Goal: Information Seeking & Learning: Learn about a topic

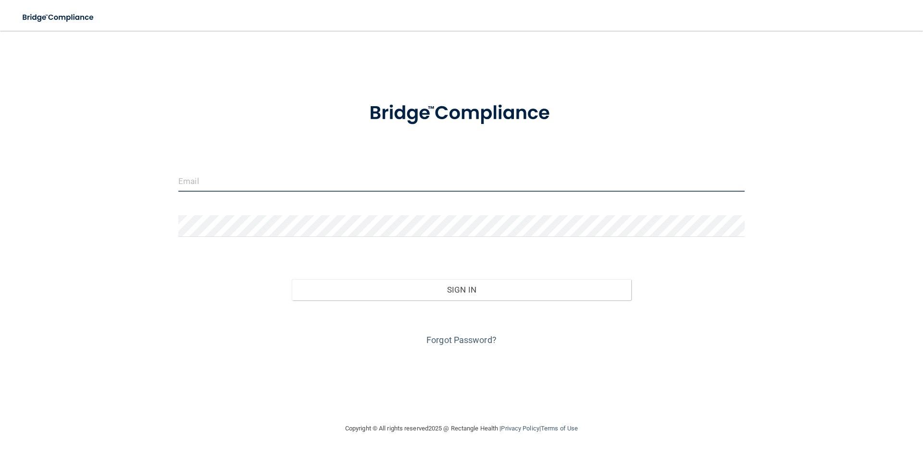
click at [209, 184] on input "email" at bounding box center [461, 181] width 566 height 22
type input "[EMAIL_ADDRESS][DOMAIN_NAME]"
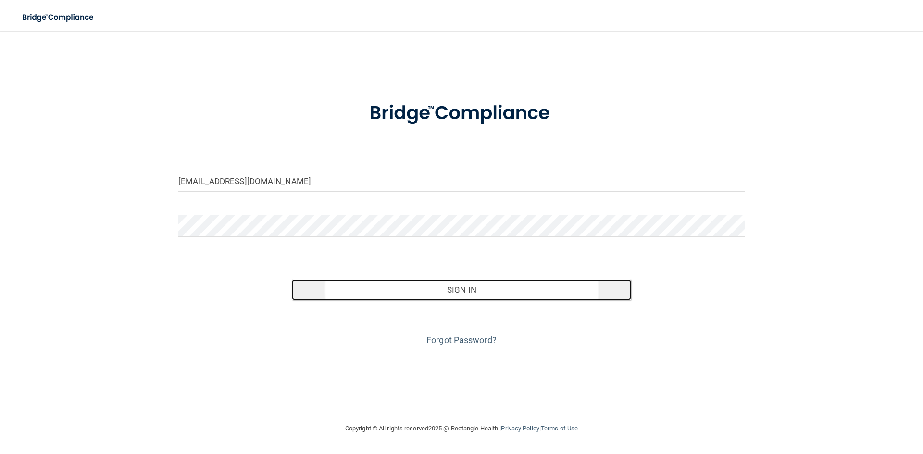
click at [472, 288] on button "Sign In" at bounding box center [462, 289] width 340 height 21
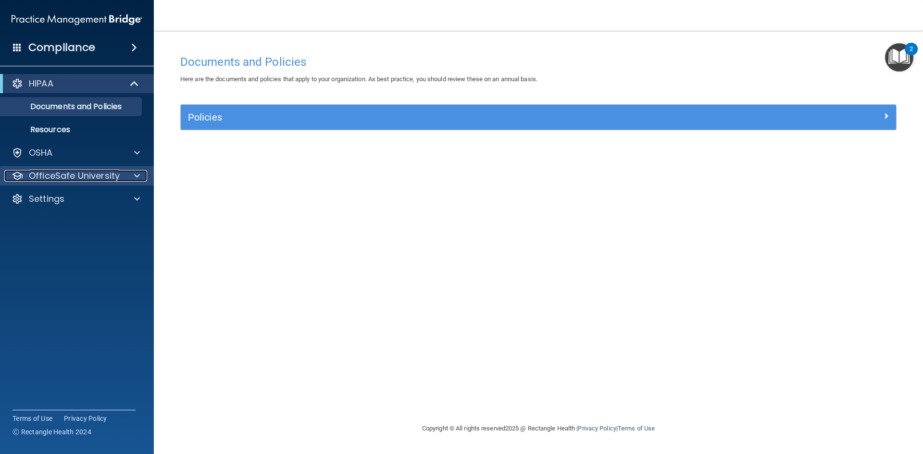
click at [65, 176] on p "OfficeSafe University" at bounding box center [74, 176] width 91 height 12
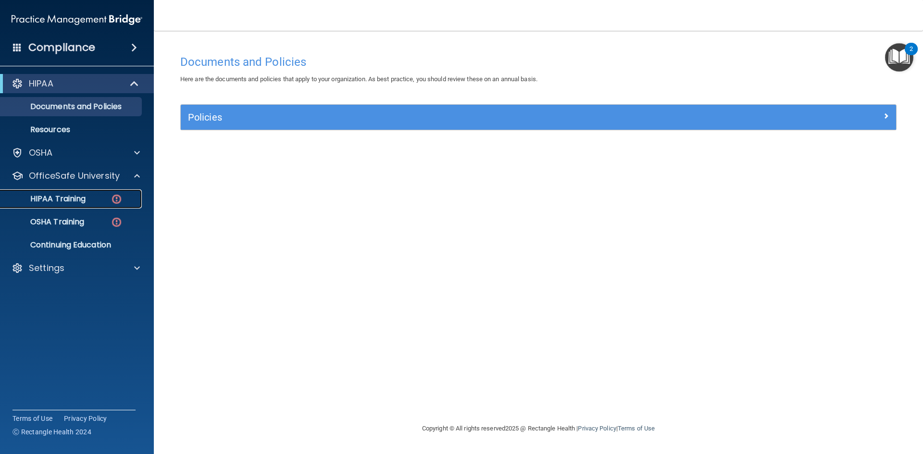
click at [82, 198] on p "HIPAA Training" at bounding box center [45, 199] width 79 height 10
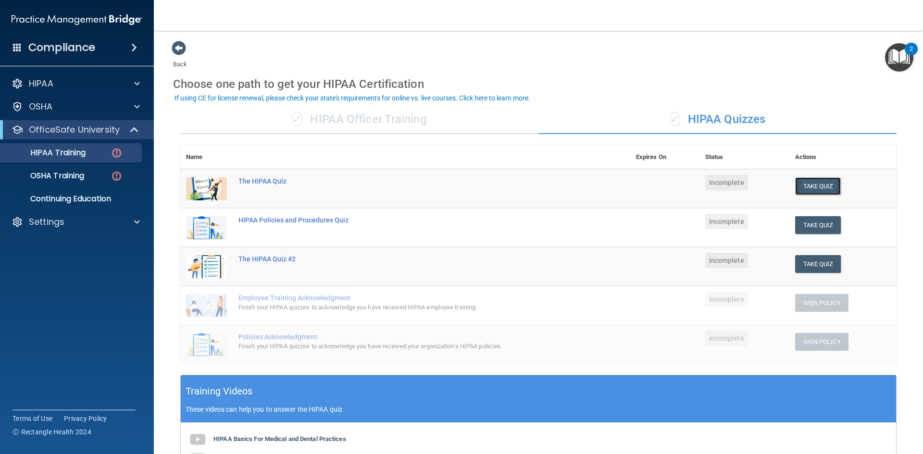
click at [810, 189] on button "Take Quiz" at bounding box center [818, 186] width 46 height 18
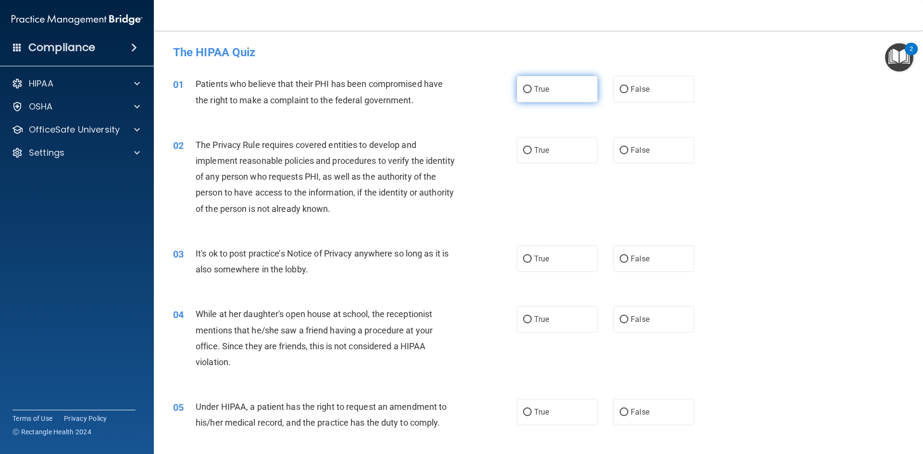
click at [523, 87] on input "True" at bounding box center [527, 89] width 9 height 7
radio input "true"
click at [523, 151] on input "True" at bounding box center [527, 150] width 9 height 7
radio input "true"
click at [620, 259] on input "False" at bounding box center [624, 259] width 9 height 7
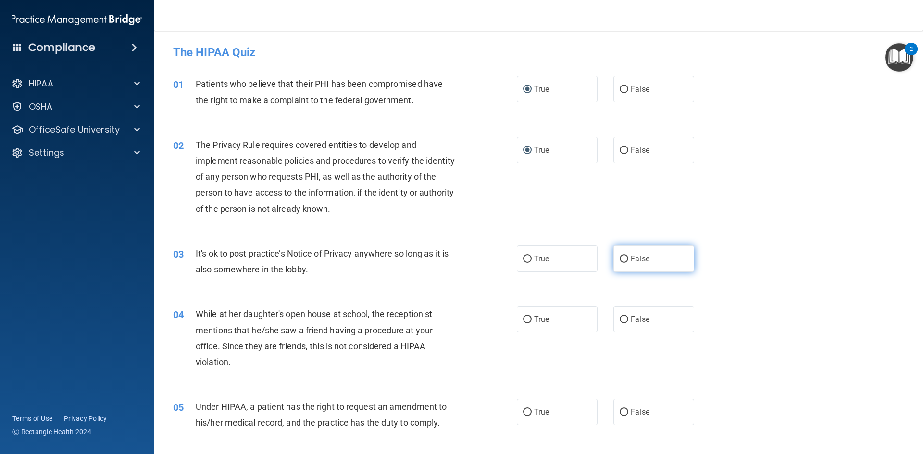
radio input "true"
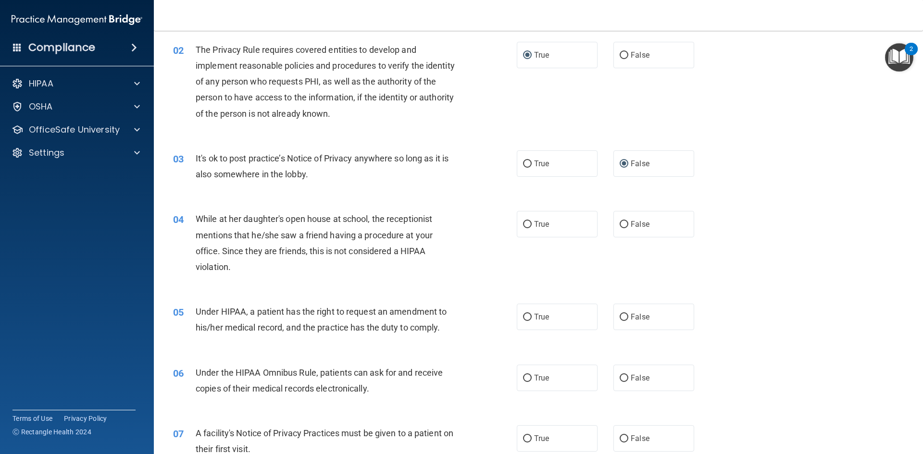
scroll to position [96, 0]
click at [623, 222] on input "False" at bounding box center [624, 223] width 9 height 7
radio input "true"
click at [523, 318] on input "True" at bounding box center [527, 316] width 9 height 7
radio input "true"
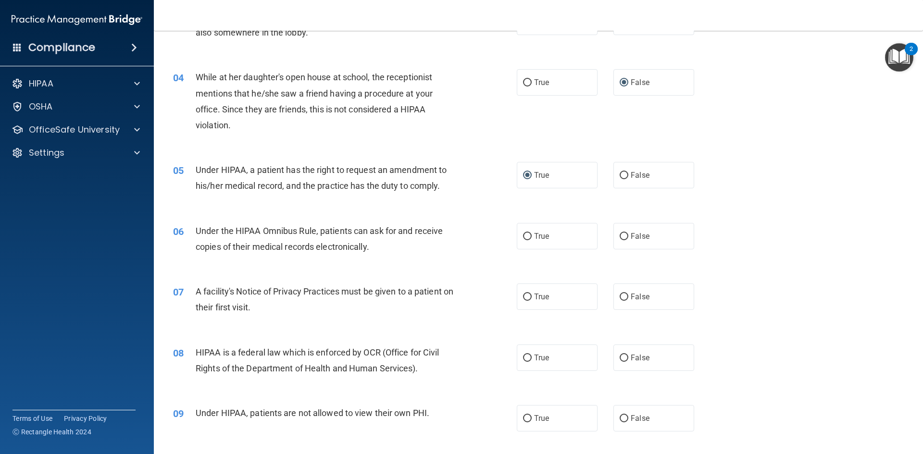
scroll to position [240, 0]
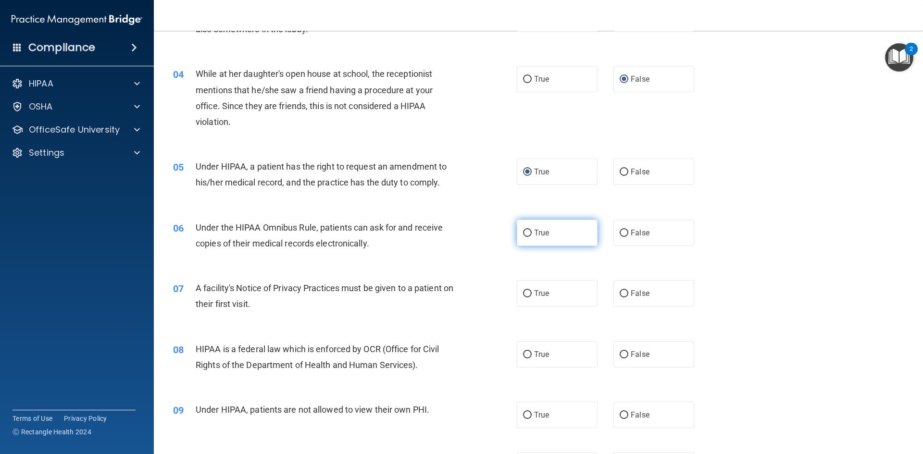
click at [523, 230] on input "True" at bounding box center [527, 233] width 9 height 7
radio input "true"
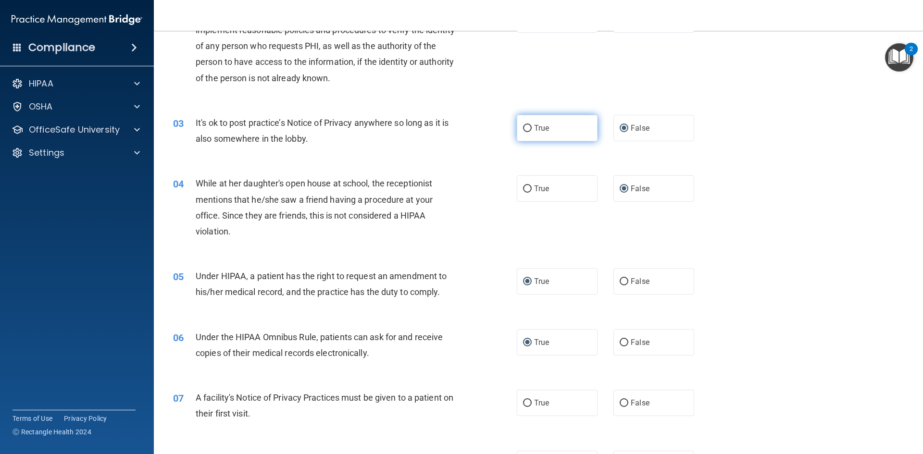
scroll to position [144, 0]
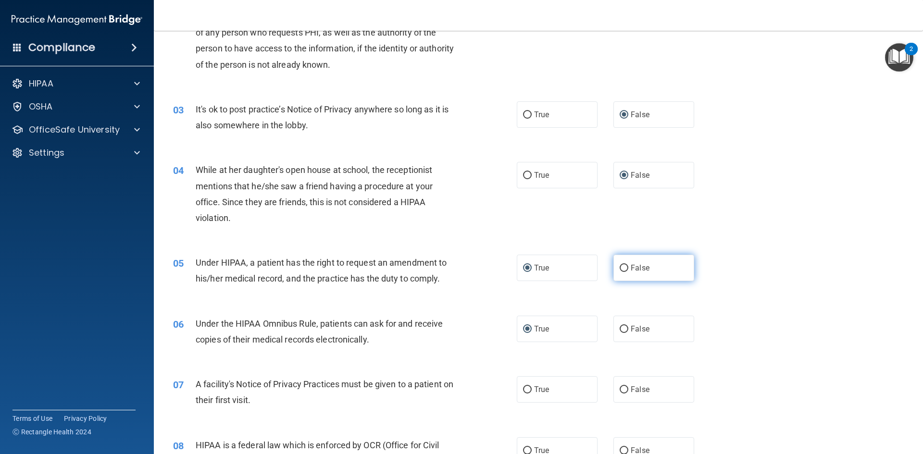
click at [620, 267] on input "False" at bounding box center [624, 268] width 9 height 7
radio input "true"
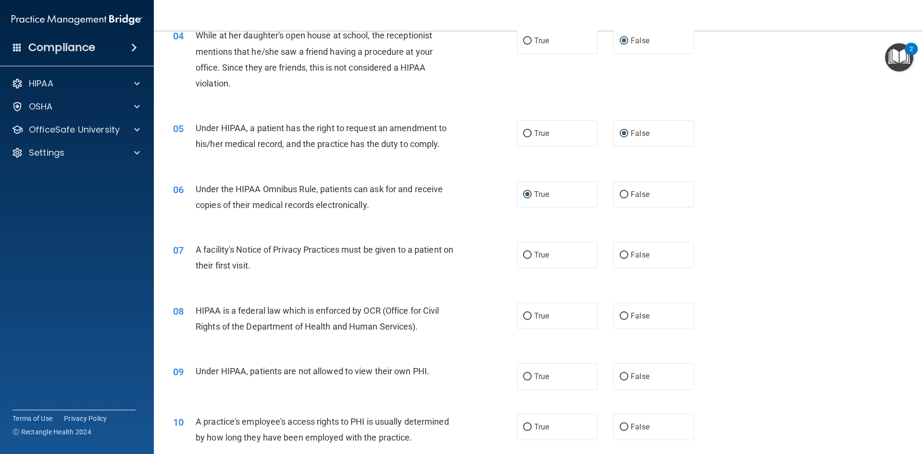
scroll to position [288, 0]
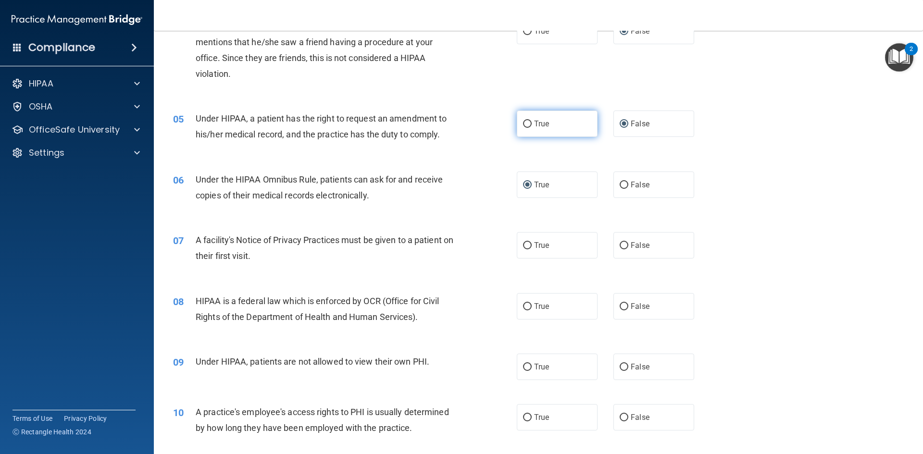
click at [523, 124] on input "True" at bounding box center [527, 124] width 9 height 7
radio input "true"
radio input "false"
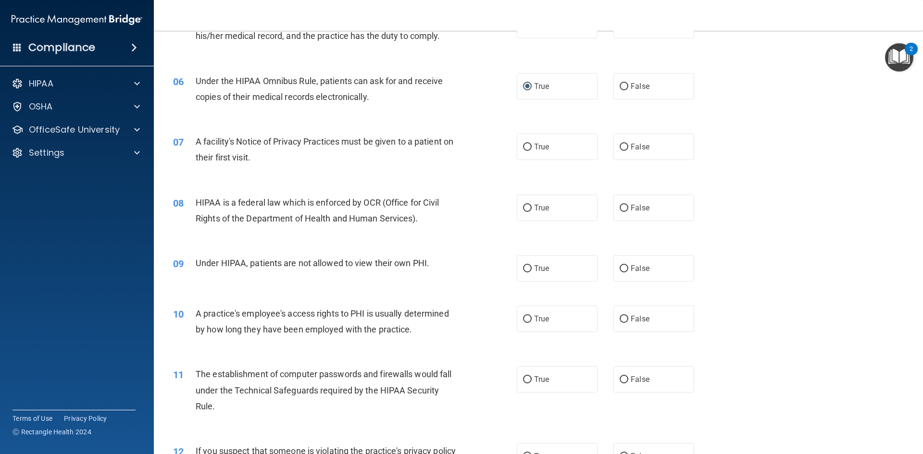
scroll to position [336, 0]
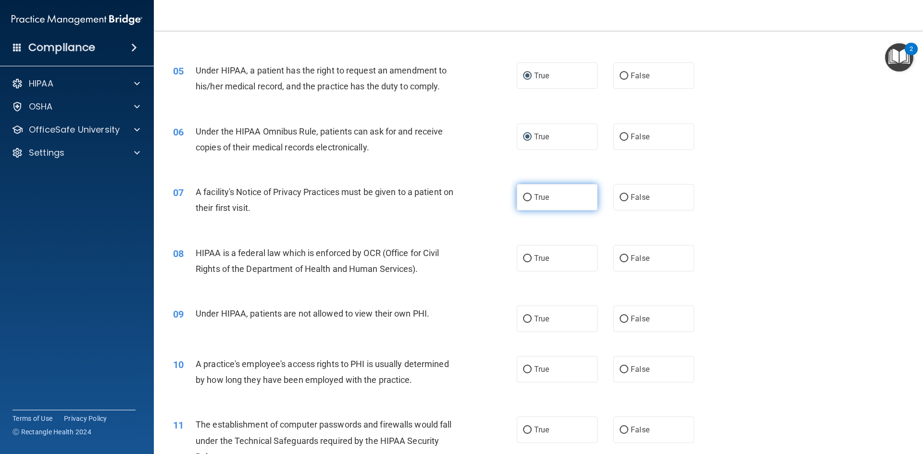
click at [523, 197] on input "True" at bounding box center [527, 197] width 9 height 7
radio input "true"
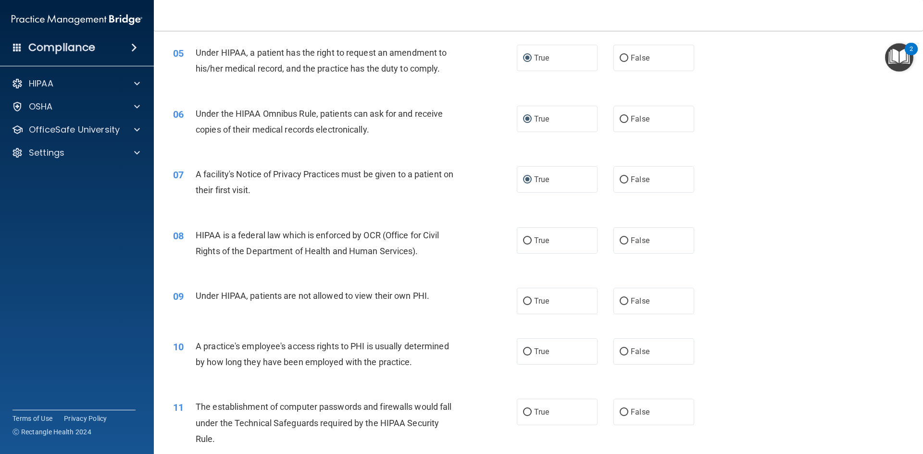
scroll to position [385, 0]
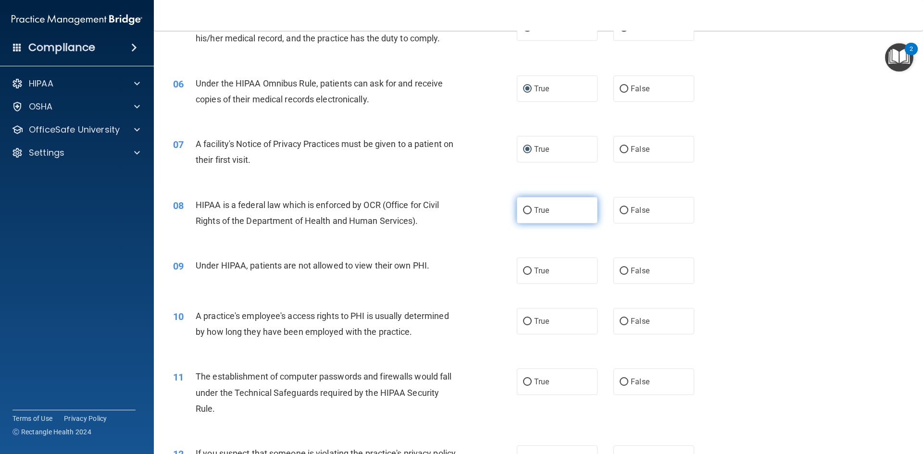
click at [523, 214] on input "True" at bounding box center [527, 210] width 9 height 7
radio input "true"
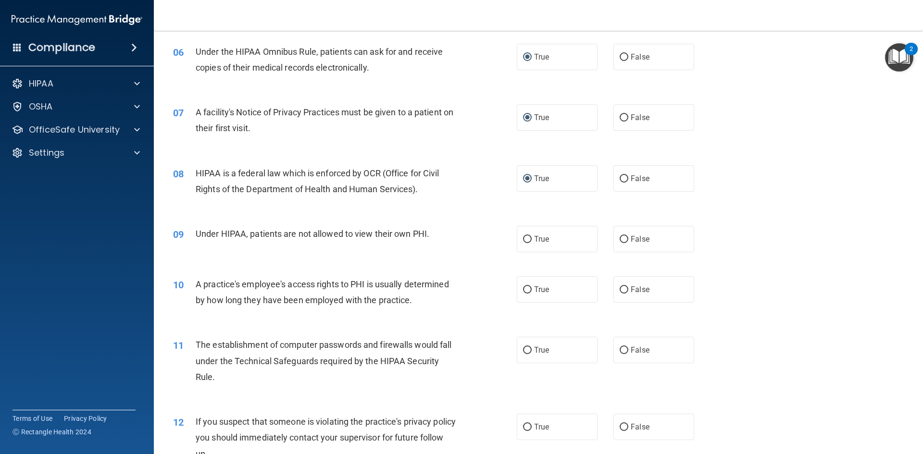
scroll to position [433, 0]
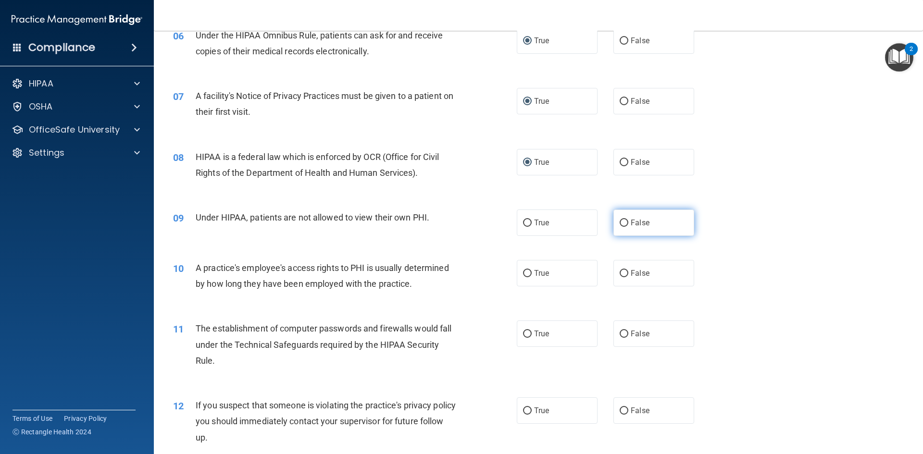
click at [620, 224] on input "False" at bounding box center [624, 223] width 9 height 7
radio input "true"
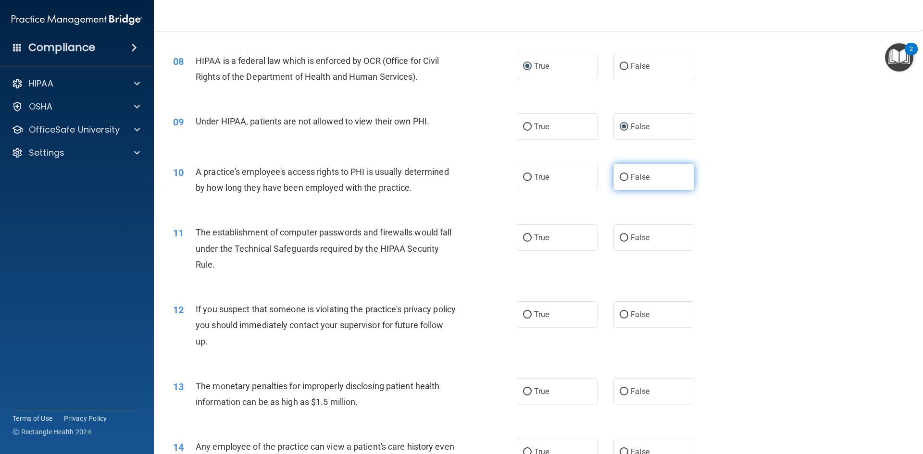
click at [620, 177] on input "False" at bounding box center [624, 177] width 9 height 7
radio input "true"
click at [526, 238] on input "True" at bounding box center [527, 238] width 9 height 7
radio input "true"
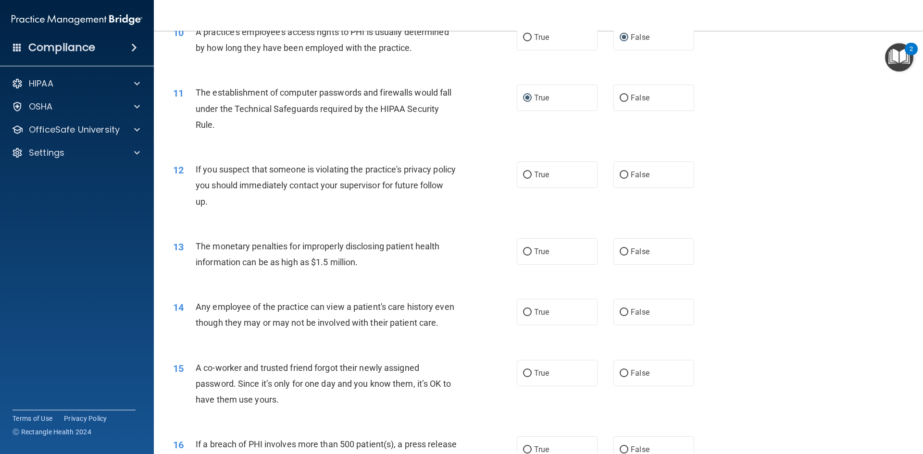
scroll to position [673, 0]
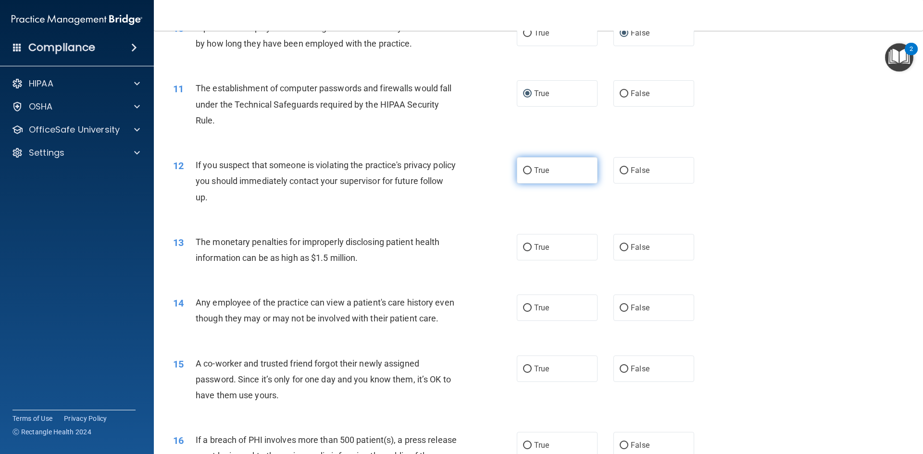
click at [523, 171] on input "True" at bounding box center [527, 170] width 9 height 7
radio input "true"
click at [521, 251] on label "True" at bounding box center [557, 247] width 81 height 26
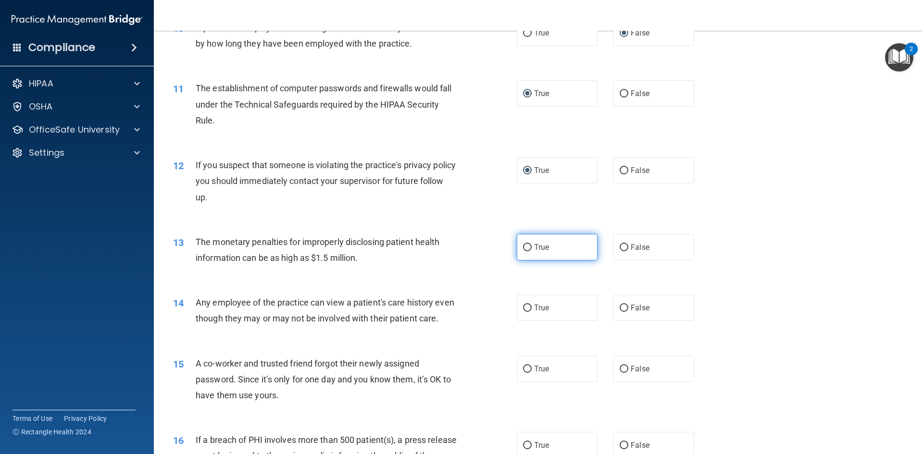
click at [523, 249] on input "True" at bounding box center [527, 247] width 9 height 7
radio input "true"
click at [621, 307] on input "False" at bounding box center [624, 308] width 9 height 7
radio input "true"
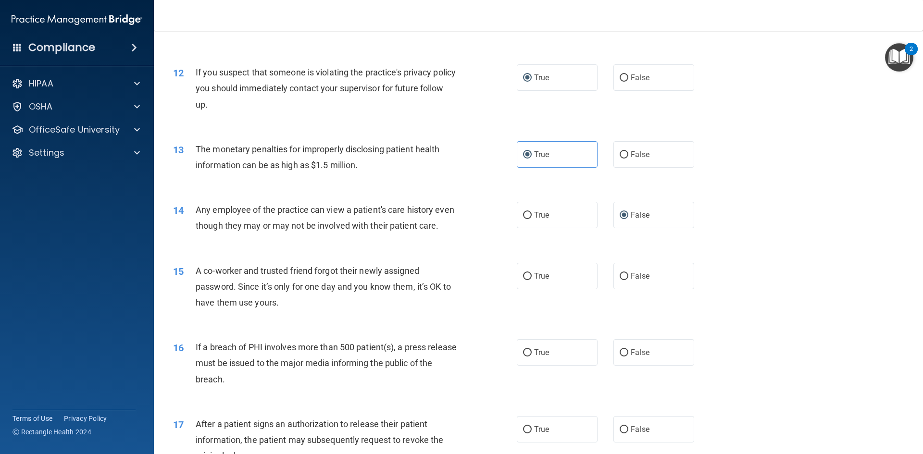
scroll to position [817, 0]
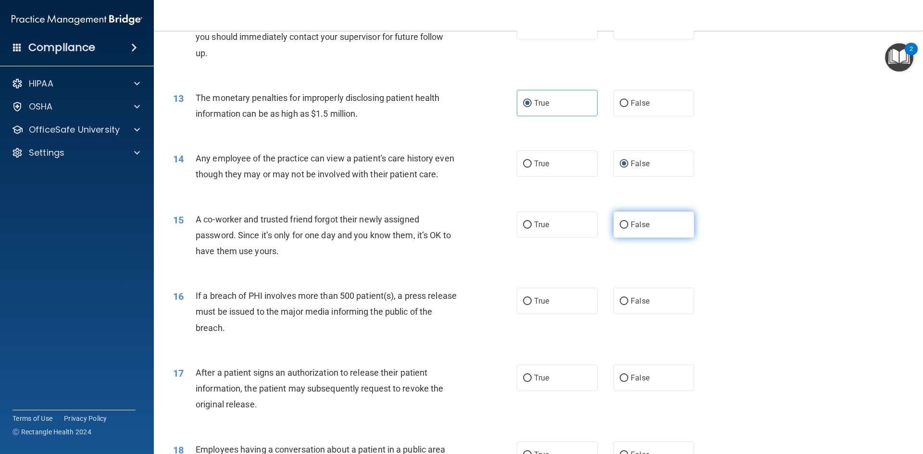
drag, startPoint x: 621, startPoint y: 241, endPoint x: 548, endPoint y: 259, distance: 75.7
click at [621, 229] on input "False" at bounding box center [624, 225] width 9 height 7
radio input "true"
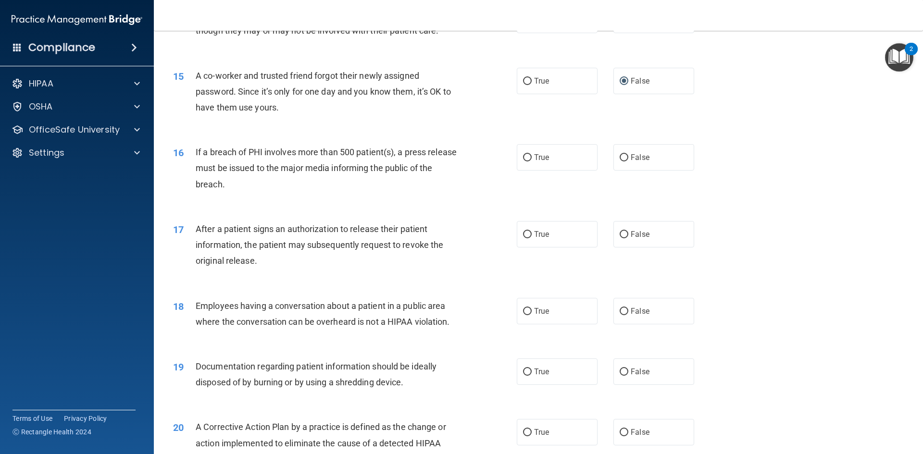
scroll to position [961, 0]
click at [524, 161] on input "True" at bounding box center [527, 157] width 9 height 7
radio input "true"
drag, startPoint x: 525, startPoint y: 248, endPoint x: 502, endPoint y: 279, distance: 38.1
click at [524, 238] on input "True" at bounding box center [527, 234] width 9 height 7
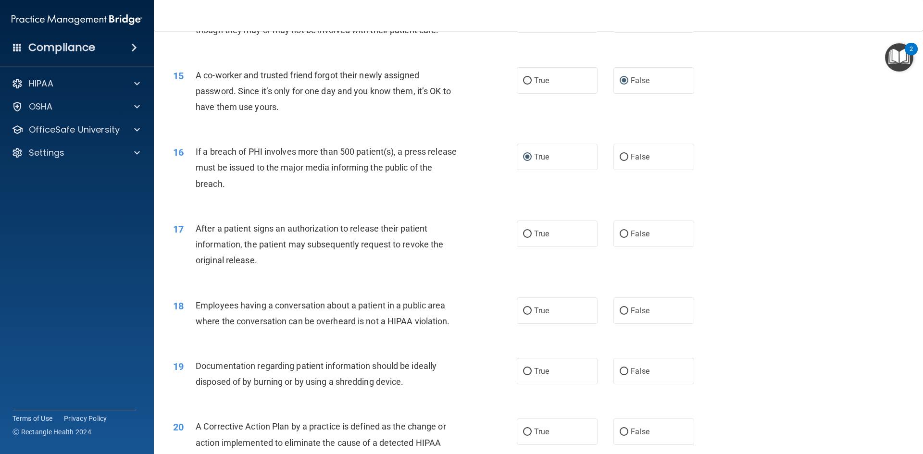
radio input "true"
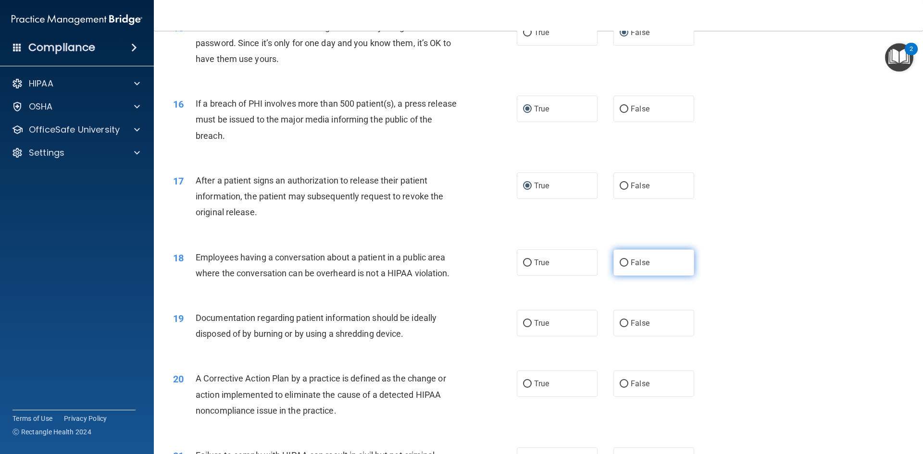
click at [621, 267] on input "False" at bounding box center [624, 263] width 9 height 7
radio input "true"
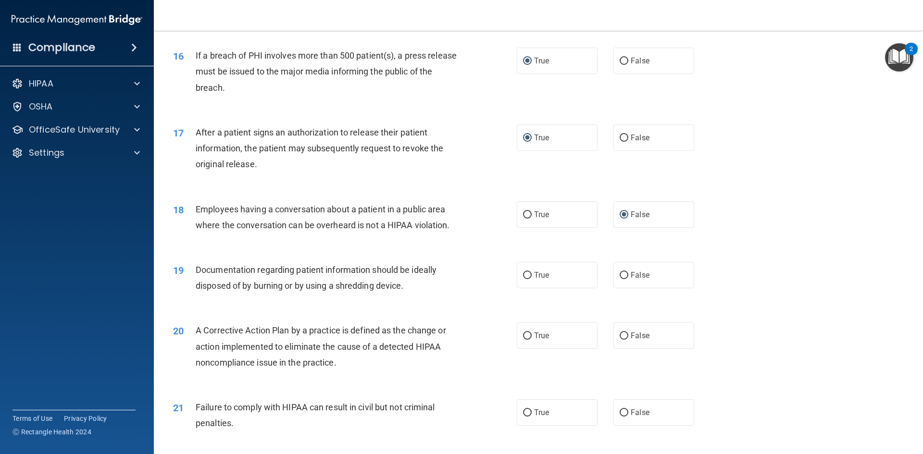
drag, startPoint x: 526, startPoint y: 291, endPoint x: 440, endPoint y: 308, distance: 87.6
click at [525, 279] on input "True" at bounding box center [527, 275] width 9 height 7
radio input "true"
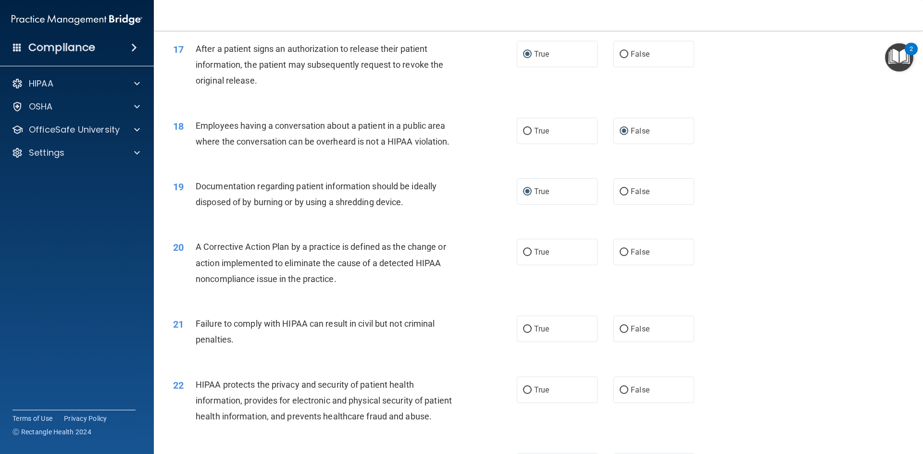
scroll to position [1154, 0]
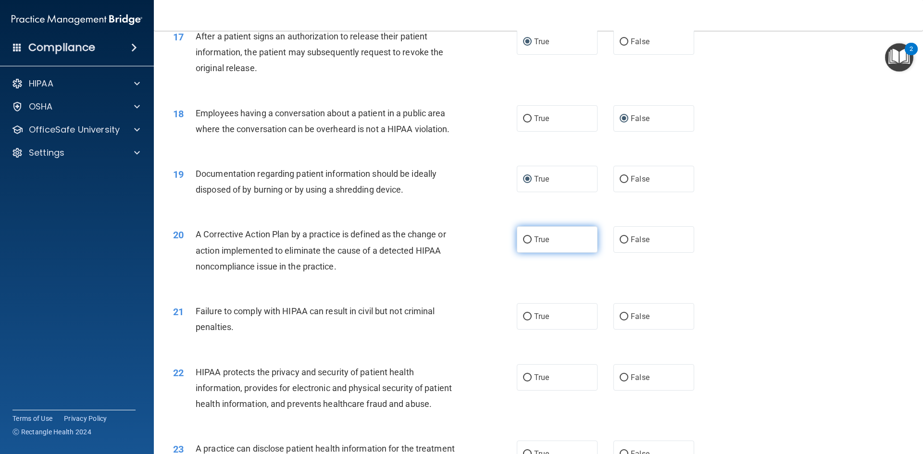
click at [523, 244] on input "True" at bounding box center [527, 239] width 9 height 7
radio input "true"
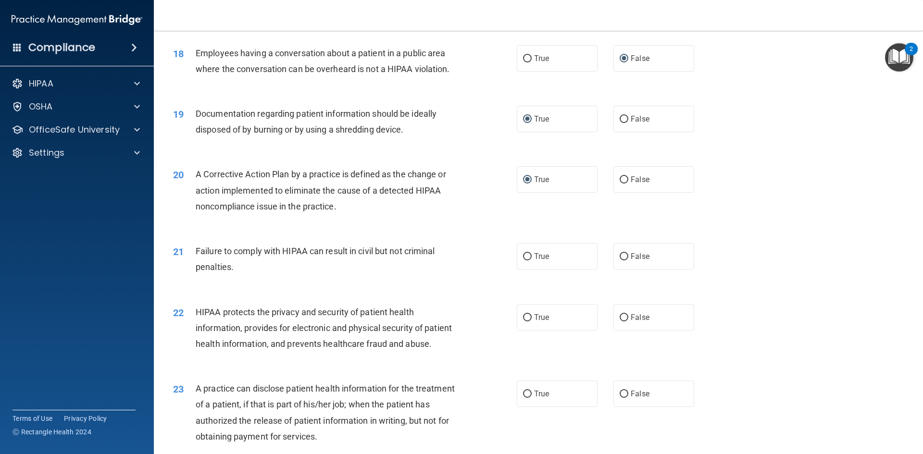
scroll to position [1298, 0]
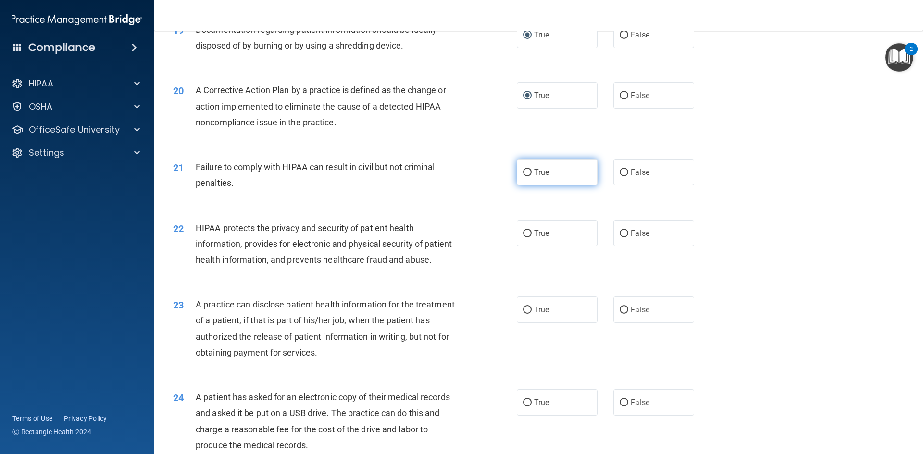
click at [523, 176] on input "True" at bounding box center [527, 172] width 9 height 7
radio input "true"
click at [524, 237] on input "True" at bounding box center [527, 233] width 9 height 7
radio input "true"
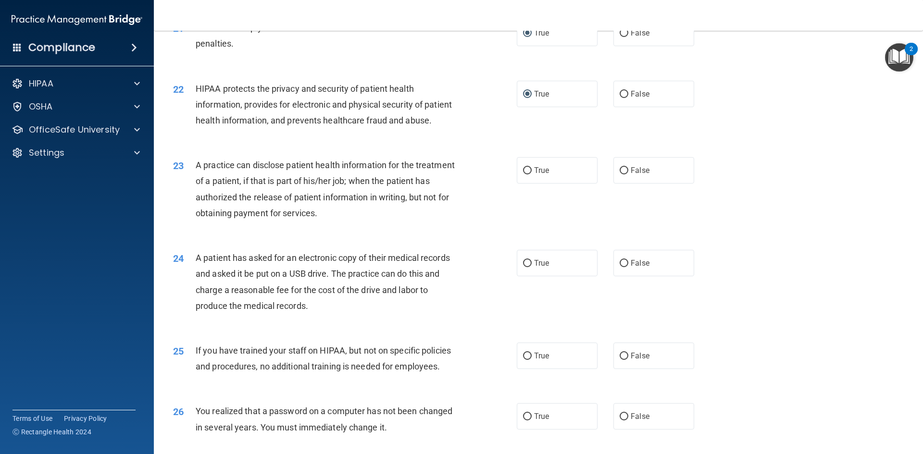
scroll to position [1442, 0]
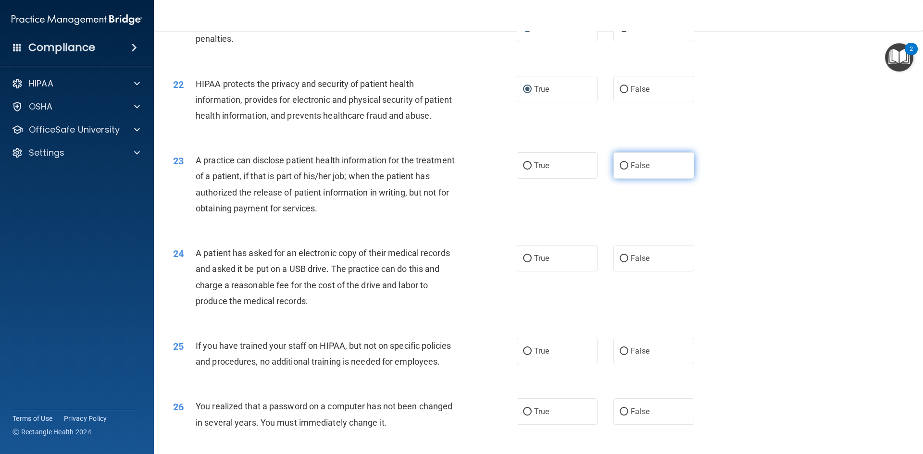
click at [620, 170] on input "False" at bounding box center [624, 165] width 9 height 7
radio input "true"
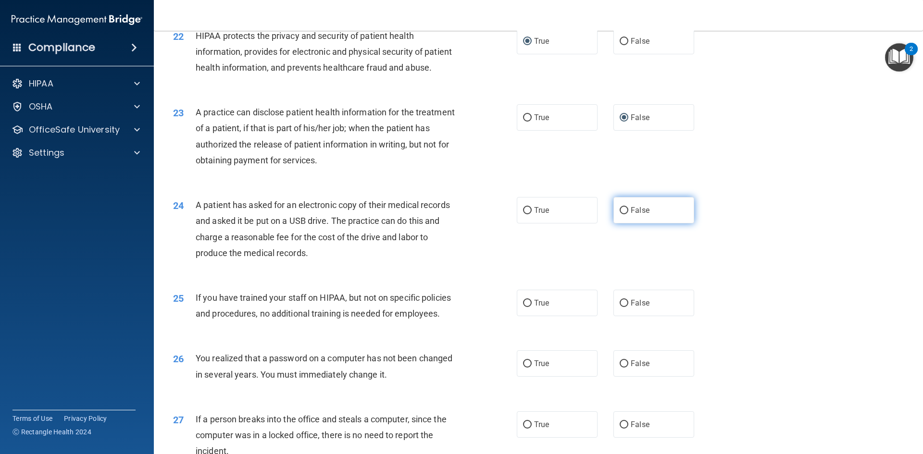
click at [620, 214] on input "False" at bounding box center [624, 210] width 9 height 7
radio input "true"
click at [523, 214] on input "True" at bounding box center [527, 210] width 9 height 7
radio input "true"
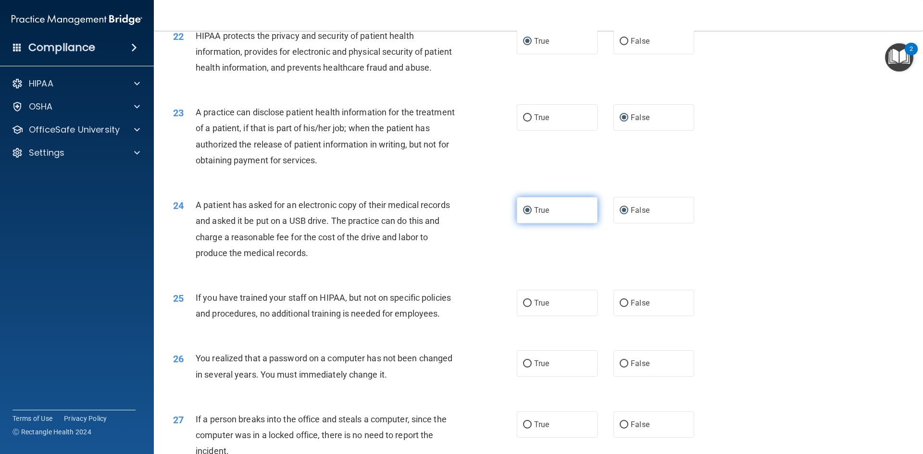
radio input "false"
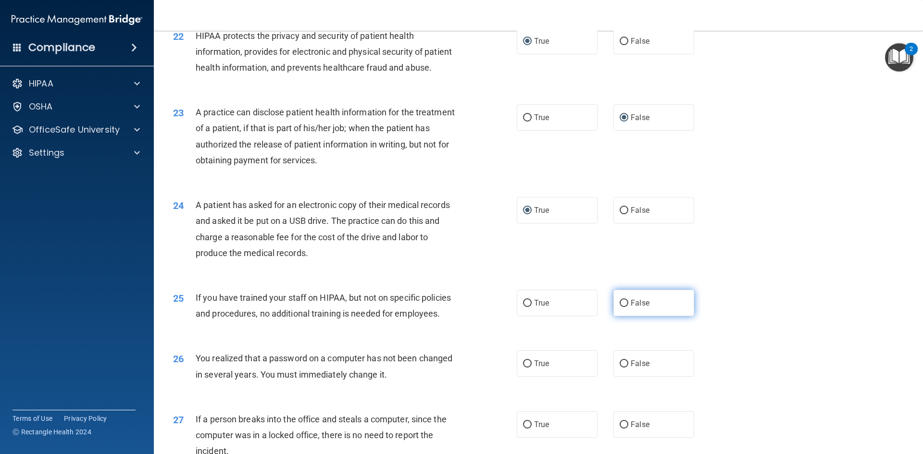
click at [621, 307] on input "False" at bounding box center [624, 303] width 9 height 7
radio input "true"
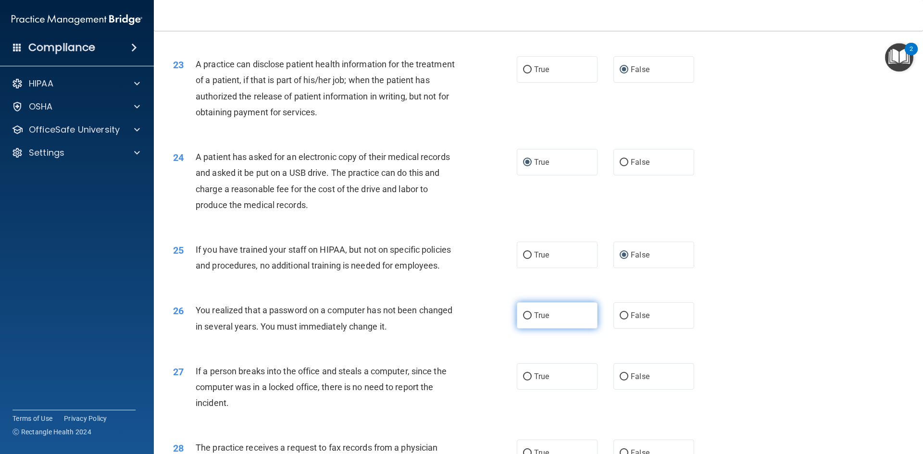
click at [523, 320] on input "True" at bounding box center [527, 315] width 9 height 7
radio input "true"
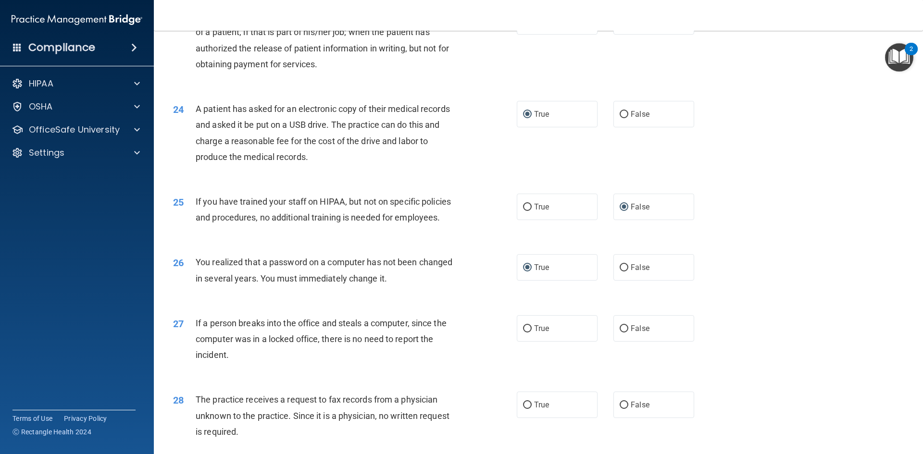
scroll to position [1634, 0]
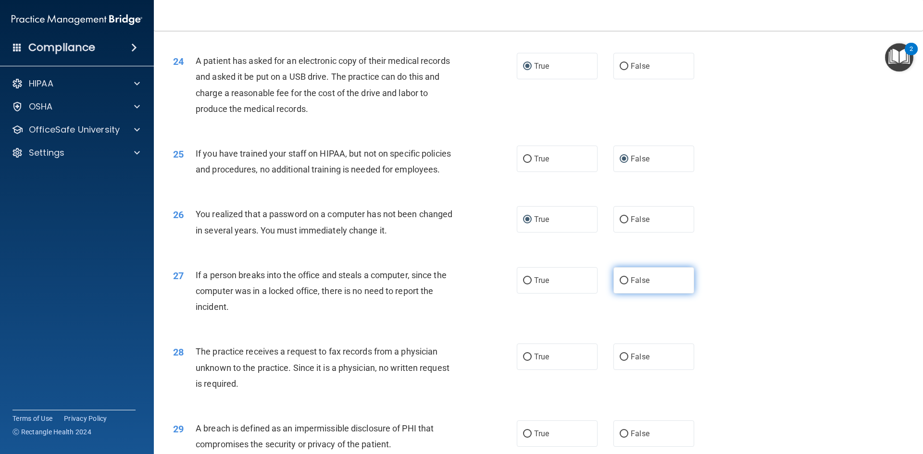
click at [626, 294] on label "False" at bounding box center [653, 280] width 81 height 26
click at [626, 285] on input "False" at bounding box center [624, 280] width 9 height 7
radio input "true"
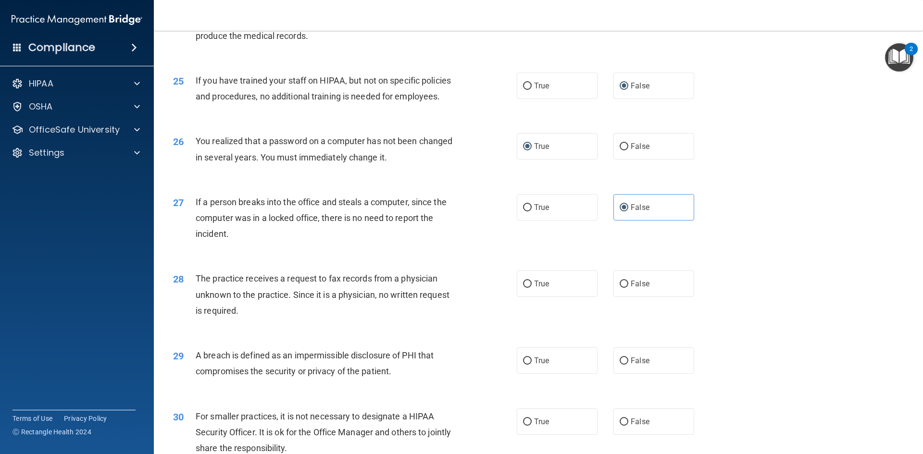
scroll to position [1730, 0]
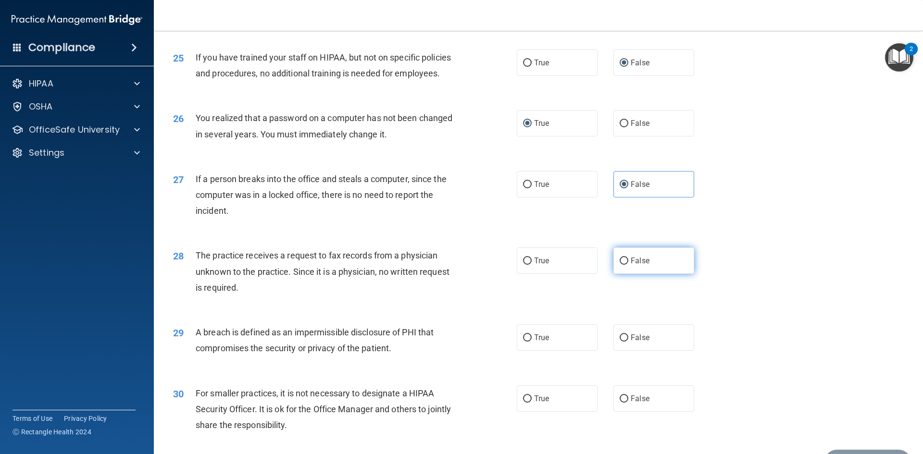
click at [620, 265] on input "False" at bounding box center [624, 261] width 9 height 7
radio input "true"
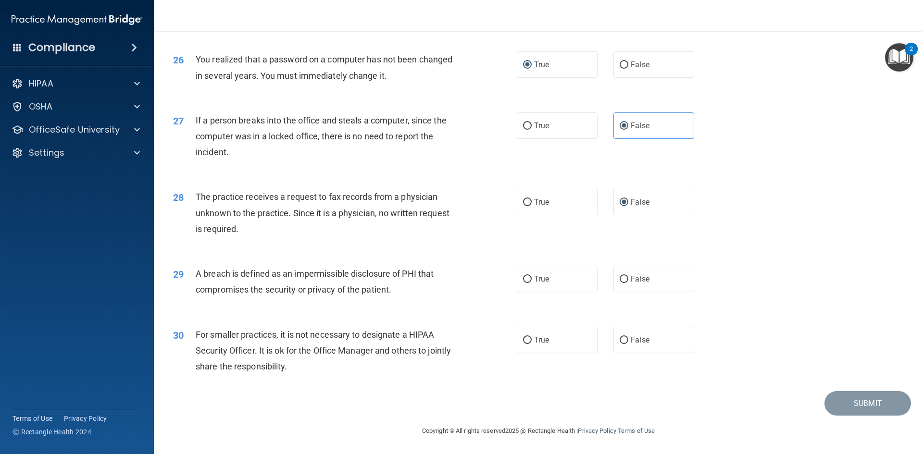
scroll to position [1821, 0]
click at [519, 280] on label "True" at bounding box center [557, 279] width 81 height 26
click at [523, 280] on input "True" at bounding box center [527, 279] width 9 height 7
radio input "true"
click at [621, 340] on input "False" at bounding box center [624, 340] width 9 height 7
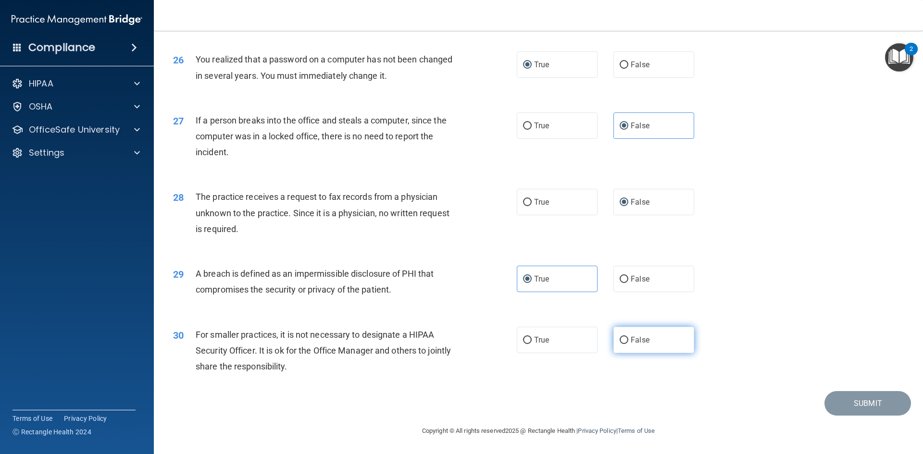
radio input "true"
click at [863, 405] on button "Submit" at bounding box center [867, 403] width 87 height 25
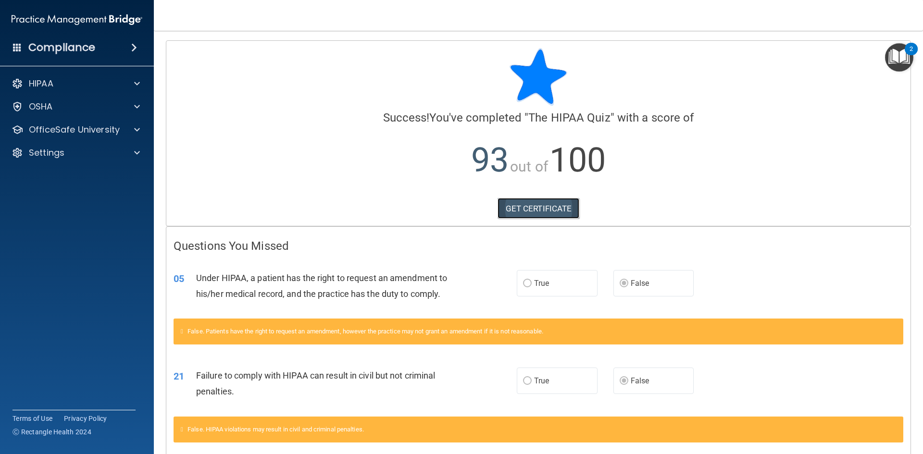
click at [521, 205] on link "GET CERTIFICATE" at bounding box center [538, 208] width 82 height 21
click at [52, 128] on p "OfficeSafe University" at bounding box center [74, 130] width 91 height 12
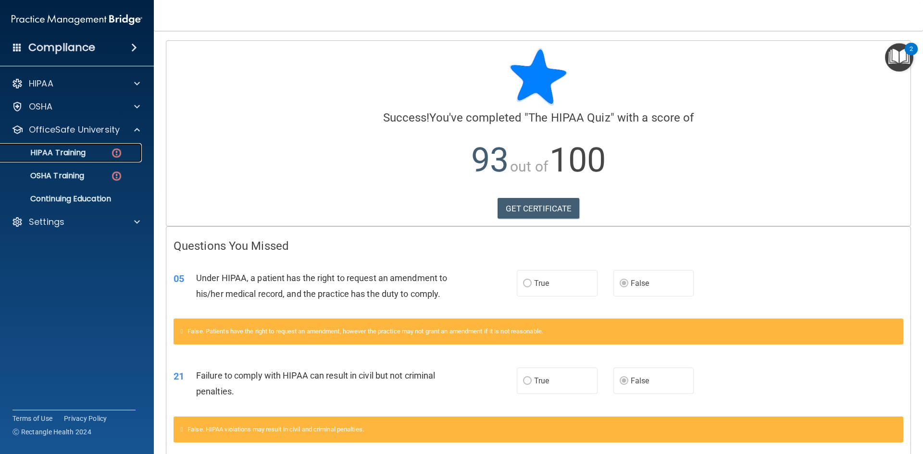
click at [93, 157] on div "HIPAA Training" at bounding box center [71, 153] width 131 height 10
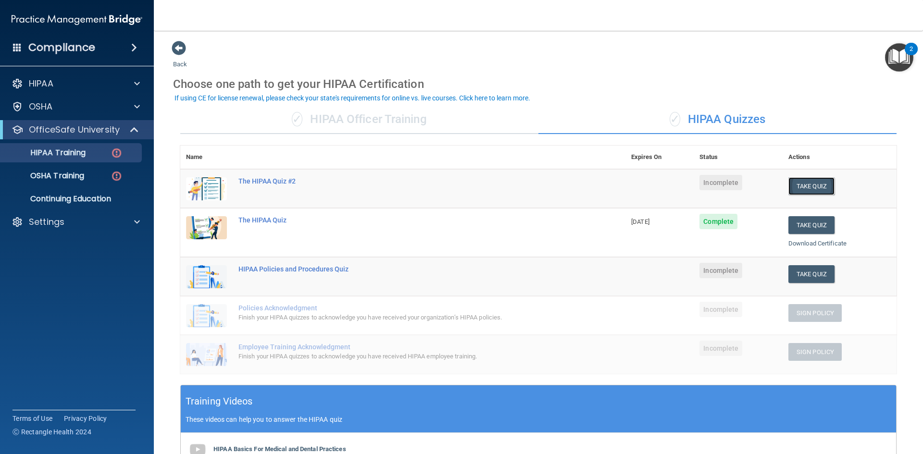
click at [814, 184] on button "Take Quiz" at bounding box center [811, 186] width 46 height 18
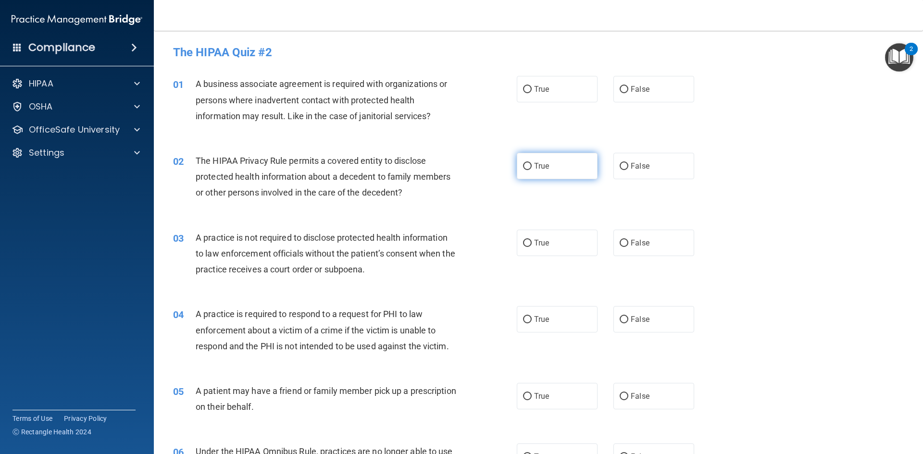
click at [523, 169] on input "True" at bounding box center [527, 166] width 9 height 7
radio input "true"
click at [621, 87] on input "False" at bounding box center [624, 89] width 9 height 7
radio input "true"
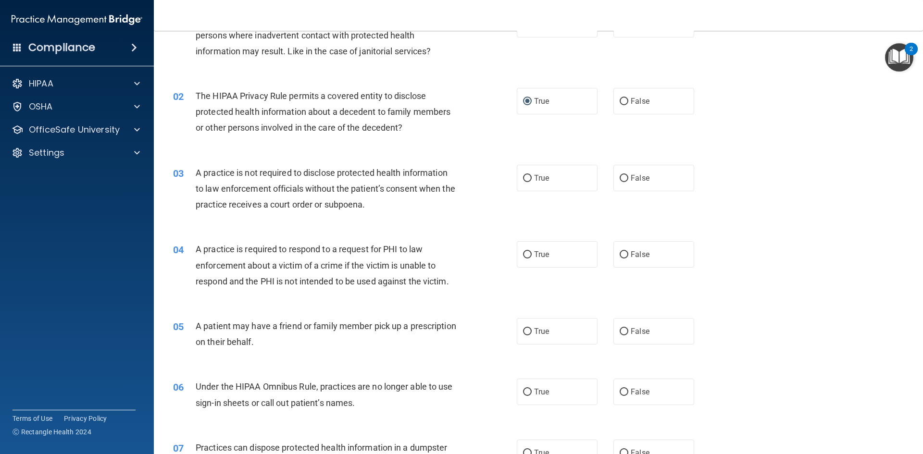
scroll to position [48, 0]
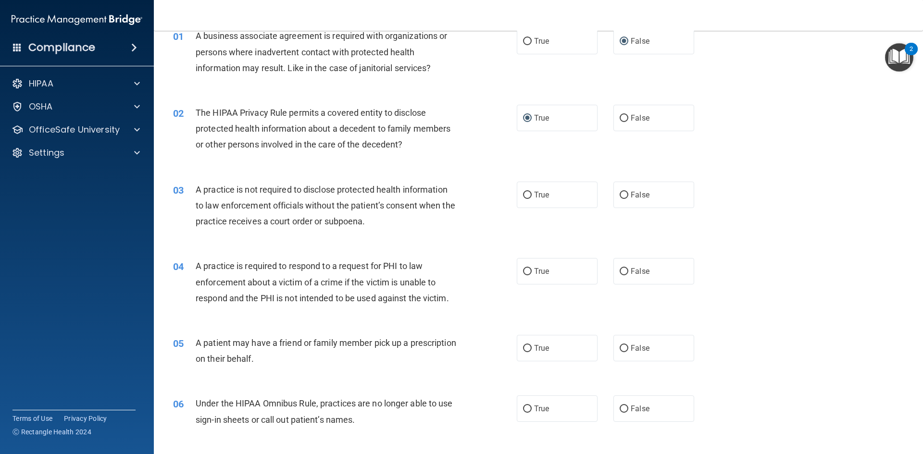
click at [226, 217] on span "A practice is not required to disclose protected health information to law enfo…" at bounding box center [326, 206] width 260 height 42
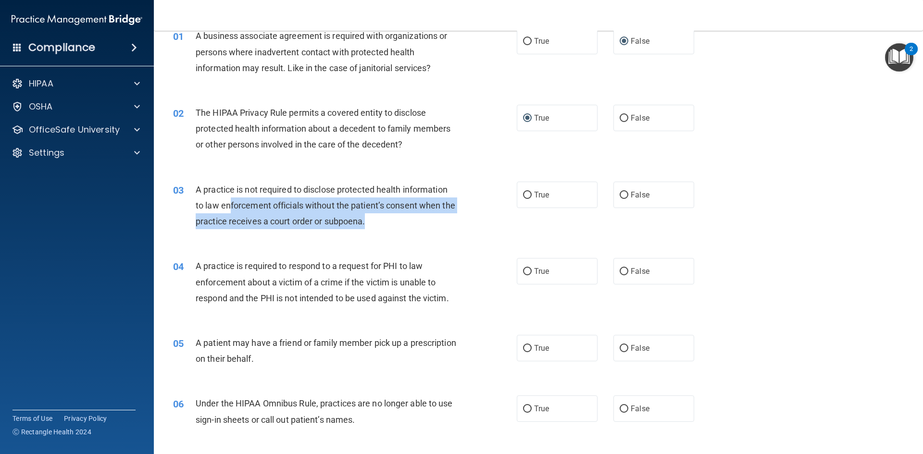
drag, startPoint x: 229, startPoint y: 205, endPoint x: 392, endPoint y: 220, distance: 163.2
click at [392, 220] on div "A practice is not required to disclose protected health information to law enfo…" at bounding box center [330, 206] width 269 height 48
click at [392, 221] on div "A practice is not required to disclose protected health information to law enfo…" at bounding box center [330, 206] width 269 height 48
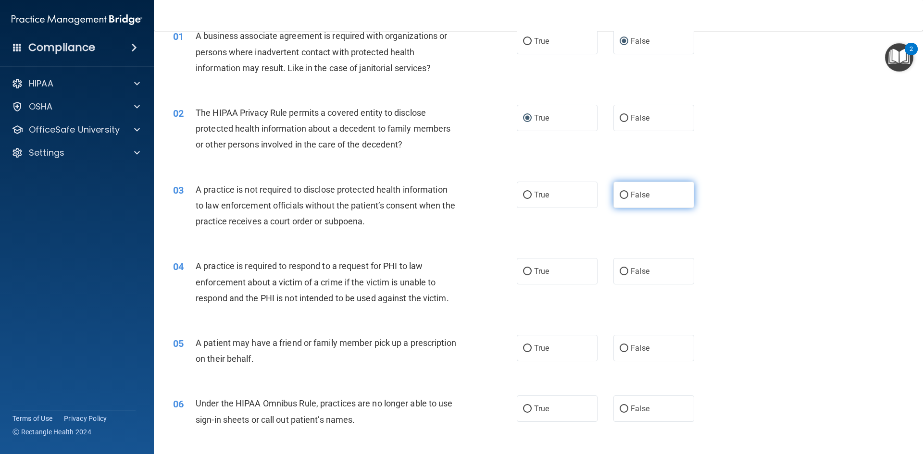
click at [620, 196] on input "False" at bounding box center [624, 195] width 9 height 7
radio input "true"
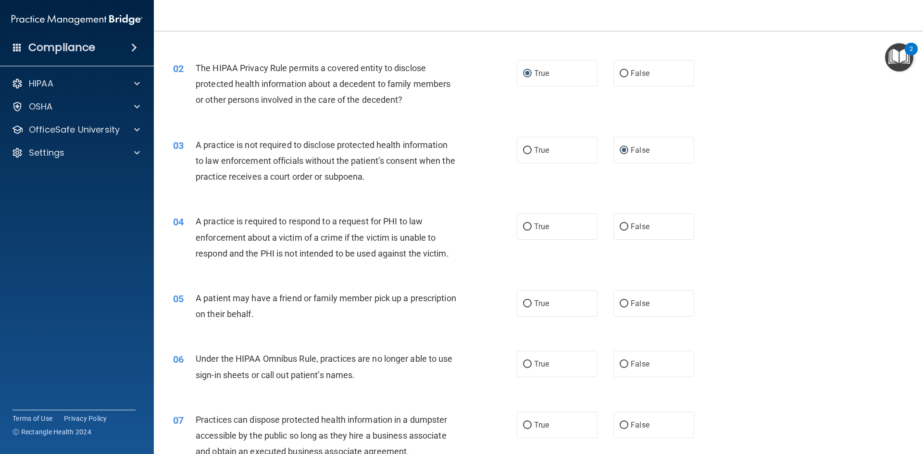
scroll to position [144, 0]
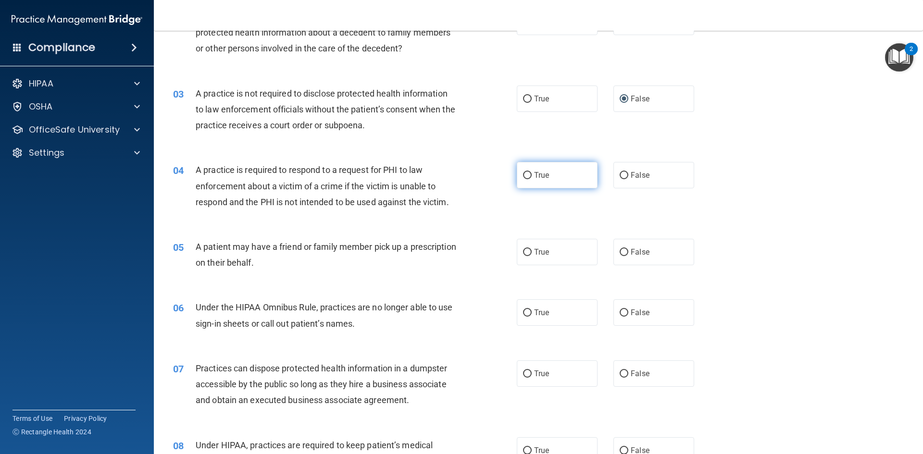
click at [525, 178] on input "True" at bounding box center [527, 175] width 9 height 7
radio input "true"
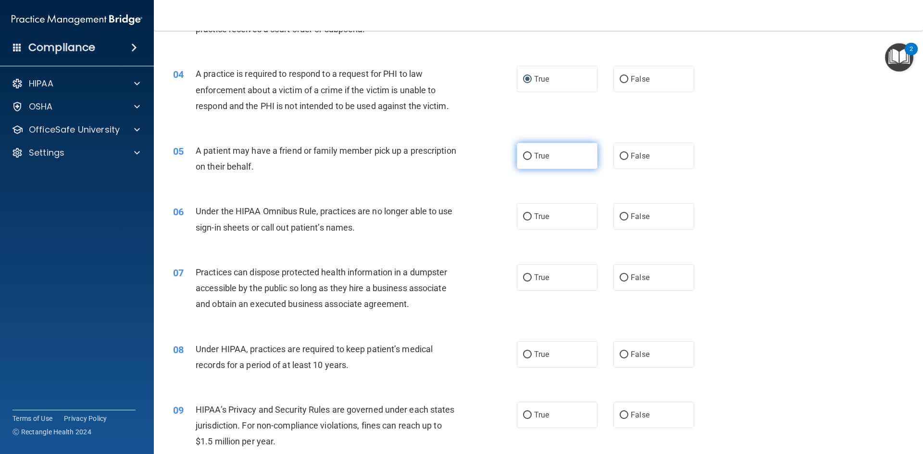
click at [524, 157] on input "True" at bounding box center [527, 156] width 9 height 7
radio input "true"
click at [620, 214] on input "False" at bounding box center [624, 216] width 9 height 7
radio input "true"
click at [281, 267] on span "Practices can dispose protected health information in a dumpster accessible by …" at bounding box center [321, 288] width 251 height 42
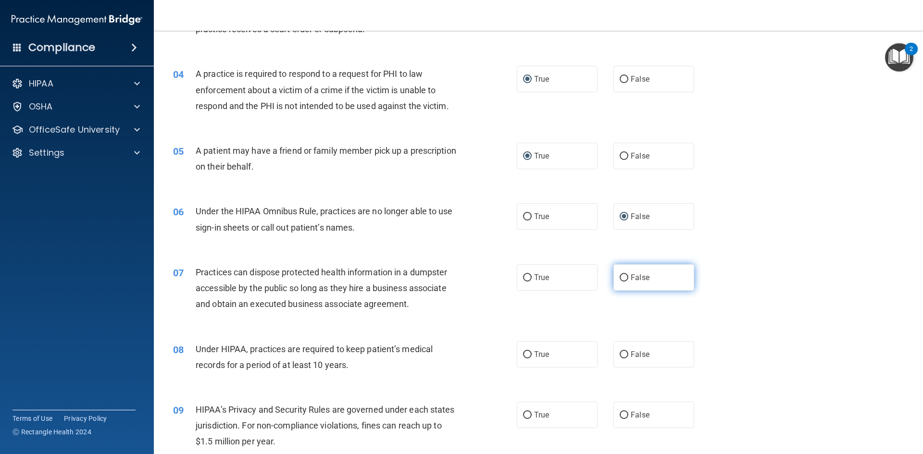
click at [623, 276] on input "False" at bounding box center [624, 277] width 9 height 7
radio input "true"
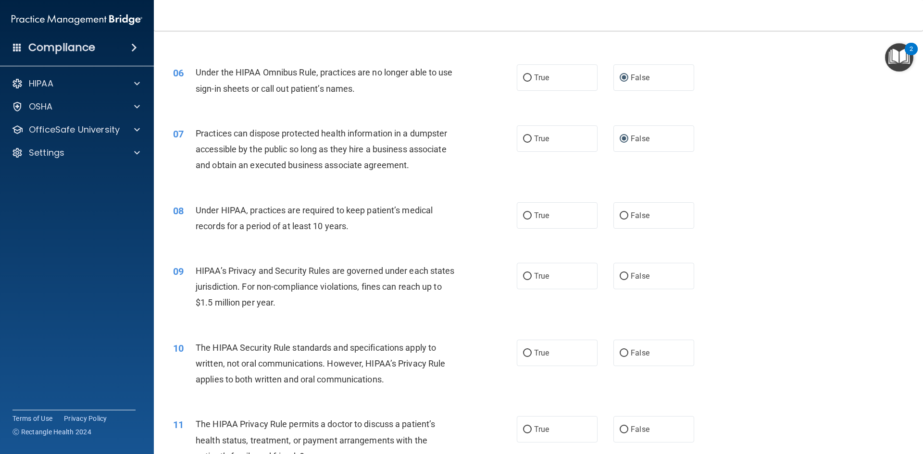
scroll to position [385, 0]
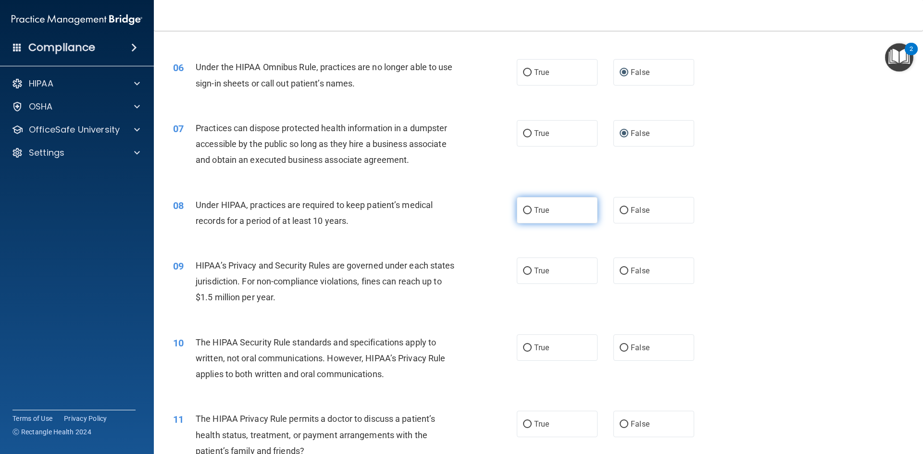
click at [524, 212] on input "True" at bounding box center [527, 210] width 9 height 7
radio input "true"
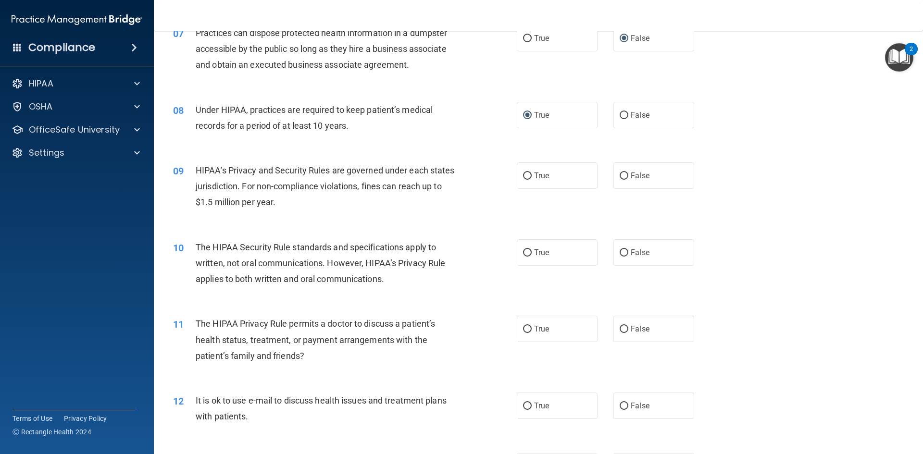
scroll to position [481, 0]
click at [527, 175] on input "True" at bounding box center [527, 175] width 9 height 7
radio input "true"
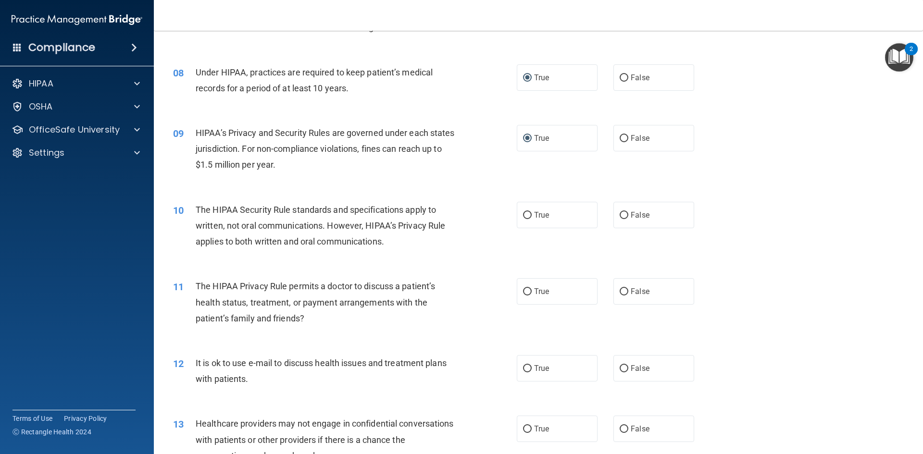
scroll to position [577, 0]
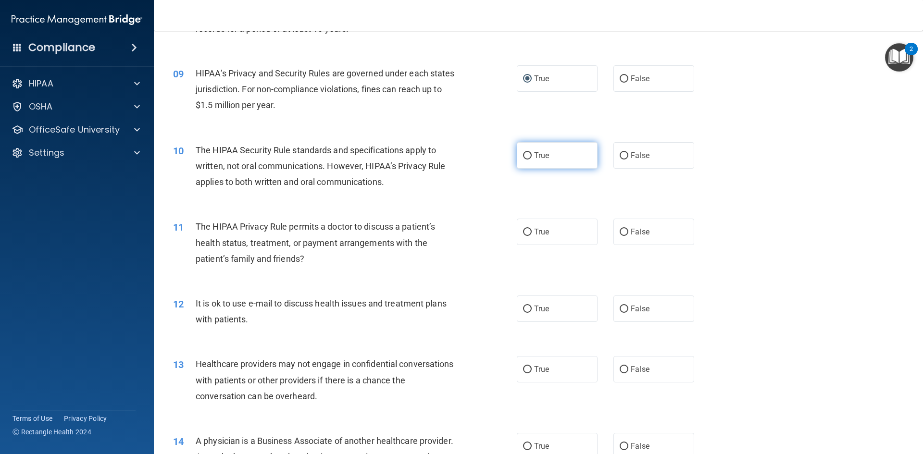
click at [526, 157] on input "True" at bounding box center [527, 155] width 9 height 7
radio input "true"
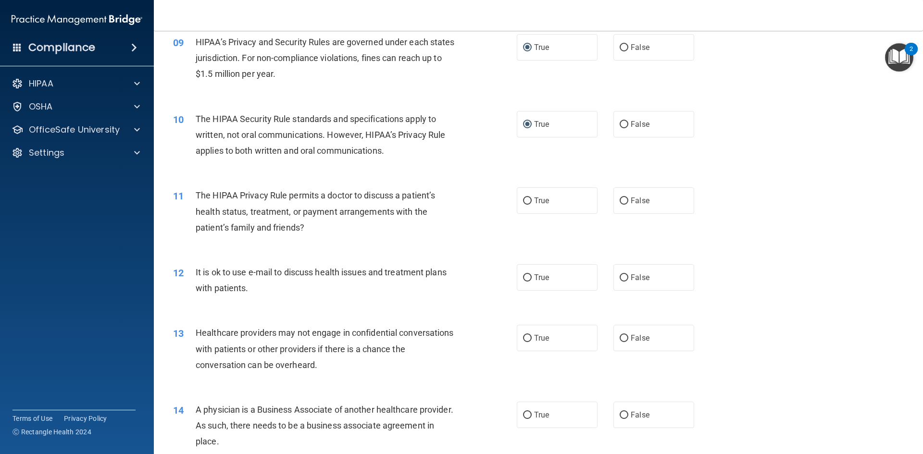
scroll to position [673, 0]
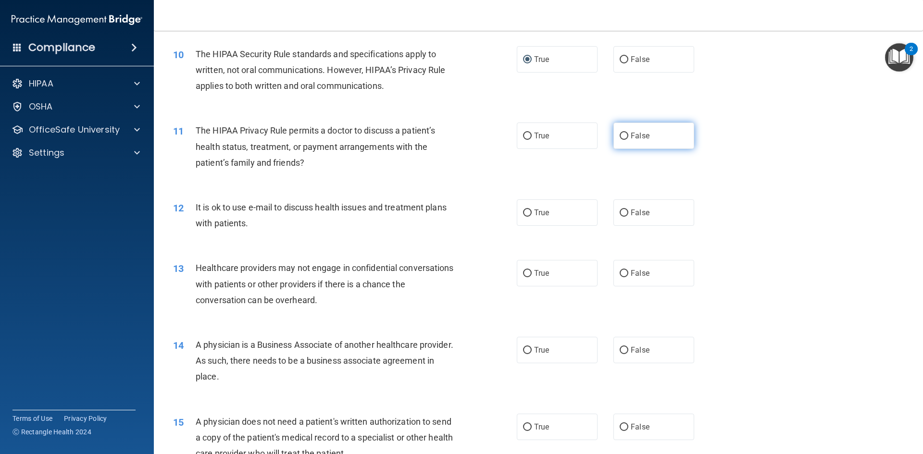
click at [620, 136] on input "False" at bounding box center [624, 136] width 9 height 7
radio input "true"
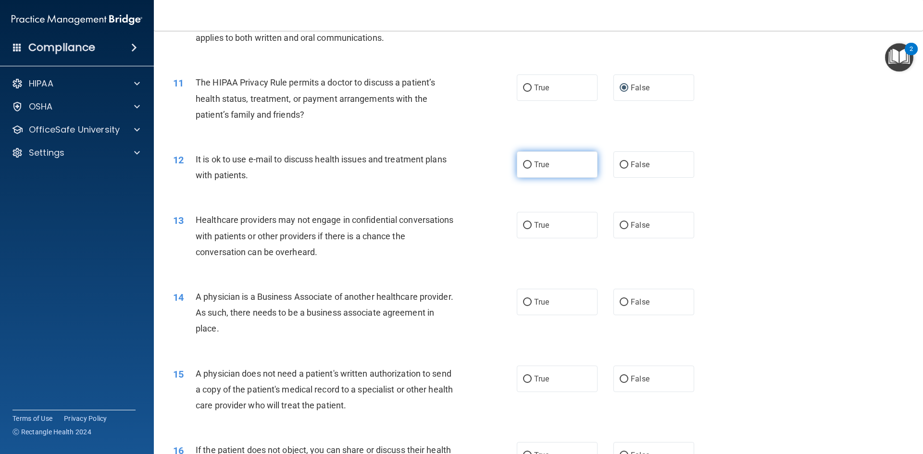
click at [525, 170] on label "True" at bounding box center [557, 164] width 81 height 26
click at [525, 169] on input "True" at bounding box center [527, 164] width 9 height 7
radio input "true"
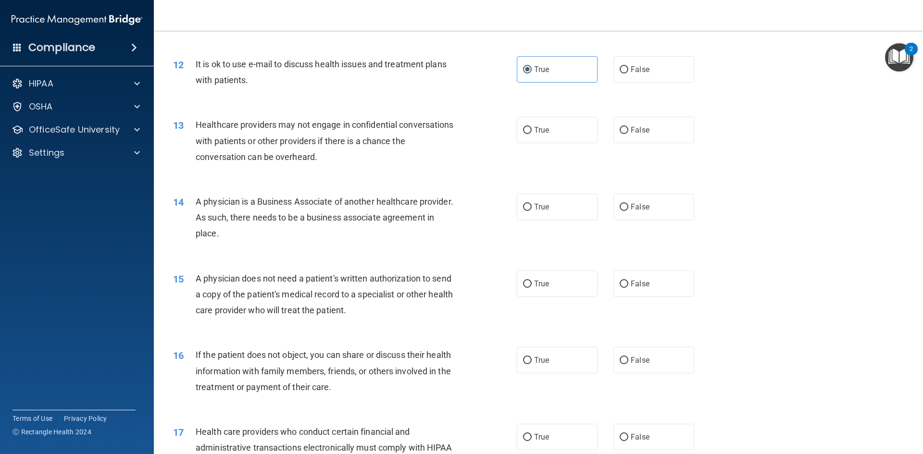
scroll to position [817, 0]
click at [527, 135] on label "True" at bounding box center [557, 129] width 81 height 26
click at [527, 133] on input "True" at bounding box center [527, 129] width 9 height 7
radio input "true"
click at [620, 210] on input "False" at bounding box center [624, 206] width 9 height 7
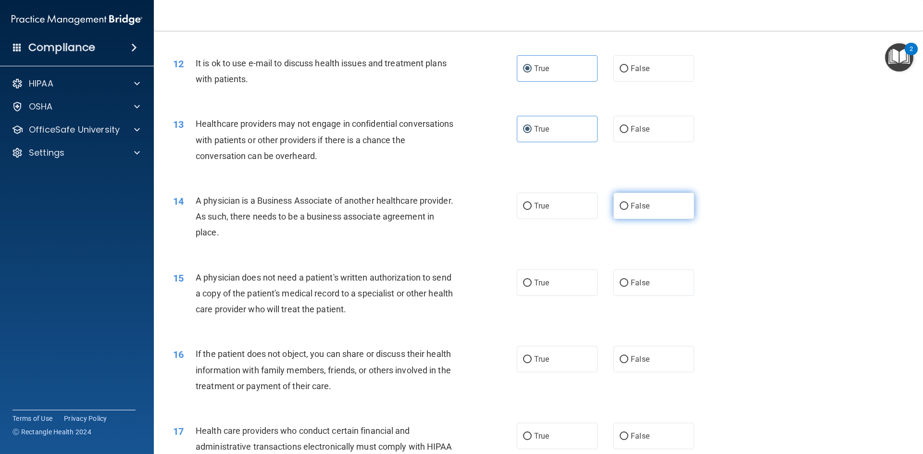
radio input "true"
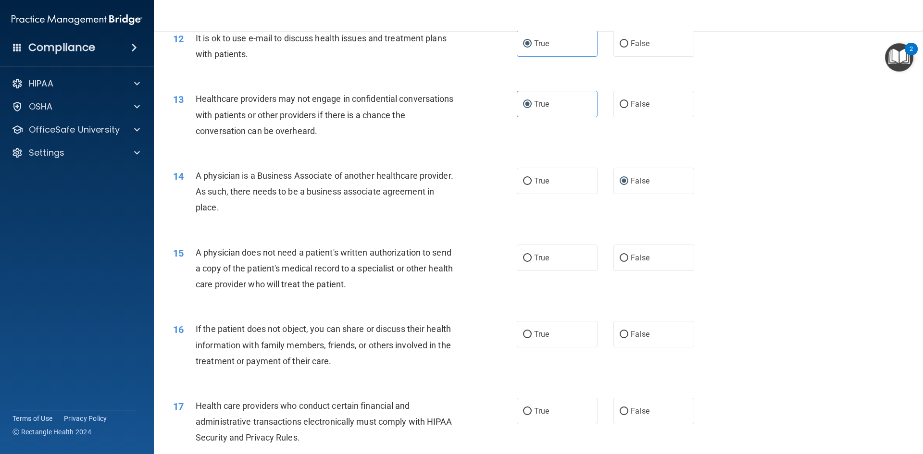
scroll to position [865, 0]
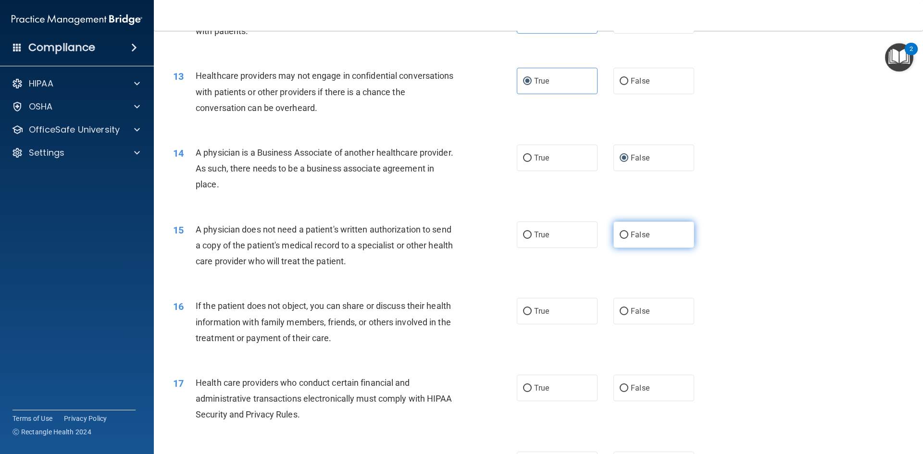
click at [620, 238] on input "False" at bounding box center [624, 235] width 9 height 7
radio input "true"
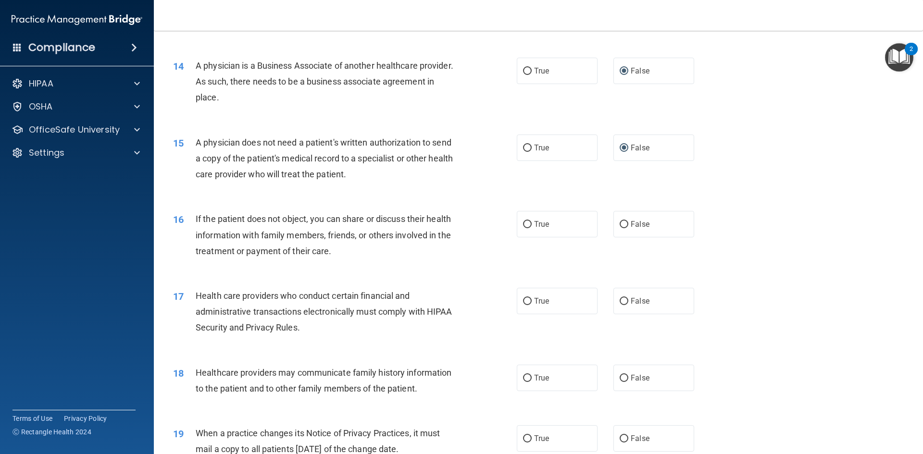
scroll to position [1009, 0]
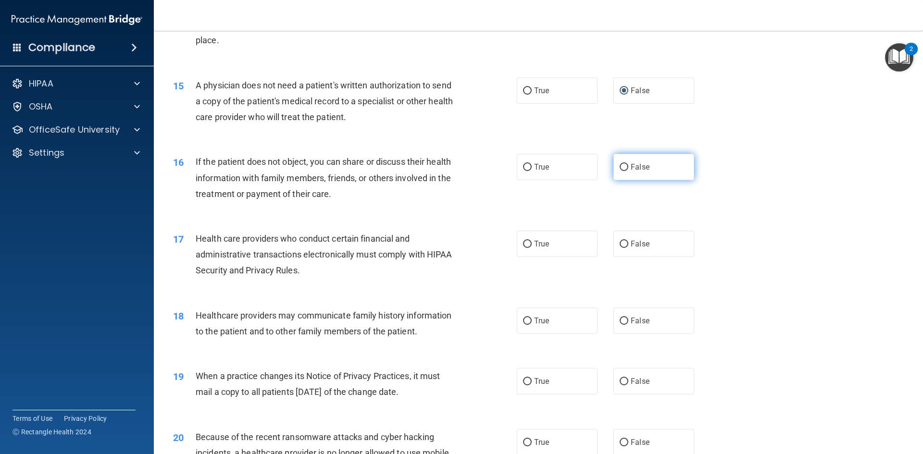
click at [620, 170] on input "False" at bounding box center [624, 167] width 9 height 7
radio input "true"
click at [532, 249] on label "True" at bounding box center [557, 244] width 81 height 26
click at [532, 248] on input "True" at bounding box center [527, 244] width 9 height 7
radio input "true"
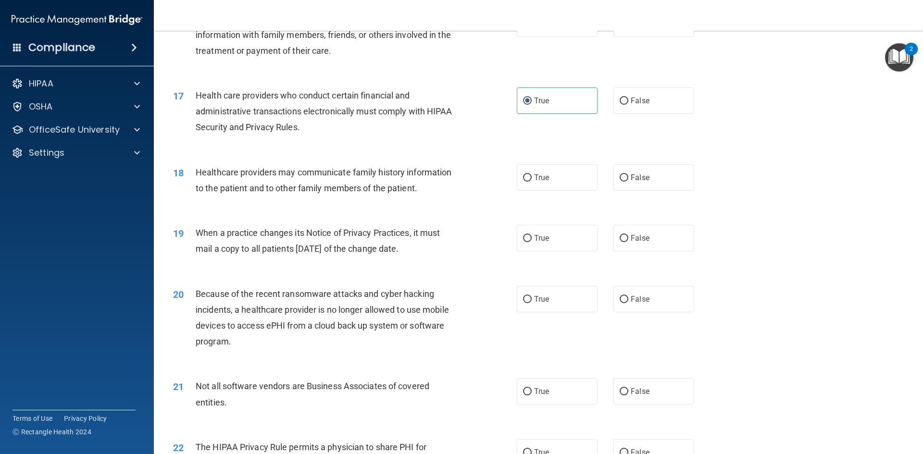
scroll to position [1154, 0]
click at [631, 173] on span "False" at bounding box center [640, 176] width 19 height 9
click at [627, 174] on input "False" at bounding box center [624, 177] width 9 height 7
radio input "true"
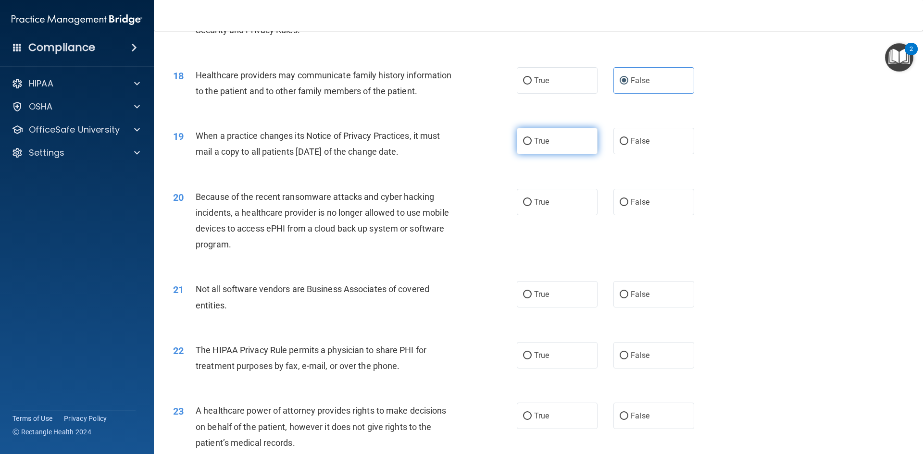
click at [523, 145] on input "True" at bounding box center [527, 141] width 9 height 7
radio input "true"
click at [525, 201] on input "True" at bounding box center [527, 202] width 9 height 7
radio input "true"
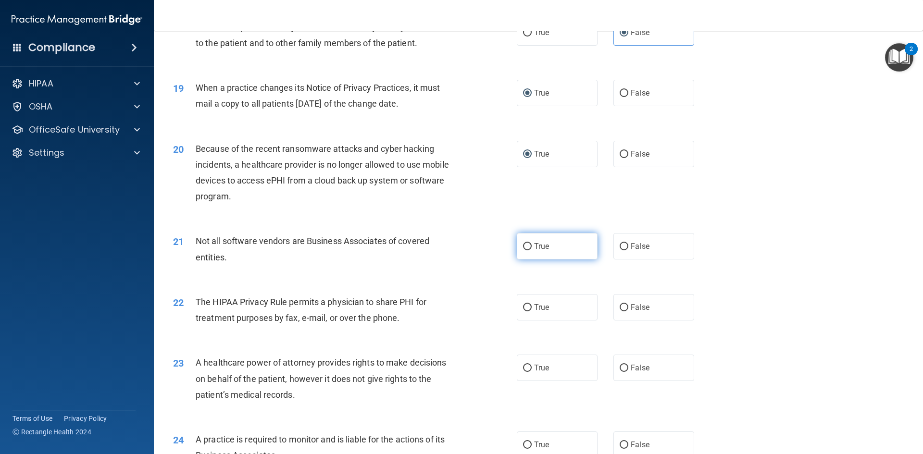
click at [527, 247] on input "True" at bounding box center [527, 246] width 9 height 7
radio input "true"
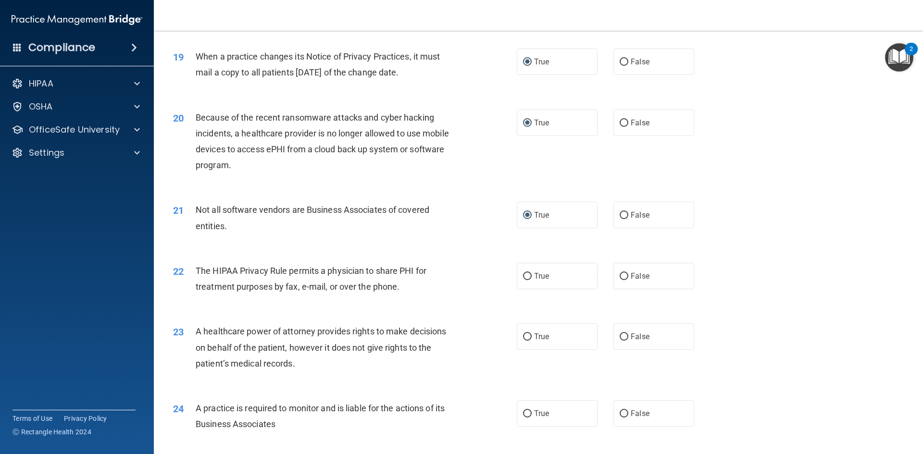
scroll to position [1346, 0]
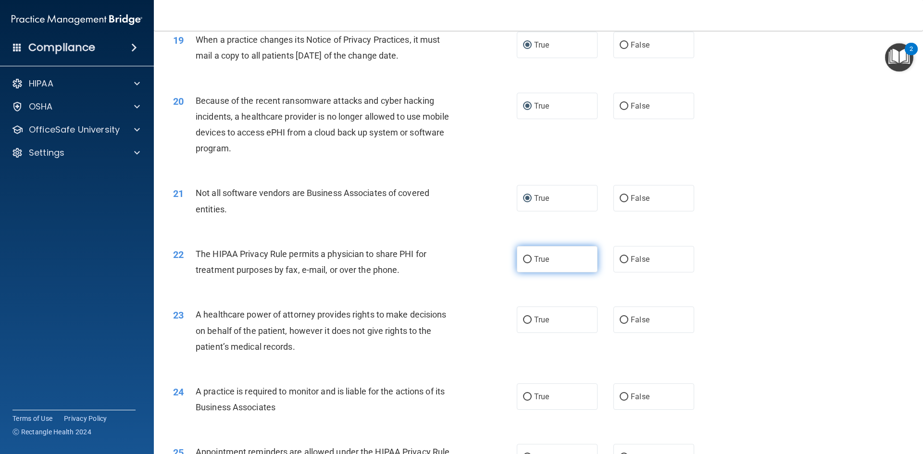
click at [524, 262] on input "True" at bounding box center [527, 259] width 9 height 7
radio input "true"
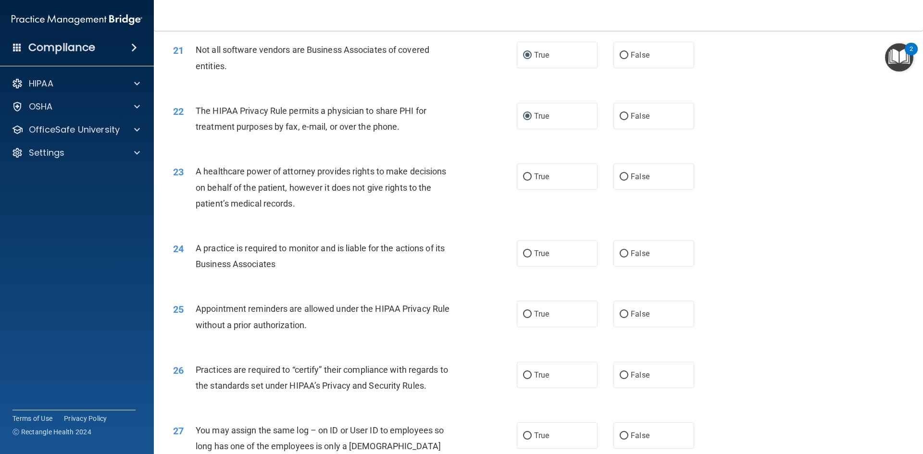
scroll to position [1490, 0]
click at [620, 176] on input "False" at bounding box center [624, 176] width 9 height 7
radio input "true"
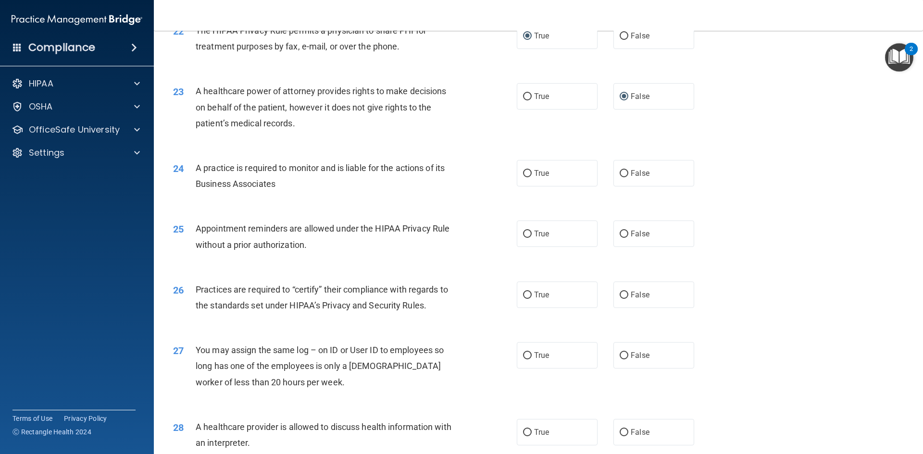
scroll to position [1586, 0]
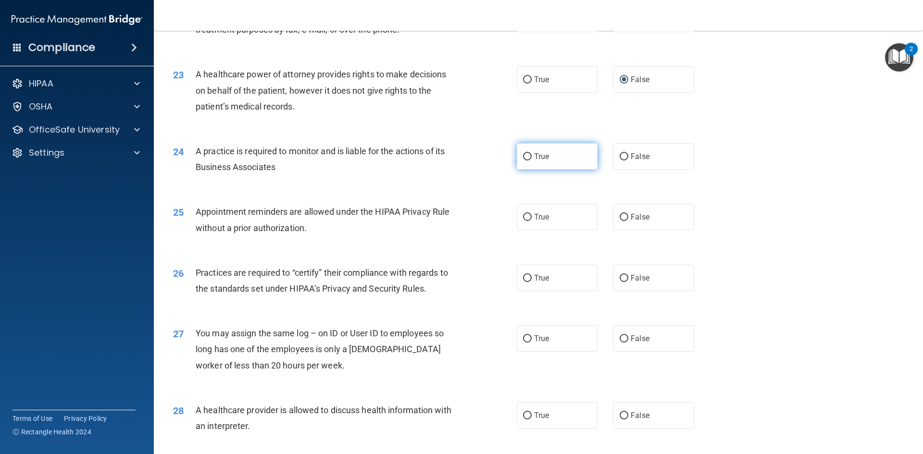
click at [523, 158] on input "True" at bounding box center [527, 156] width 9 height 7
radio input "true"
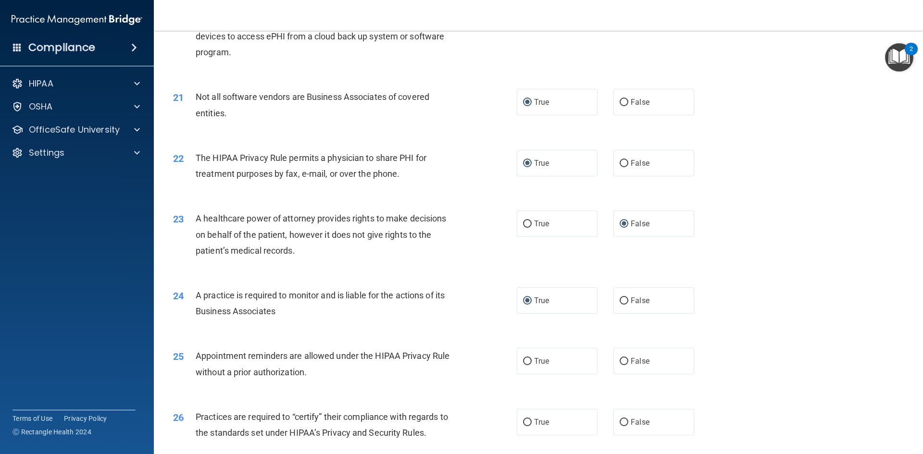
scroll to position [1490, 0]
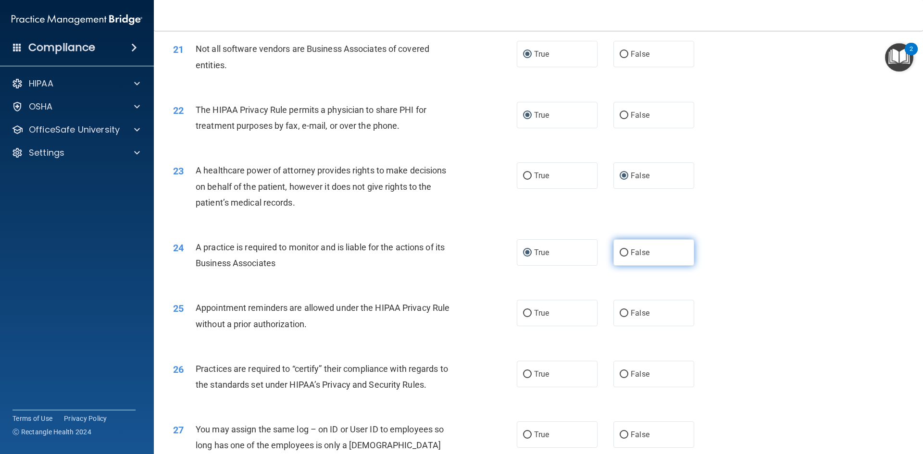
click at [621, 255] on input "False" at bounding box center [624, 252] width 9 height 7
radio input "true"
radio input "false"
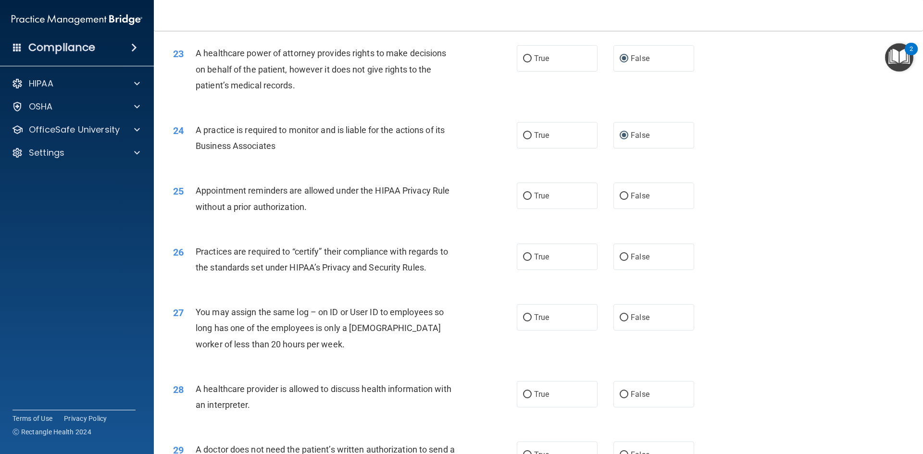
scroll to position [1634, 0]
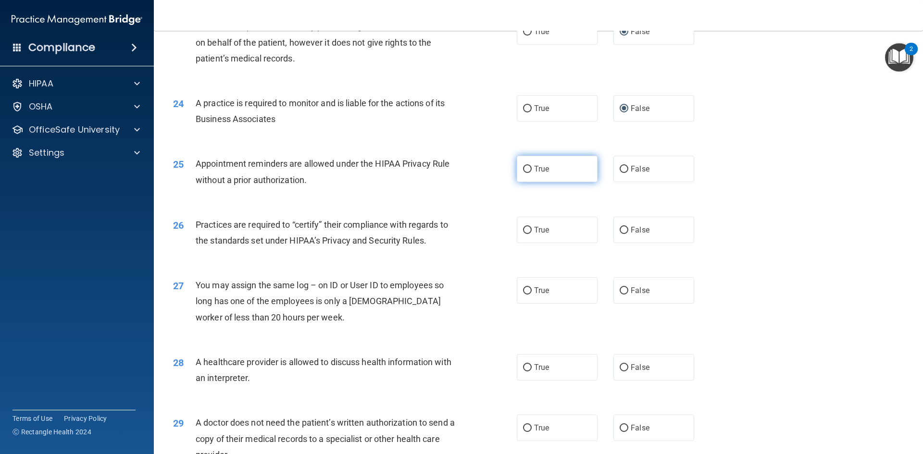
click at [526, 172] on input "True" at bounding box center [527, 169] width 9 height 7
radio input "true"
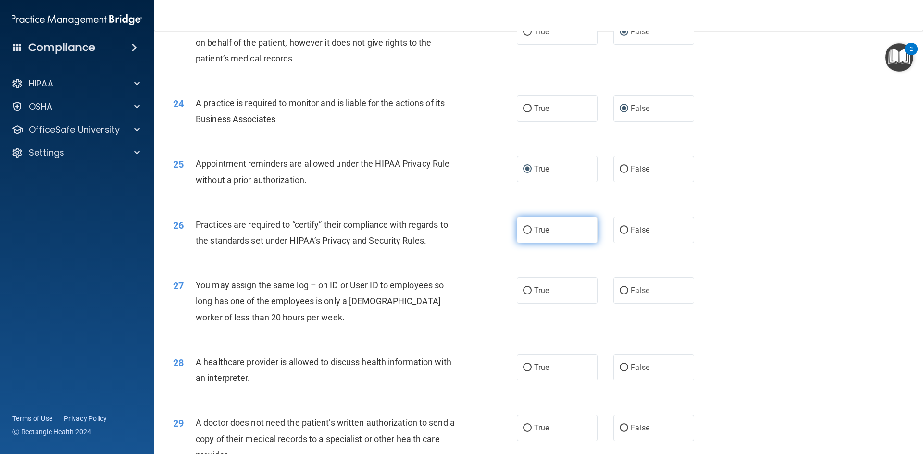
click at [523, 229] on input "True" at bounding box center [527, 230] width 9 height 7
radio input "true"
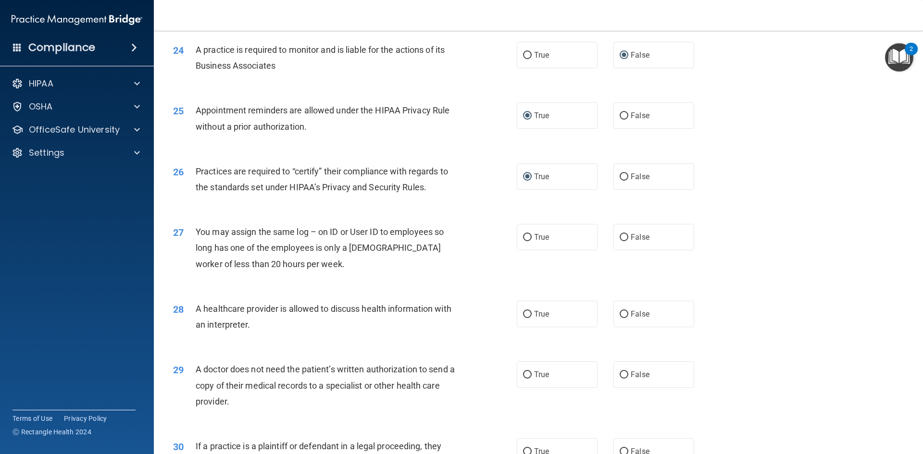
scroll to position [1687, 0]
click at [624, 236] on label "False" at bounding box center [653, 237] width 81 height 26
click at [624, 236] on input "False" at bounding box center [624, 238] width 9 height 7
radio input "true"
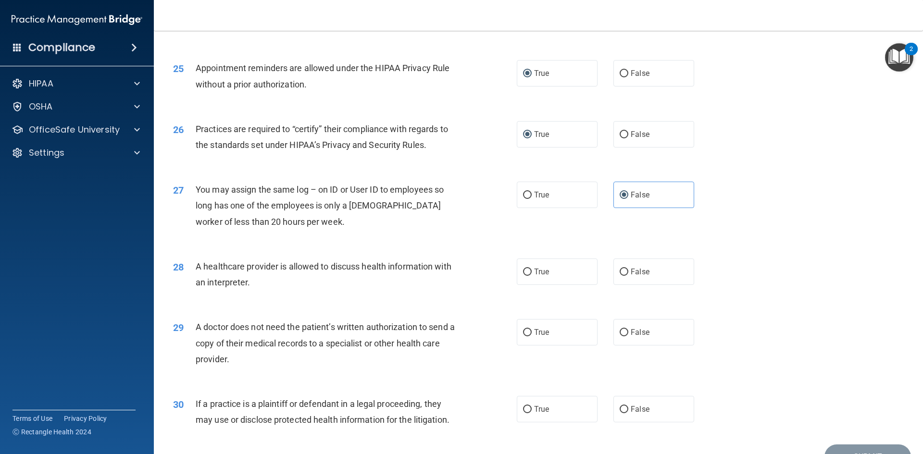
scroll to position [1783, 0]
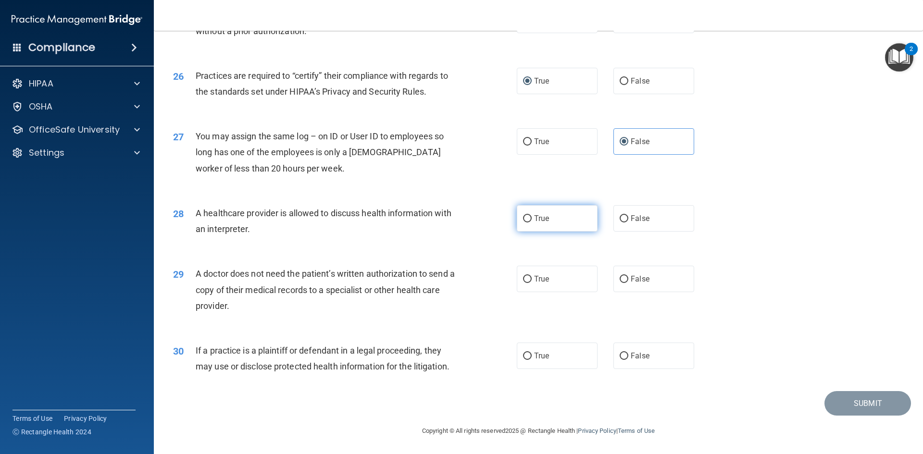
click at [534, 217] on span "True" at bounding box center [541, 218] width 15 height 9
click at [531, 217] on input "True" at bounding box center [527, 218] width 9 height 7
radio input "true"
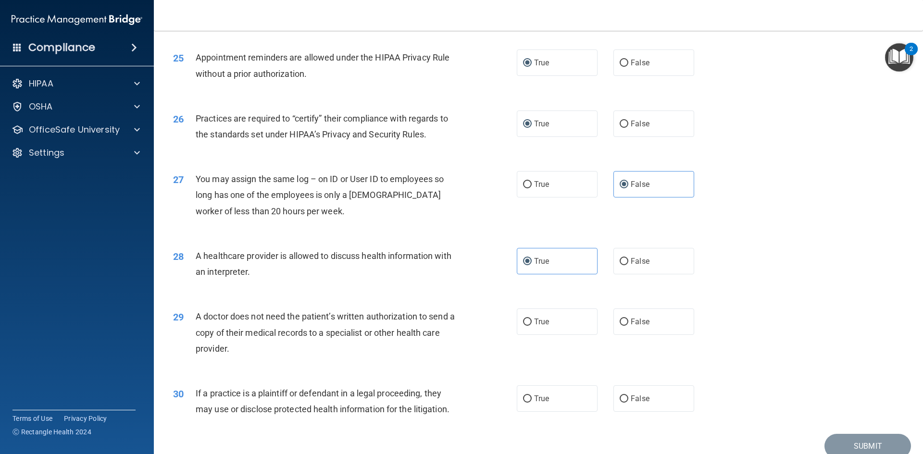
scroll to position [1687, 0]
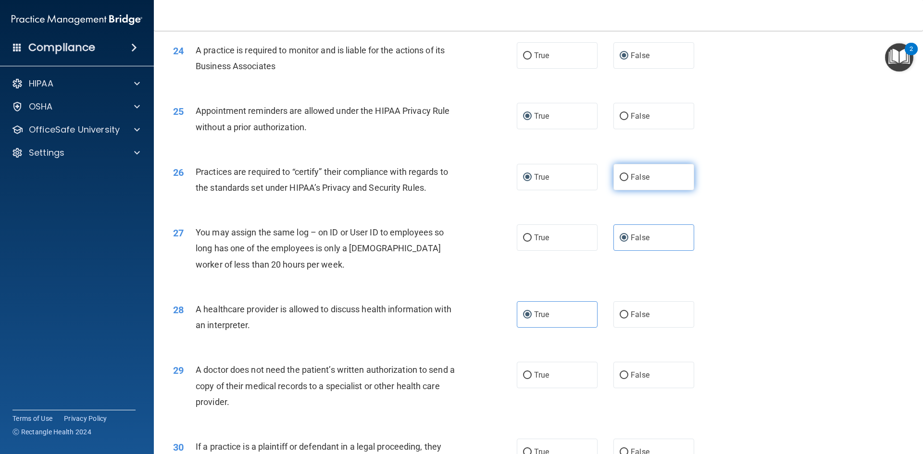
click at [625, 174] on label "False" at bounding box center [653, 177] width 81 height 26
click at [625, 174] on input "False" at bounding box center [624, 177] width 9 height 7
radio input "true"
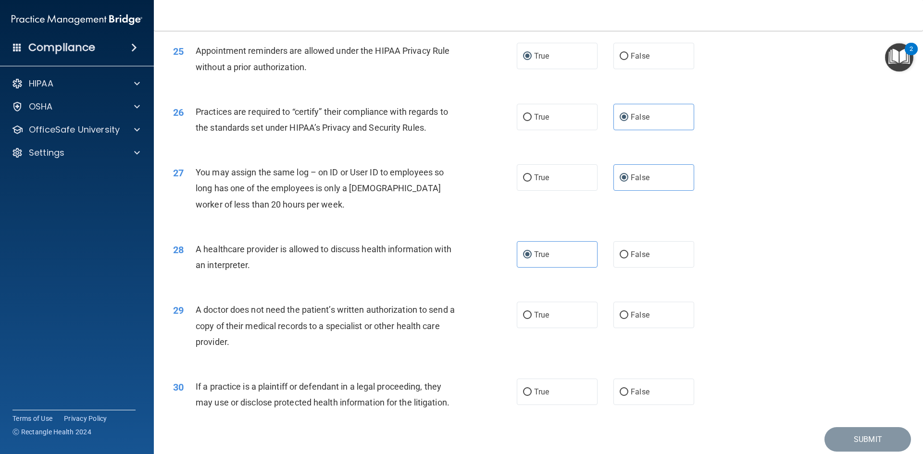
scroll to position [1783, 0]
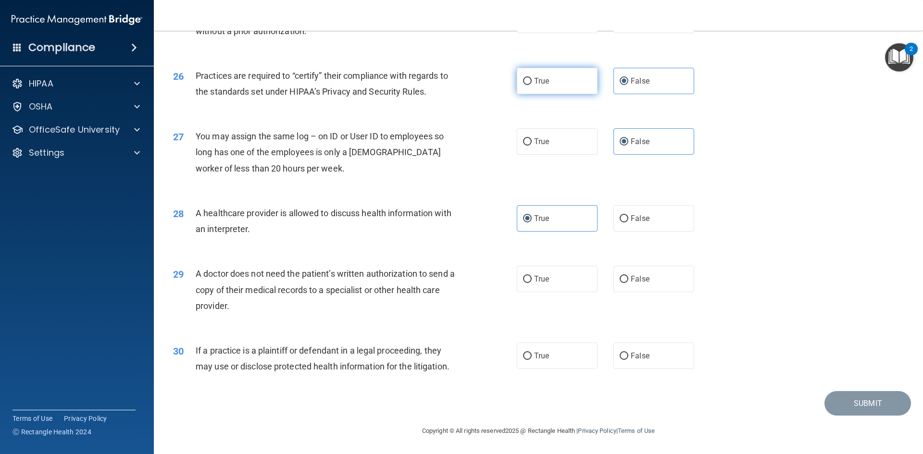
click at [523, 83] on input "True" at bounding box center [527, 81] width 9 height 7
radio input "true"
radio input "false"
click at [620, 280] on input "False" at bounding box center [624, 279] width 9 height 7
radio input "true"
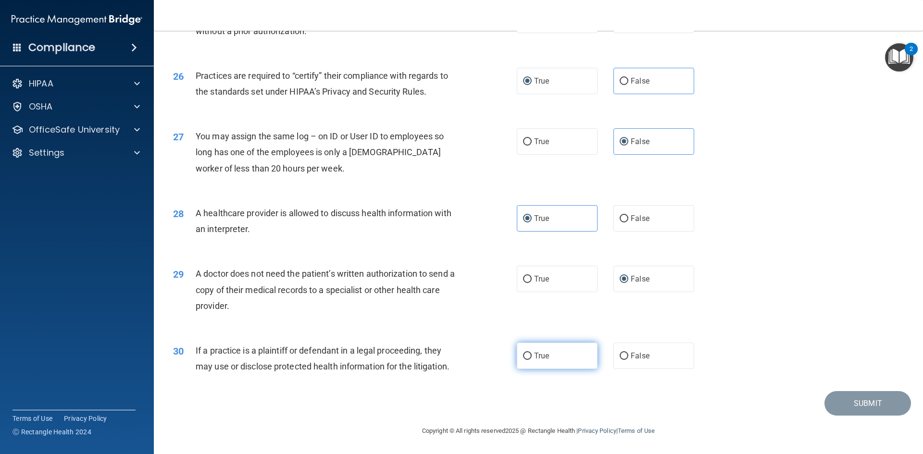
click at [523, 356] on input "True" at bounding box center [527, 356] width 9 height 7
radio input "true"
click at [848, 406] on button "Submit" at bounding box center [867, 403] width 87 height 25
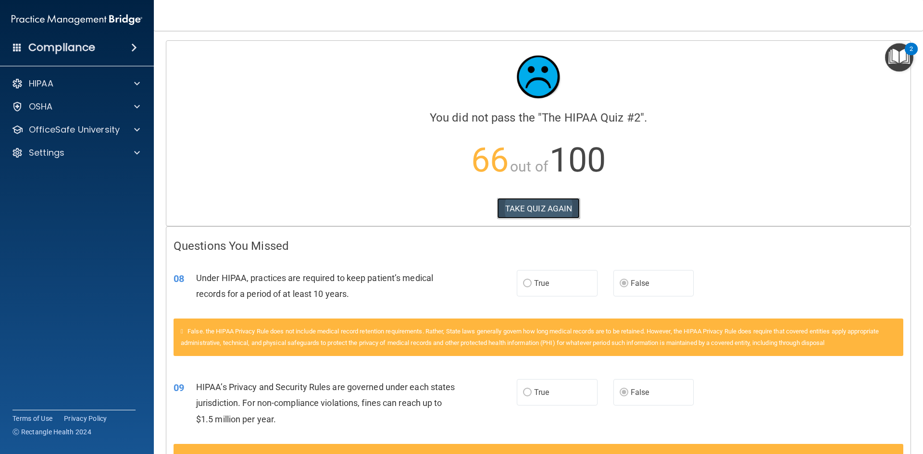
click at [501, 204] on button "TAKE QUIZ AGAIN" at bounding box center [538, 208] width 83 height 21
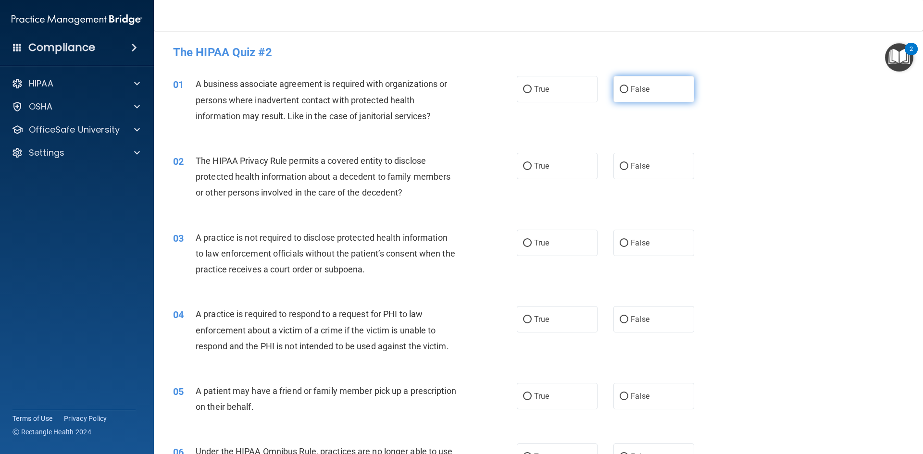
click at [622, 88] on input "False" at bounding box center [624, 89] width 9 height 7
radio input "true"
click at [526, 164] on input "True" at bounding box center [527, 166] width 9 height 7
radio input "true"
click at [621, 243] on input "False" at bounding box center [624, 243] width 9 height 7
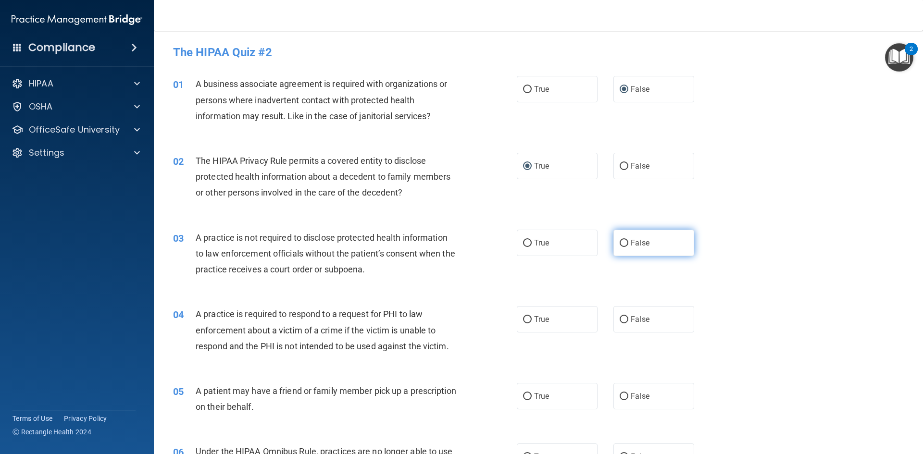
radio input "true"
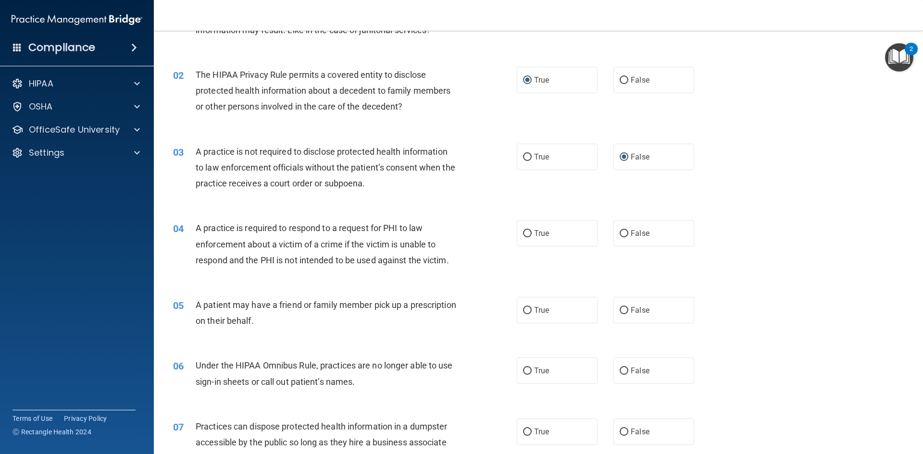
scroll to position [96, 0]
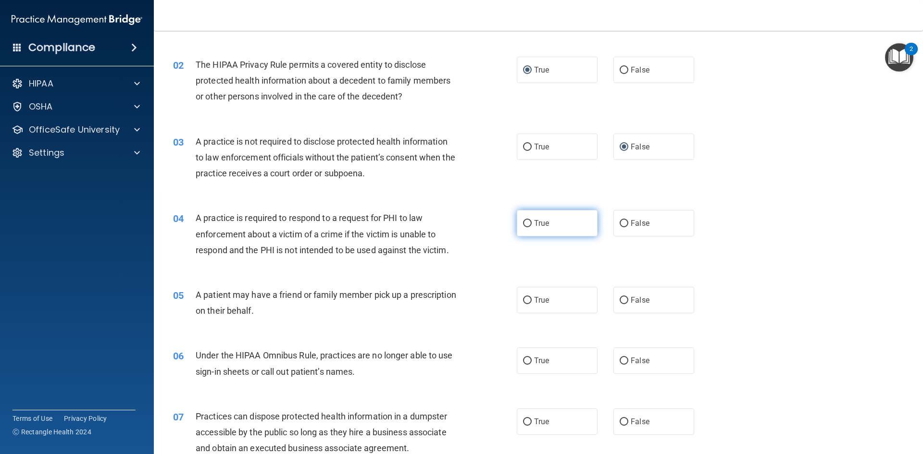
click at [525, 226] on input "True" at bounding box center [527, 223] width 9 height 7
radio input "true"
click at [523, 301] on input "True" at bounding box center [527, 300] width 9 height 7
radio input "true"
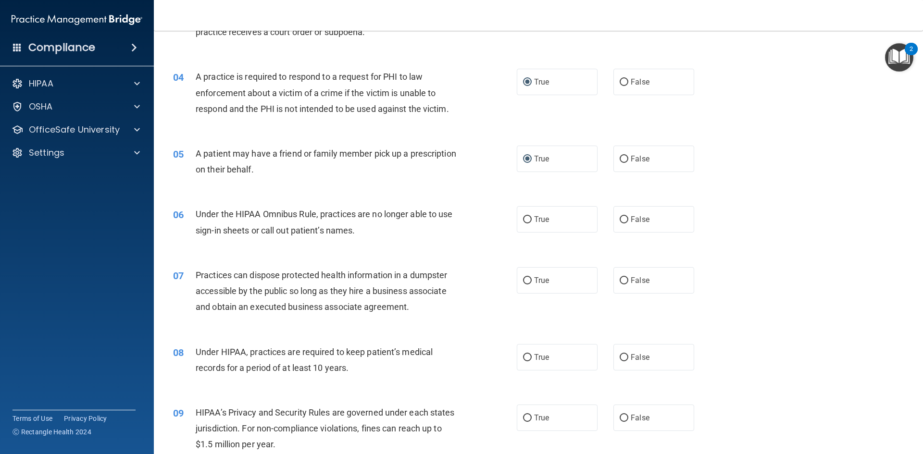
scroll to position [288, 0]
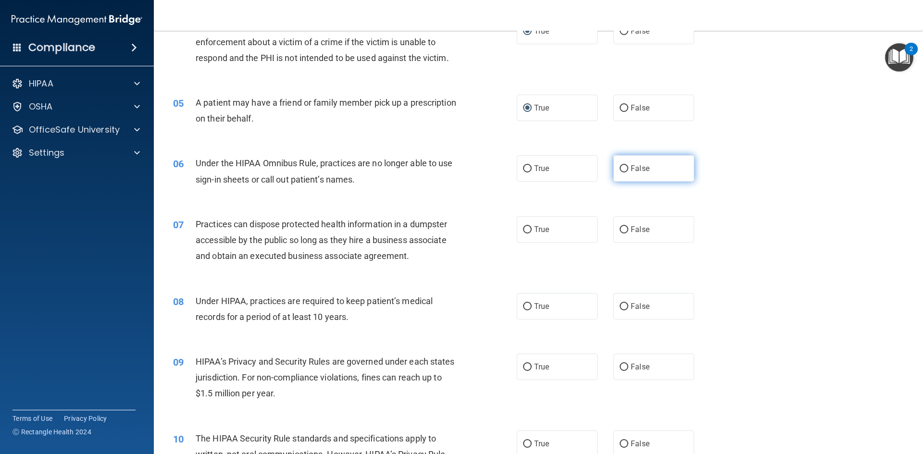
click at [620, 166] on input "False" at bounding box center [624, 168] width 9 height 7
radio input "true"
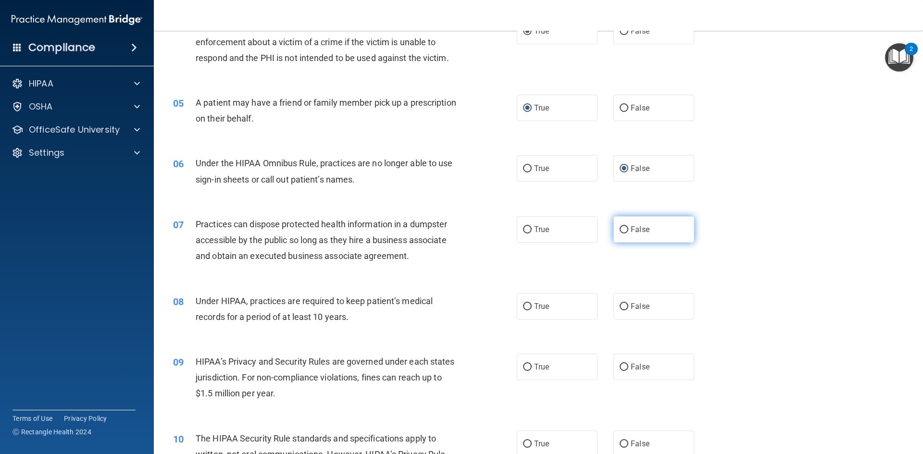
click at [622, 230] on input "False" at bounding box center [624, 229] width 9 height 7
radio input "true"
click at [620, 308] on input "False" at bounding box center [624, 306] width 9 height 7
radio input "true"
click at [621, 364] on input "False" at bounding box center [624, 367] width 9 height 7
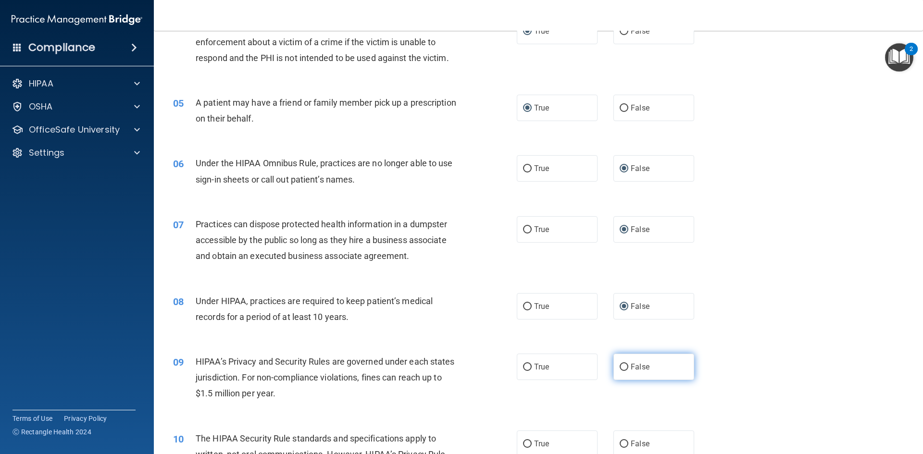
radio input "true"
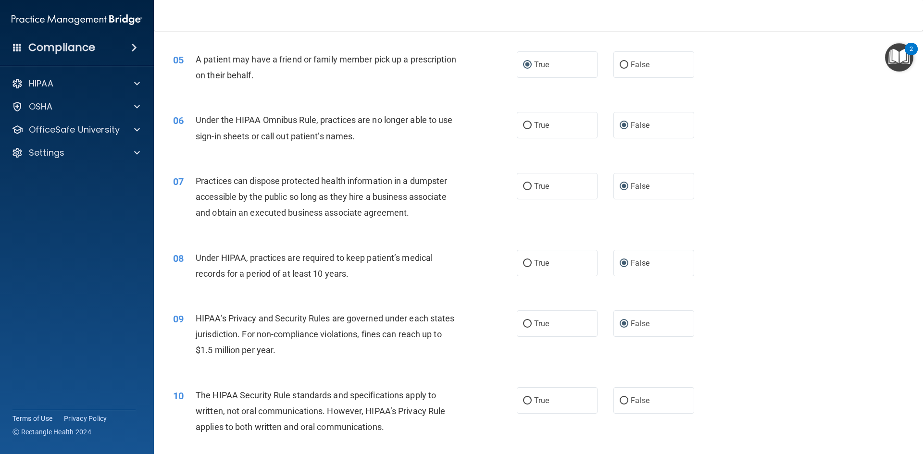
scroll to position [385, 0]
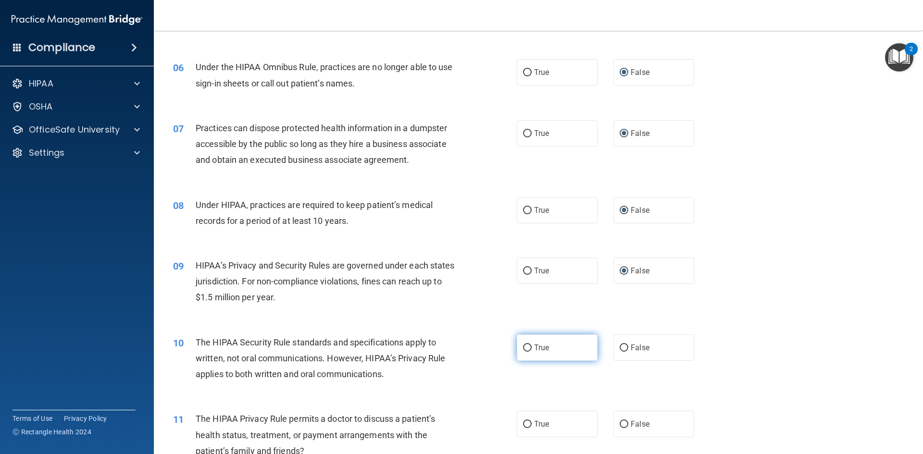
click at [523, 346] on input "True" at bounding box center [527, 348] width 9 height 7
radio input "true"
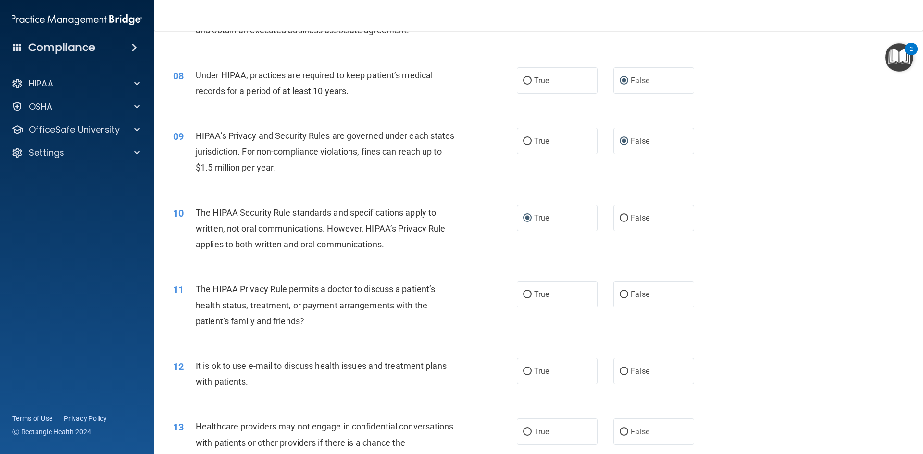
scroll to position [529, 0]
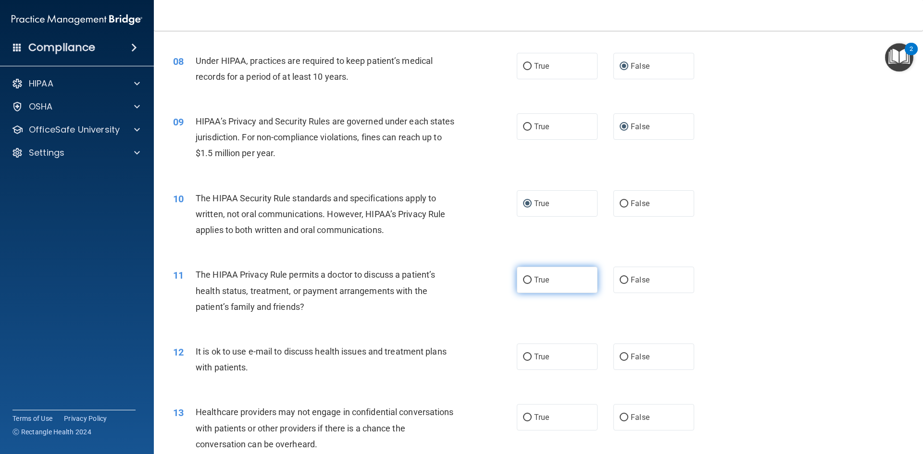
click at [523, 282] on input "True" at bounding box center [527, 280] width 9 height 7
radio input "true"
click at [523, 356] on input "True" at bounding box center [527, 357] width 9 height 7
radio input "true"
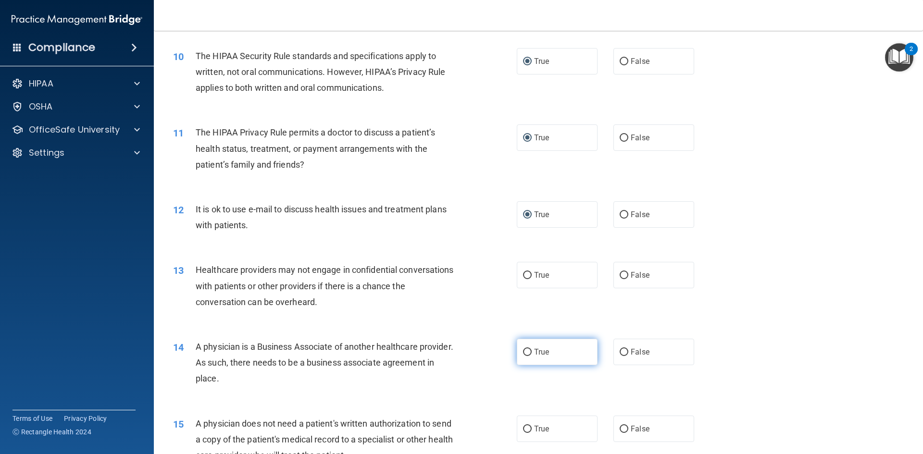
scroll to position [673, 0]
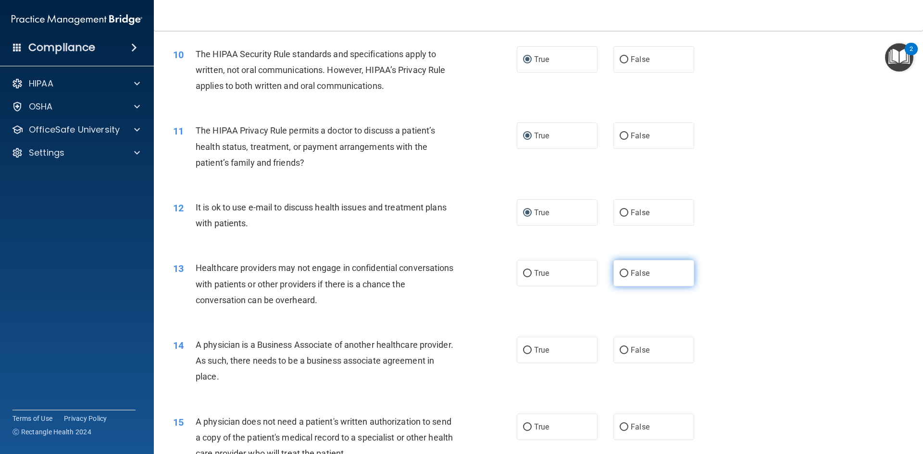
click at [620, 279] on label "False" at bounding box center [653, 273] width 81 height 26
click at [620, 277] on input "False" at bounding box center [624, 273] width 9 height 7
radio input "true"
click at [623, 345] on label "False" at bounding box center [653, 350] width 81 height 26
click at [623, 347] on input "False" at bounding box center [624, 350] width 9 height 7
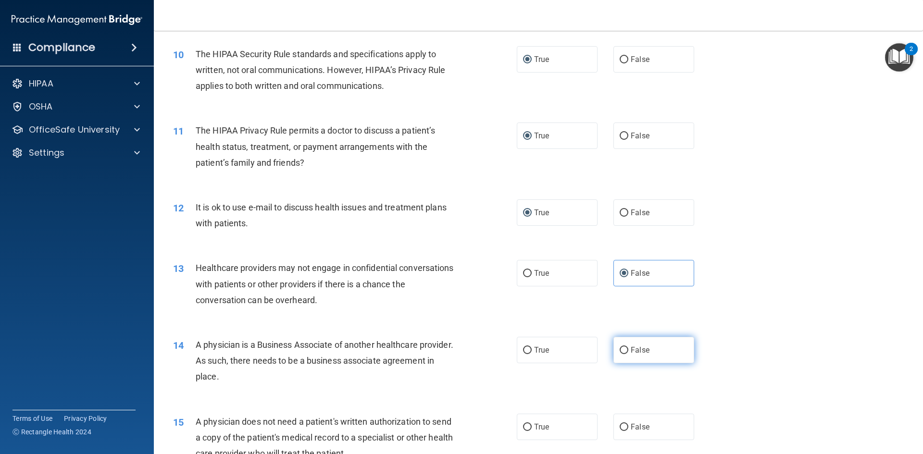
radio input "true"
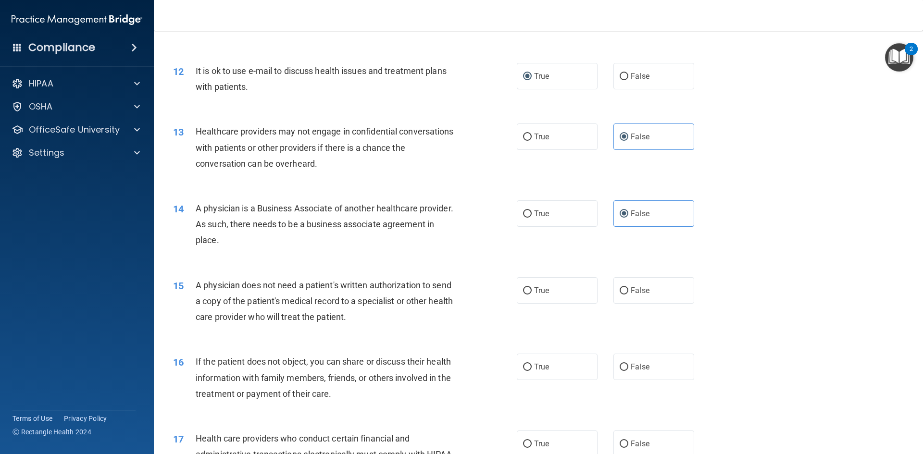
scroll to position [817, 0]
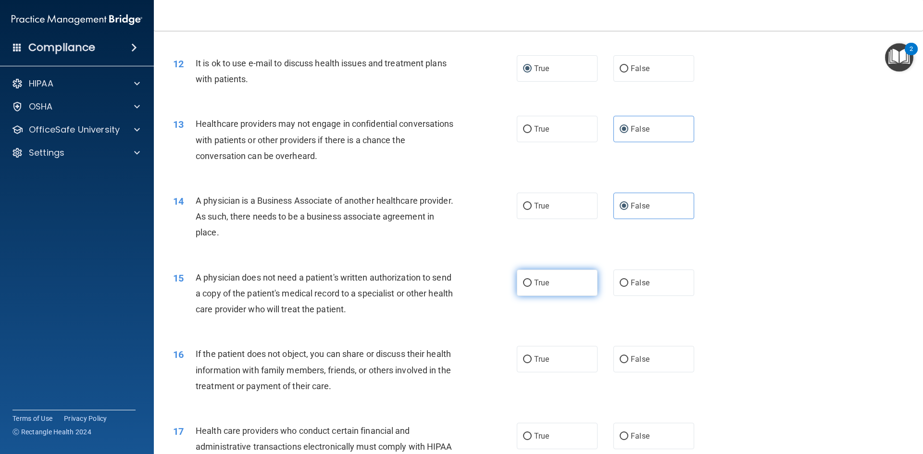
click at [523, 281] on input "True" at bounding box center [527, 283] width 9 height 7
radio input "true"
click at [523, 356] on input "True" at bounding box center [527, 359] width 9 height 7
radio input "true"
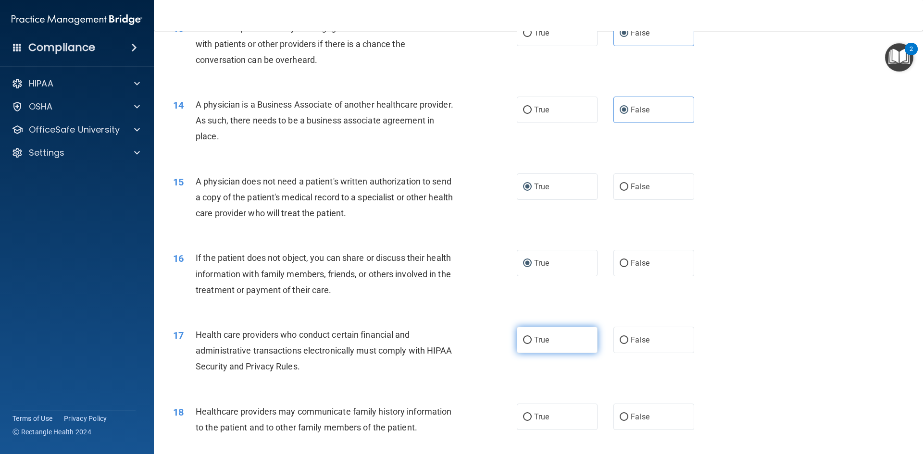
click at [525, 342] on input "True" at bounding box center [527, 340] width 9 height 7
radio input "true"
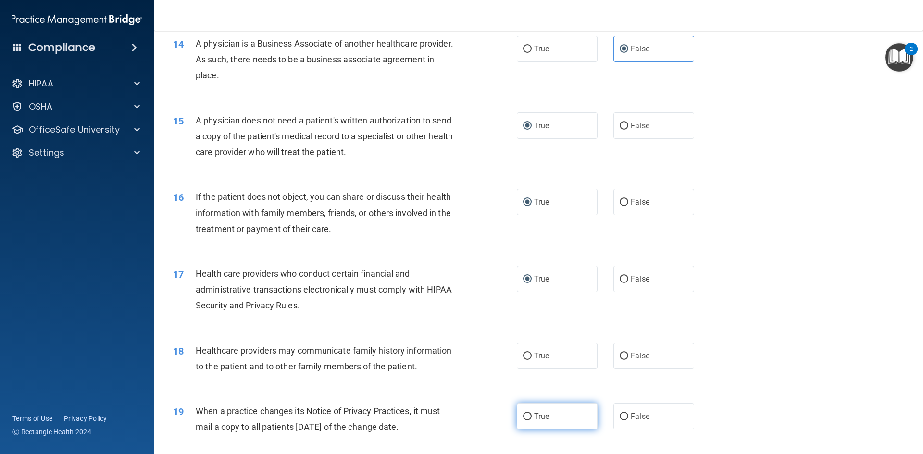
scroll to position [1057, 0]
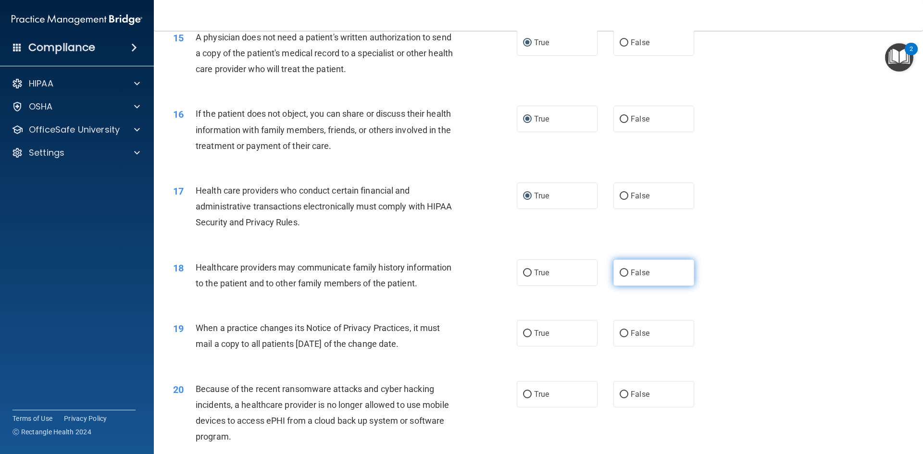
click at [622, 273] on input "False" at bounding box center [624, 273] width 9 height 7
radio input "true"
click at [620, 333] on input "False" at bounding box center [624, 333] width 9 height 7
radio input "true"
click at [620, 389] on label "False" at bounding box center [653, 394] width 81 height 26
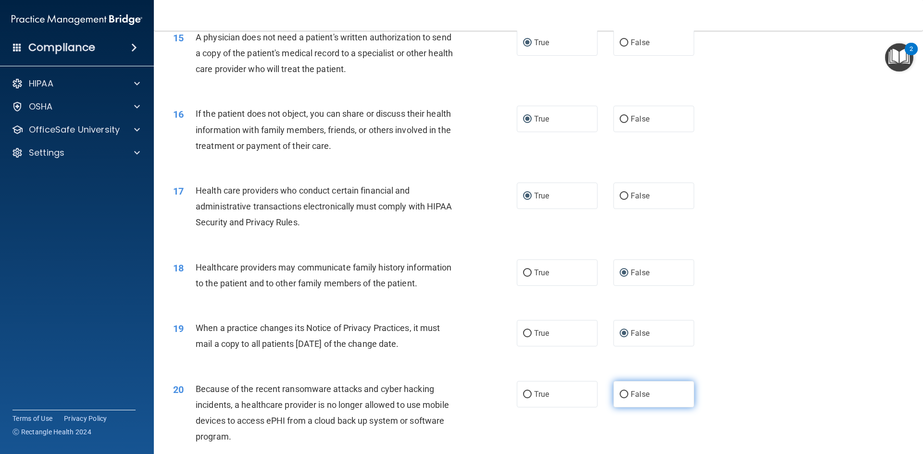
click at [620, 391] on input "False" at bounding box center [624, 394] width 9 height 7
radio input "true"
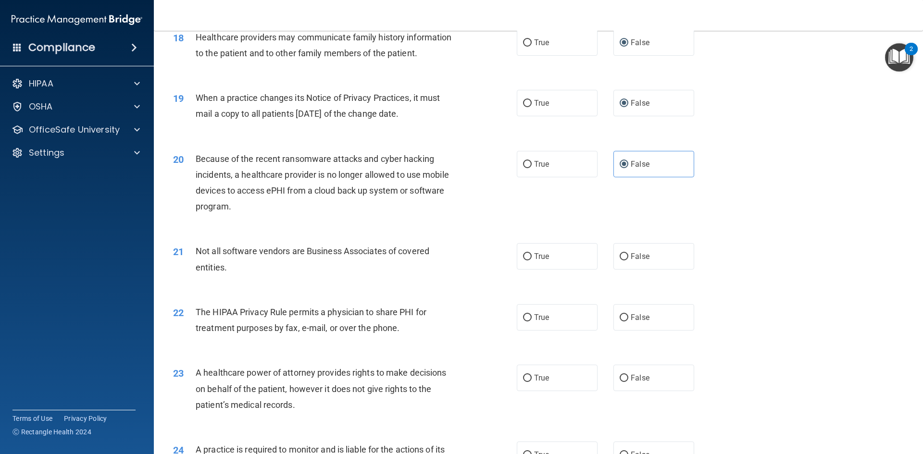
scroll to position [1202, 0]
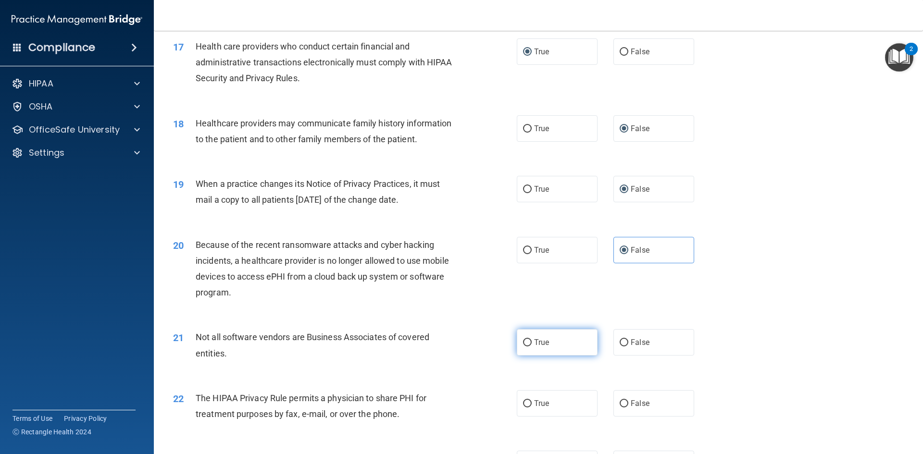
drag, startPoint x: 524, startPoint y: 343, endPoint x: 523, endPoint y: 356, distance: 12.5
click at [524, 343] on input "True" at bounding box center [527, 342] width 9 height 7
radio input "true"
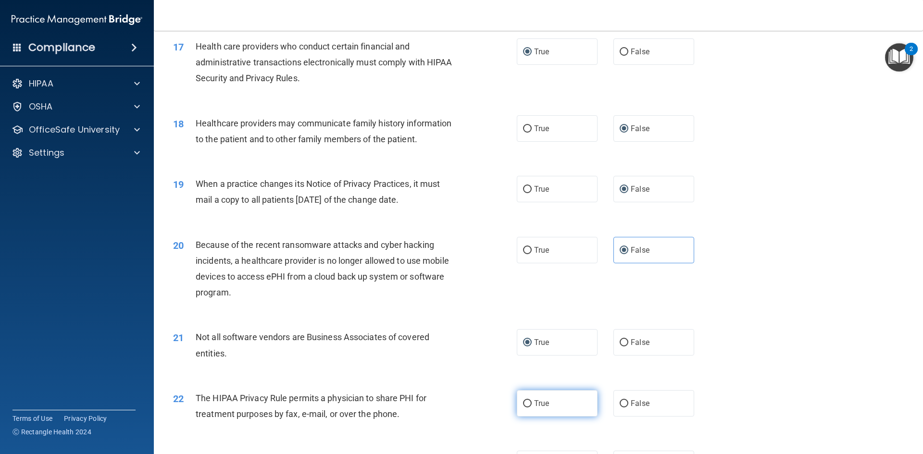
click at [526, 399] on label "True" at bounding box center [557, 403] width 81 height 26
click at [526, 400] on input "True" at bounding box center [527, 403] width 9 height 7
radio input "true"
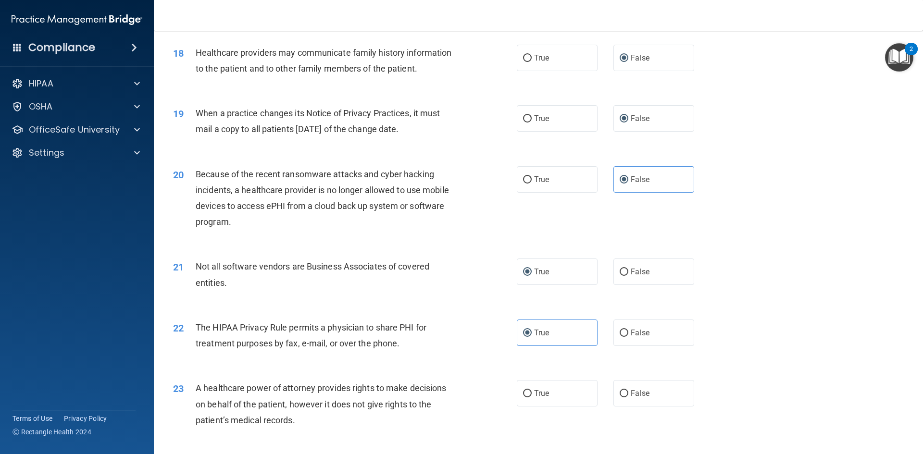
scroll to position [1346, 0]
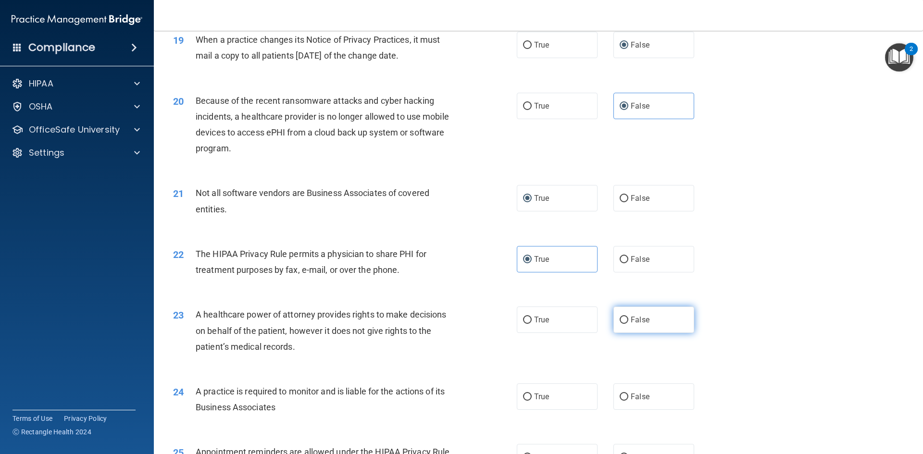
click at [620, 321] on input "False" at bounding box center [624, 320] width 9 height 7
radio input "true"
click at [620, 397] on input "False" at bounding box center [624, 397] width 9 height 7
radio input "true"
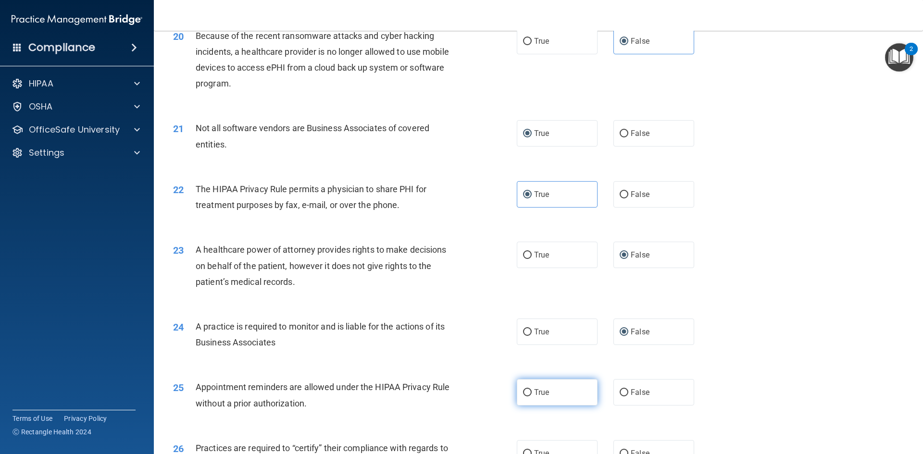
scroll to position [1490, 0]
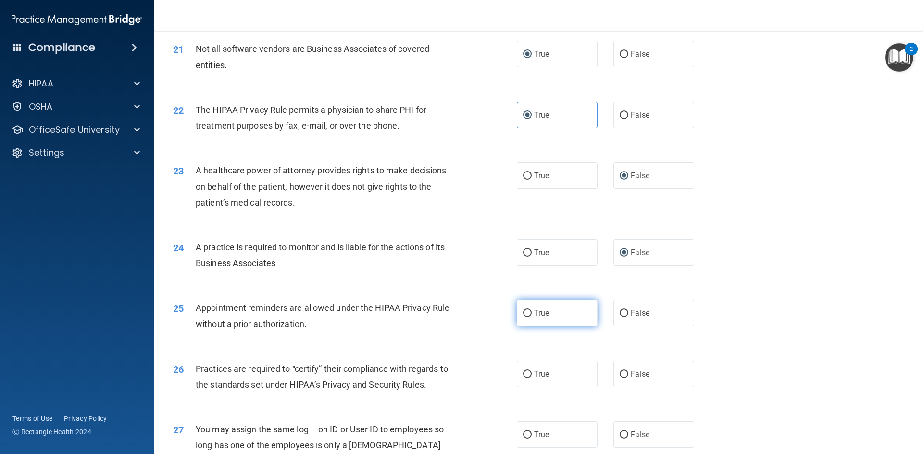
click at [525, 310] on input "True" at bounding box center [527, 313] width 9 height 7
radio input "true"
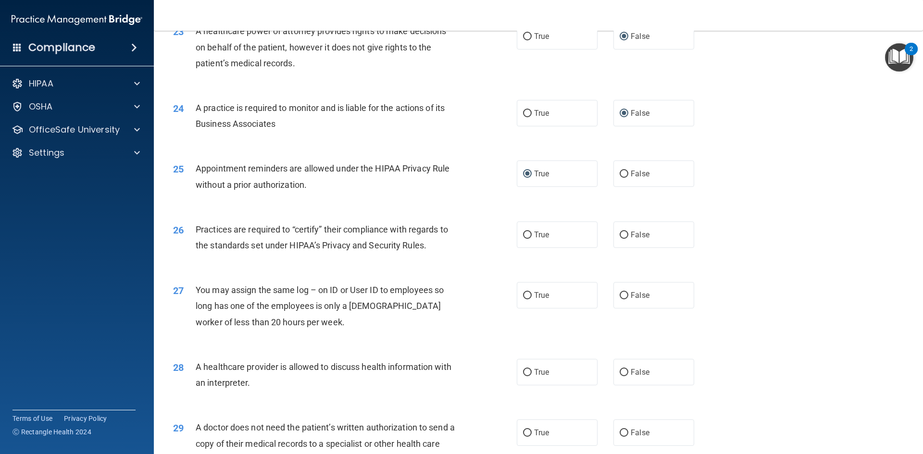
scroll to position [1634, 0]
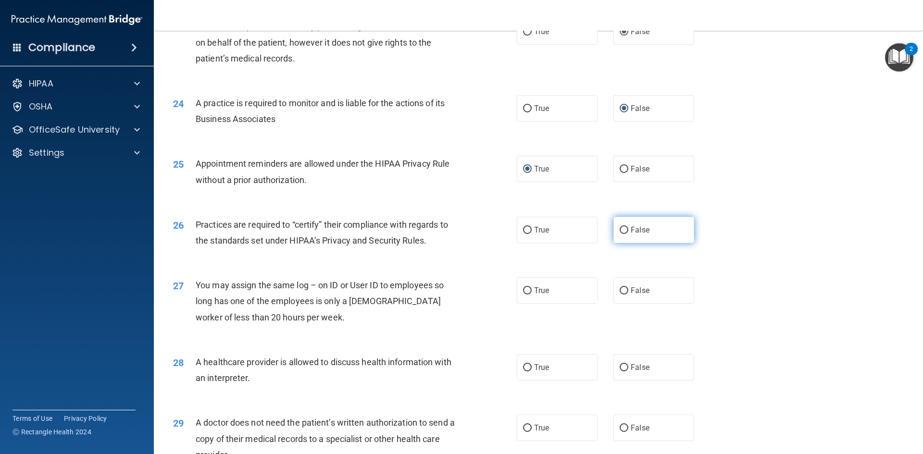
click at [623, 231] on input "False" at bounding box center [624, 230] width 9 height 7
radio input "true"
click at [620, 296] on label "False" at bounding box center [653, 290] width 81 height 26
click at [620, 295] on input "False" at bounding box center [624, 290] width 9 height 7
radio input "true"
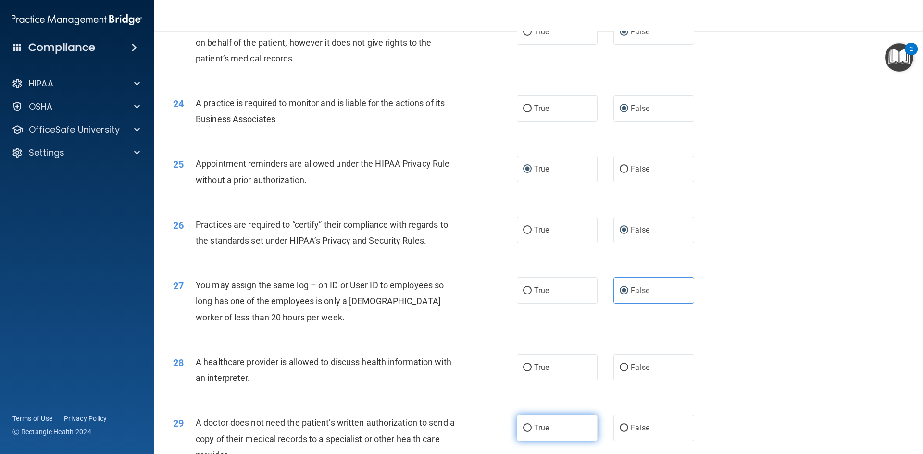
scroll to position [1783, 0]
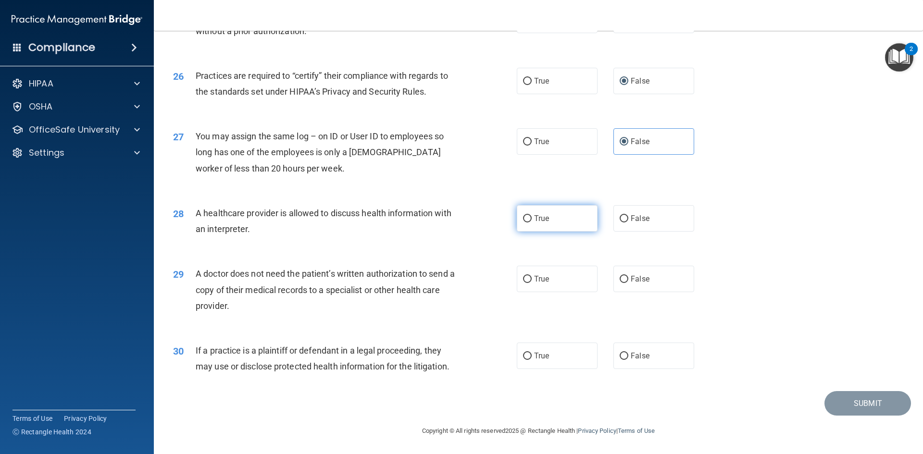
click at [529, 220] on label "True" at bounding box center [557, 218] width 81 height 26
click at [529, 220] on input "True" at bounding box center [527, 218] width 9 height 7
radio input "true"
drag, startPoint x: 524, startPoint y: 275, endPoint x: 524, endPoint y: 316, distance: 40.9
click at [524, 276] on input "True" at bounding box center [527, 279] width 9 height 7
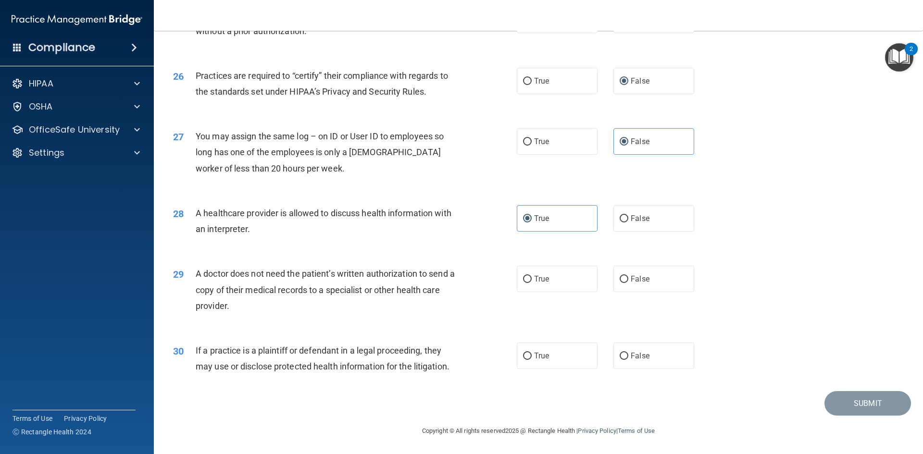
radio input "true"
click at [523, 353] on input "True" at bounding box center [527, 356] width 9 height 7
radio input "true"
click at [851, 405] on button "Submit" at bounding box center [867, 403] width 87 height 25
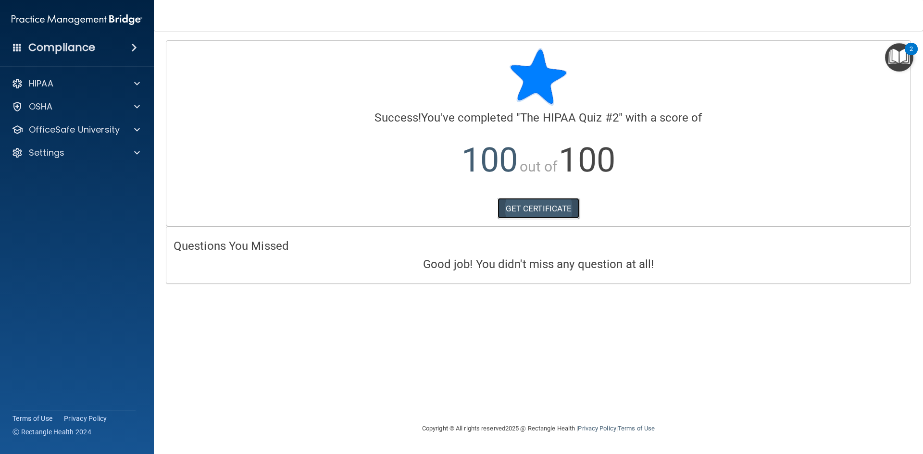
click at [522, 211] on link "GET CERTIFICATE" at bounding box center [538, 208] width 82 height 21
click at [84, 134] on p "OfficeSafe University" at bounding box center [74, 130] width 91 height 12
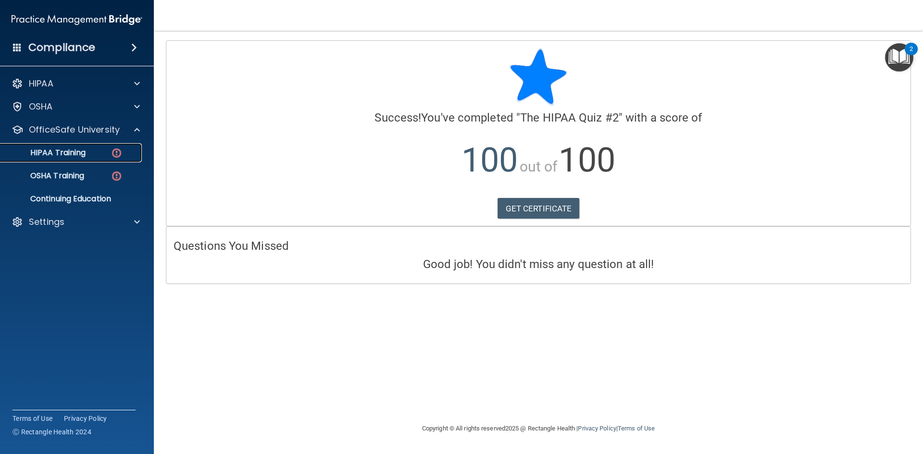
click at [78, 155] on p "HIPAA Training" at bounding box center [45, 153] width 79 height 10
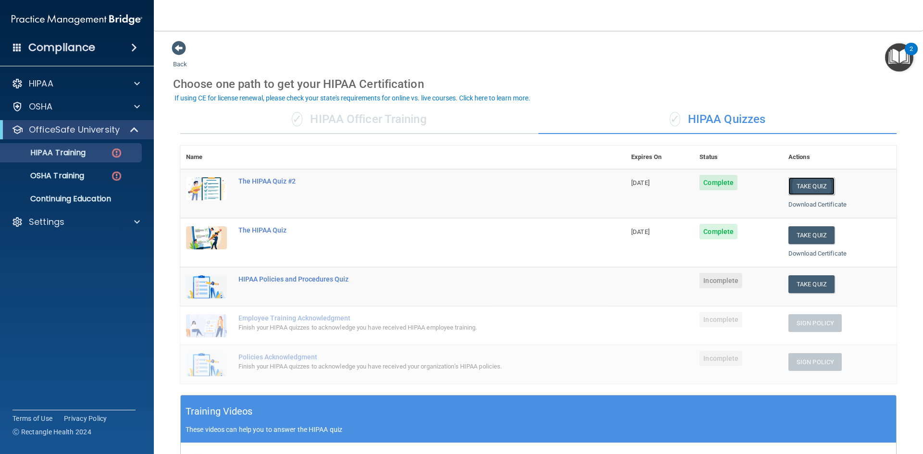
click at [807, 187] on button "Take Quiz" at bounding box center [811, 186] width 46 height 18
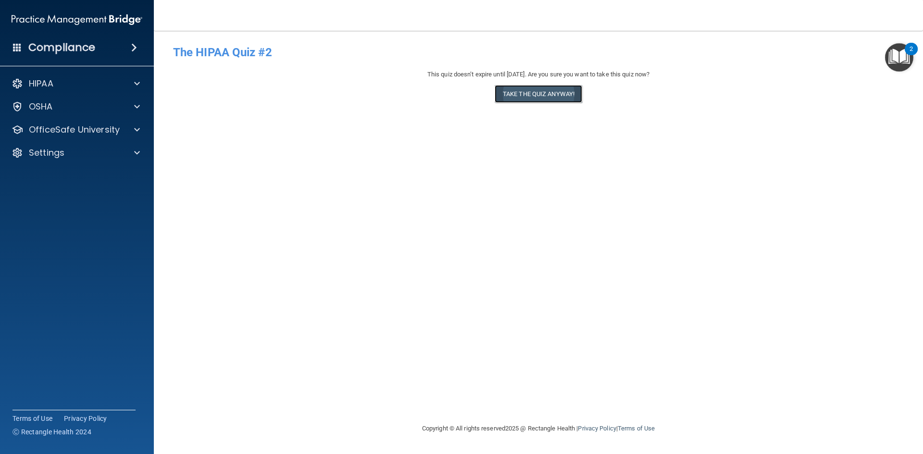
click at [515, 90] on button "Take the quiz anyway!" at bounding box center [538, 94] width 87 height 18
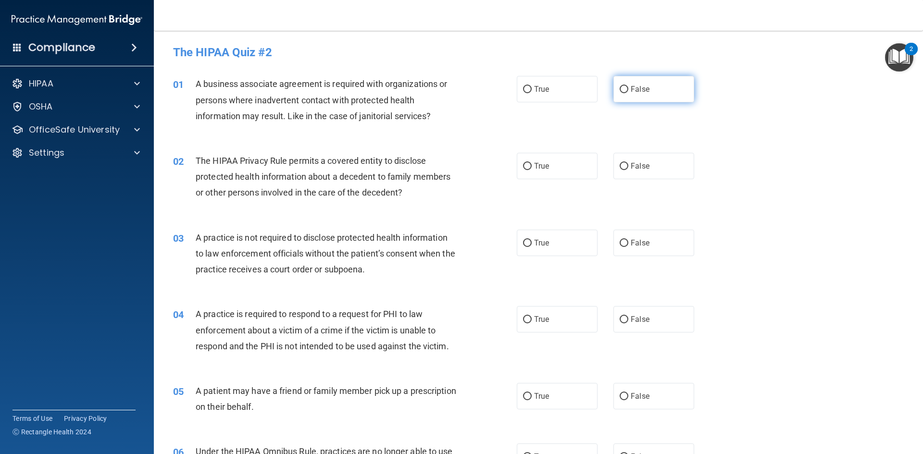
click at [620, 91] on input "False" at bounding box center [624, 89] width 9 height 7
radio input "true"
click at [523, 169] on input "True" at bounding box center [527, 166] width 9 height 7
radio input "true"
click at [620, 242] on input "False" at bounding box center [624, 243] width 9 height 7
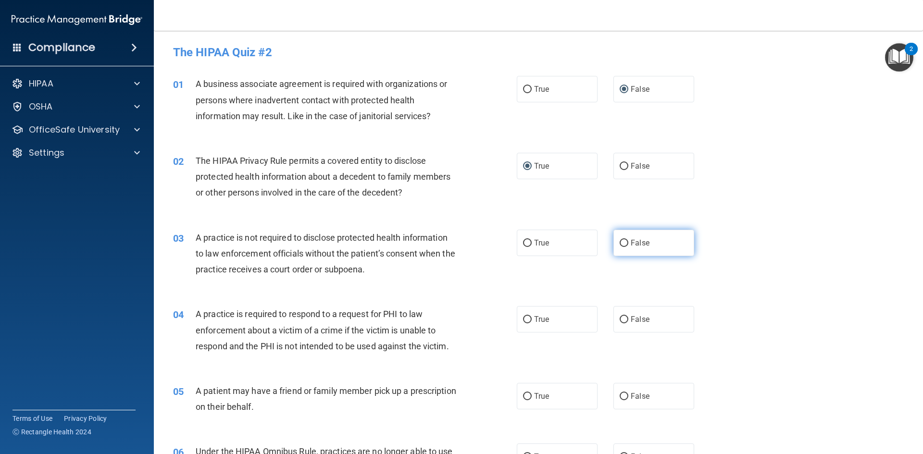
radio input "true"
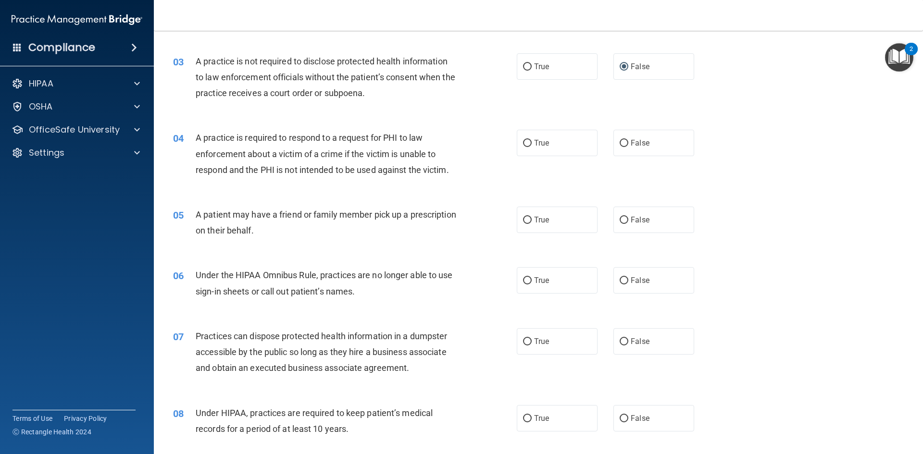
scroll to position [192, 0]
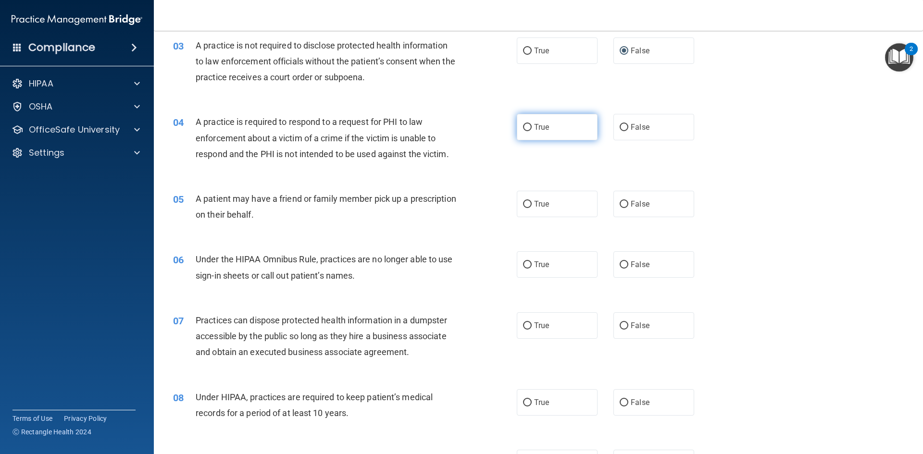
click at [523, 128] on input "True" at bounding box center [527, 127] width 9 height 7
radio input "true"
click at [528, 206] on label "True" at bounding box center [557, 204] width 81 height 26
click at [528, 206] on input "True" at bounding box center [527, 204] width 9 height 7
radio input "true"
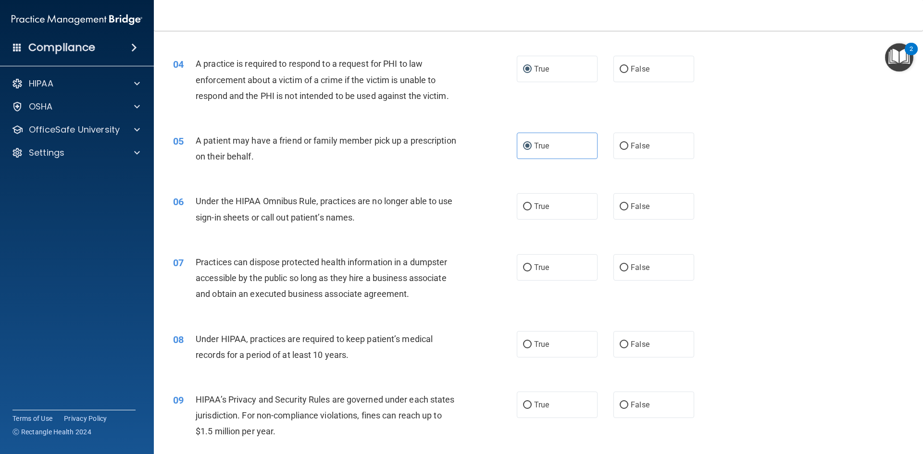
scroll to position [336, 0]
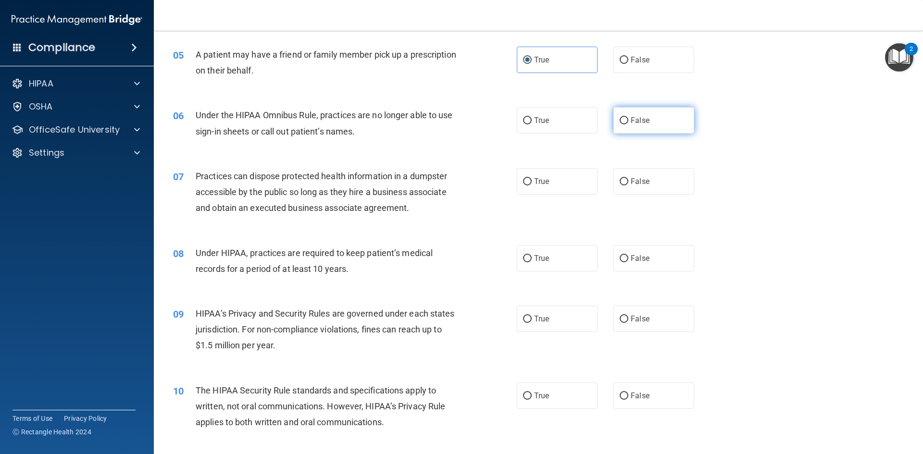
click at [620, 122] on input "False" at bounding box center [624, 120] width 9 height 7
radio input "true"
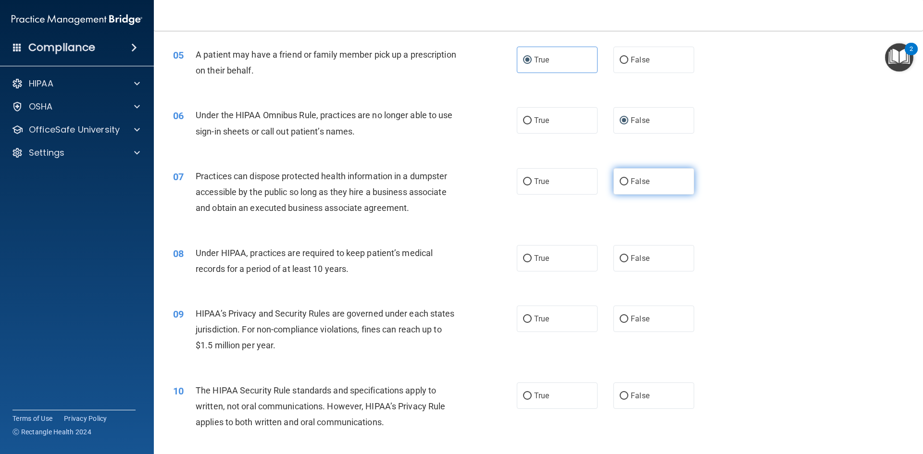
click at [620, 183] on input "False" at bounding box center [624, 181] width 9 height 7
radio input "true"
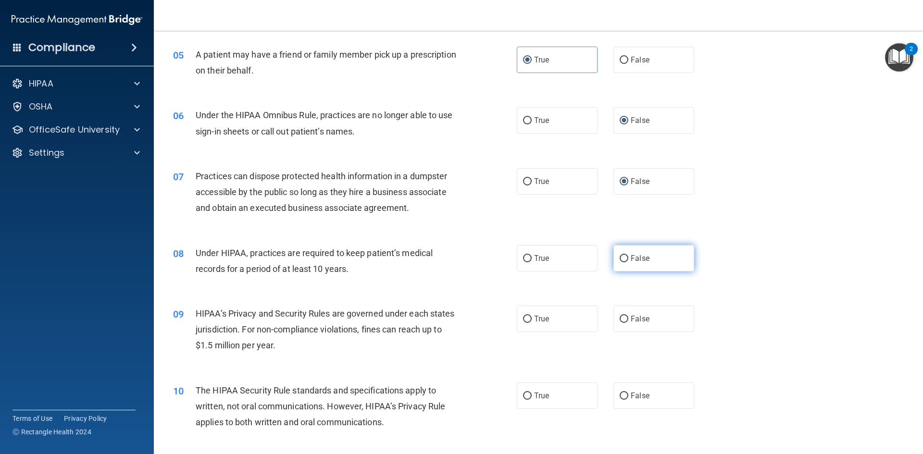
click at [620, 256] on input "False" at bounding box center [624, 258] width 9 height 7
radio input "true"
click at [623, 317] on input "False" at bounding box center [624, 319] width 9 height 7
radio input "true"
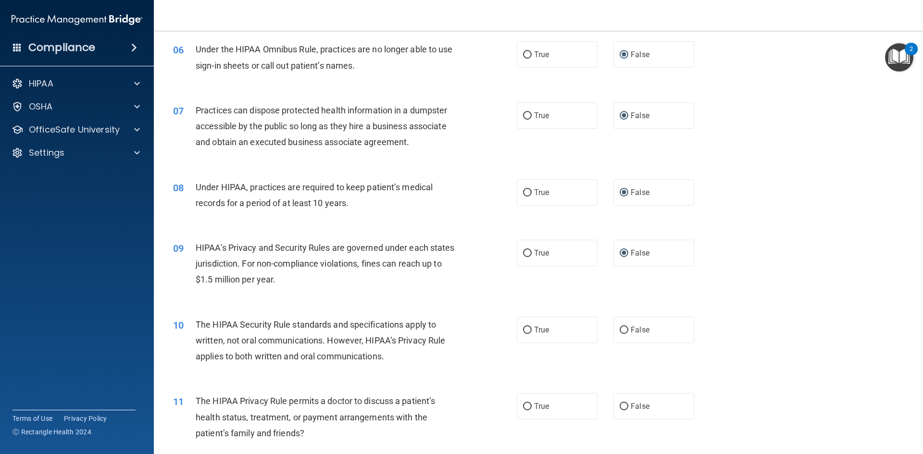
scroll to position [529, 0]
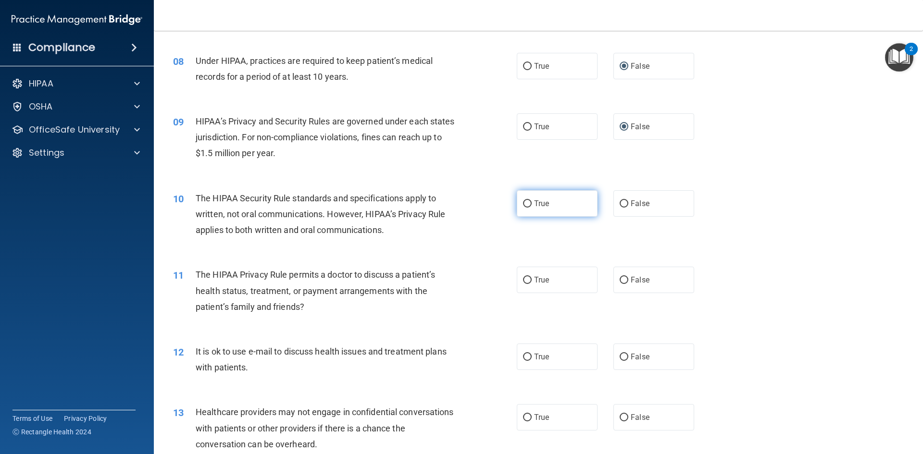
click at [527, 205] on input "True" at bounding box center [527, 203] width 9 height 7
radio input "true"
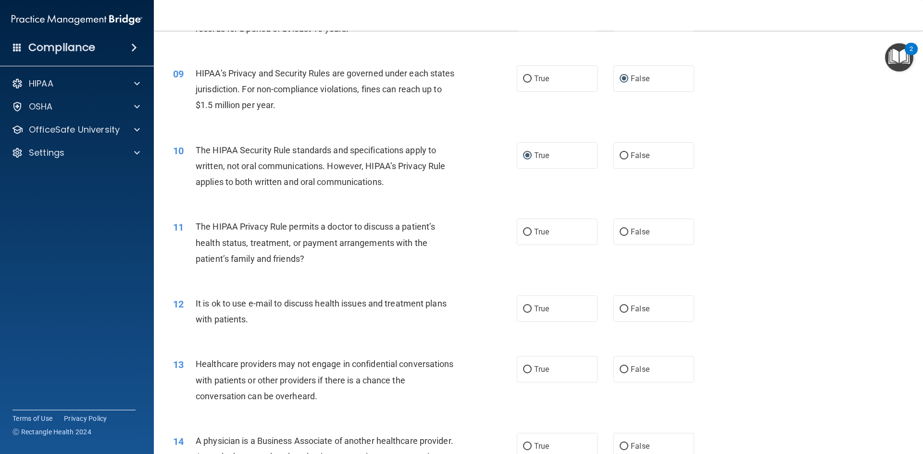
scroll to position [673, 0]
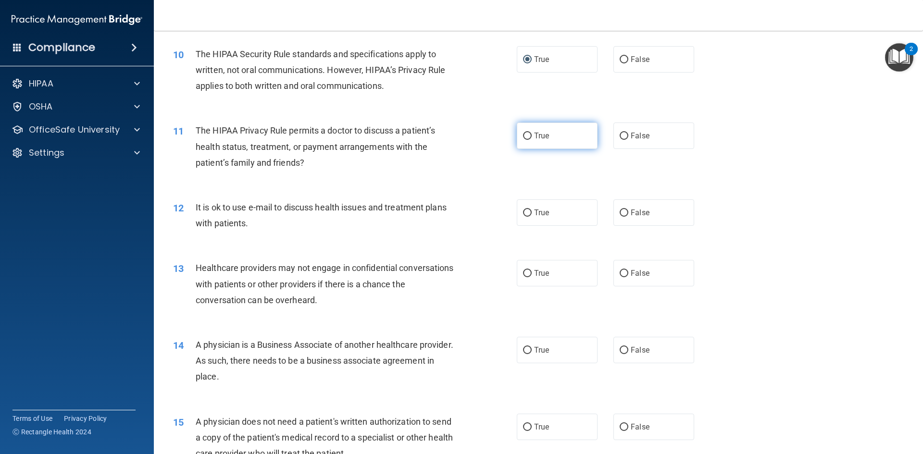
click at [522, 141] on label "True" at bounding box center [557, 136] width 81 height 26
click at [523, 140] on input "True" at bounding box center [527, 136] width 9 height 7
radio input "true"
drag, startPoint x: 527, startPoint y: 213, endPoint x: 563, endPoint y: 253, distance: 53.4
click at [527, 213] on input "True" at bounding box center [527, 213] width 9 height 7
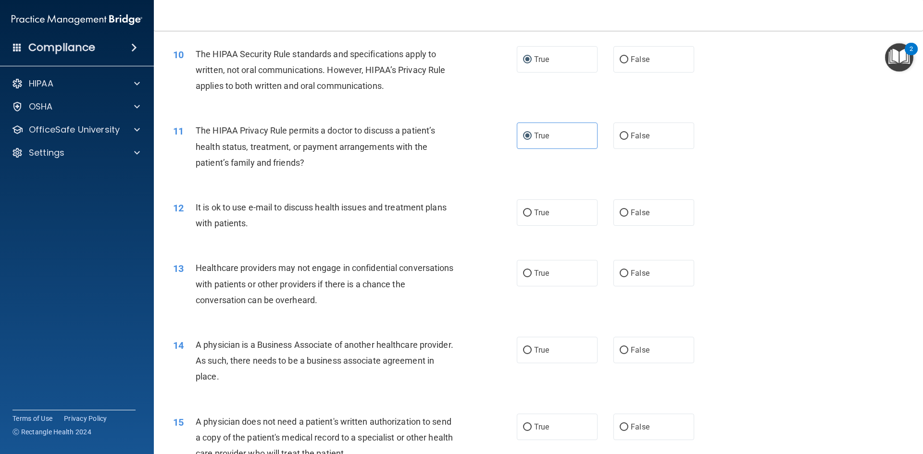
radio input "true"
click at [620, 273] on input "False" at bounding box center [624, 273] width 9 height 7
radio input "true"
click at [622, 348] on input "False" at bounding box center [624, 350] width 9 height 7
radio input "true"
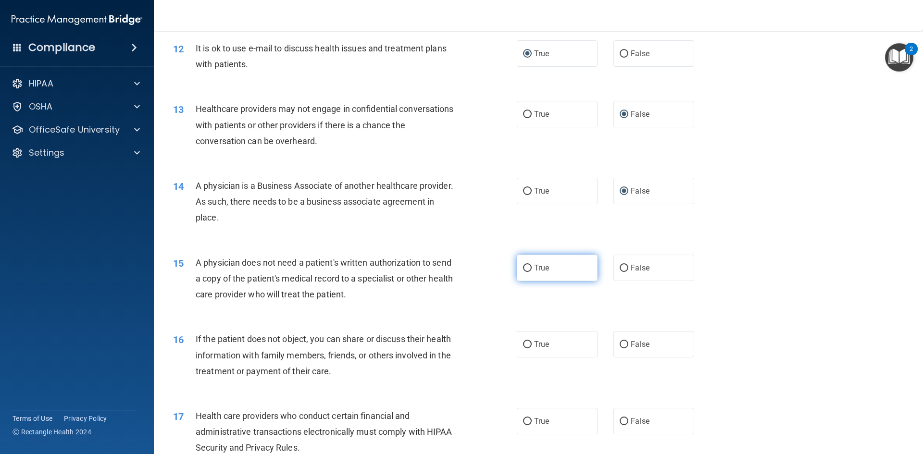
scroll to position [865, 0]
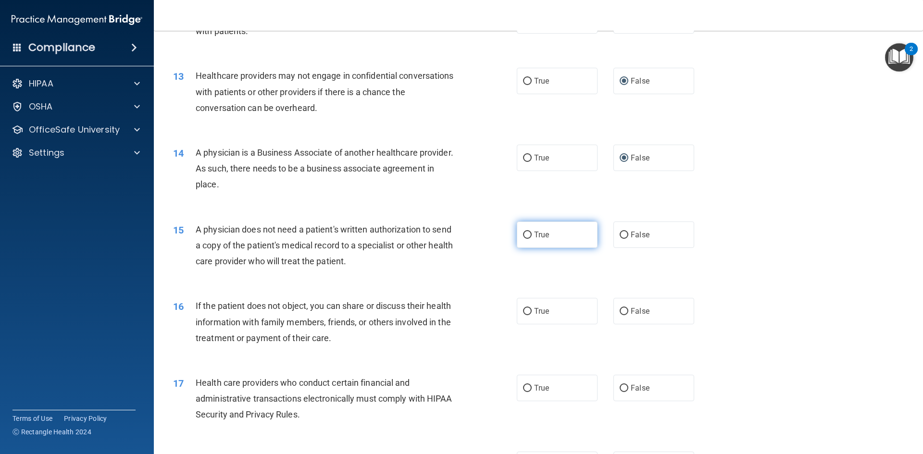
click at [524, 233] on input "True" at bounding box center [527, 235] width 9 height 7
radio input "true"
click at [526, 308] on input "True" at bounding box center [527, 311] width 9 height 7
radio input "true"
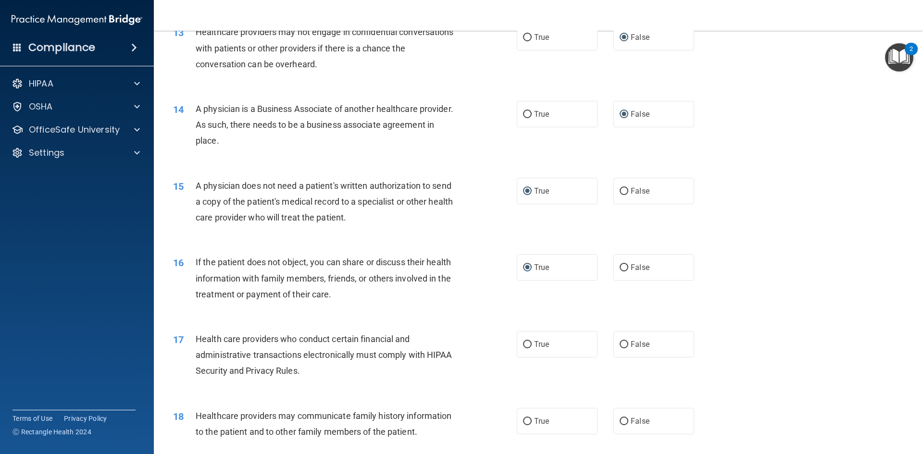
scroll to position [961, 0]
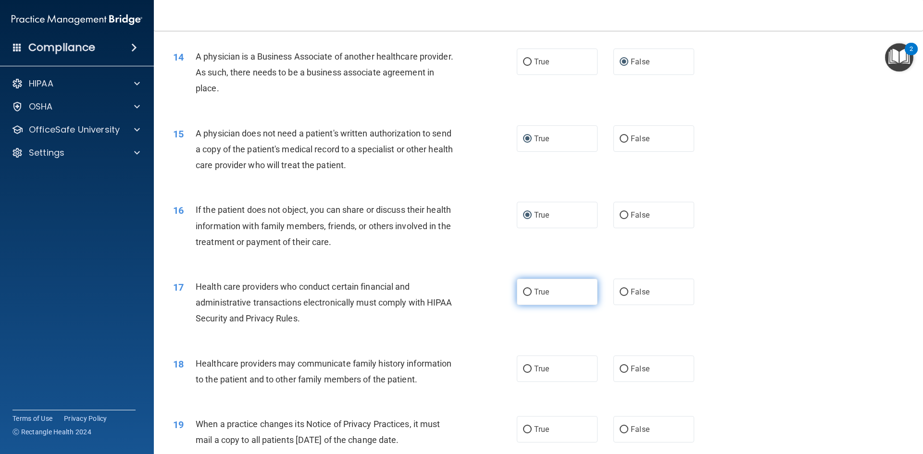
click at [523, 289] on input "True" at bounding box center [527, 292] width 9 height 7
radio input "true"
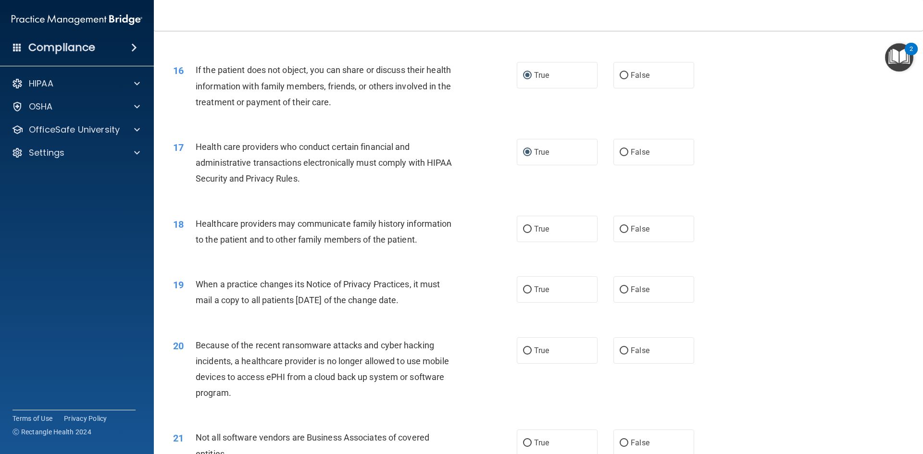
scroll to position [1105, 0]
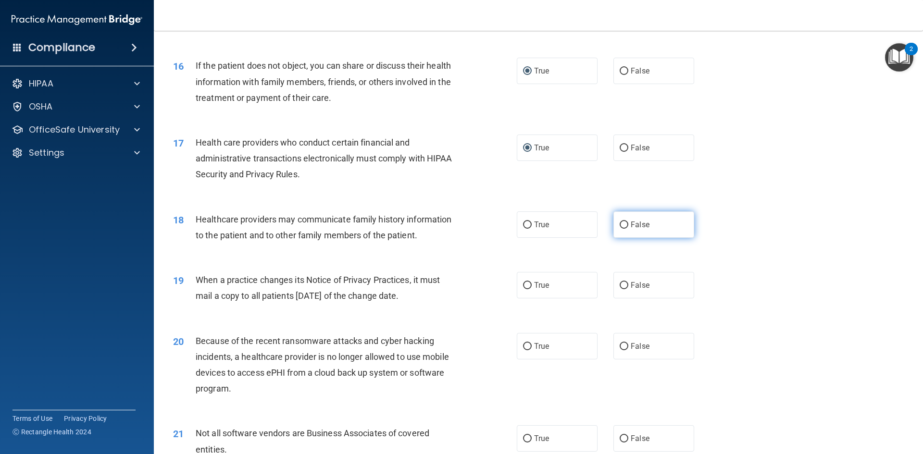
click at [620, 227] on input "False" at bounding box center [624, 225] width 9 height 7
radio input "true"
drag, startPoint x: 616, startPoint y: 280, endPoint x: 616, endPoint y: 315, distance: 35.1
click at [616, 281] on label "False" at bounding box center [653, 285] width 81 height 26
click at [620, 282] on input "False" at bounding box center [624, 285] width 9 height 7
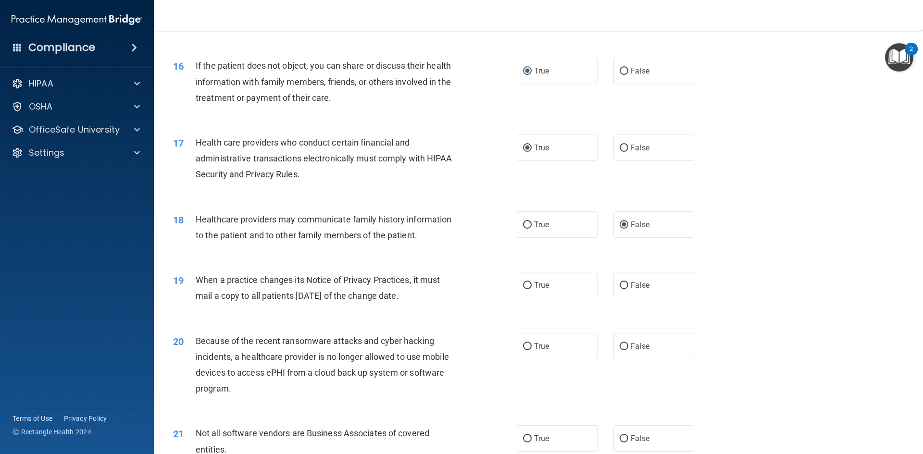
radio input "true"
click at [621, 352] on label "False" at bounding box center [653, 346] width 81 height 26
click at [621, 350] on input "False" at bounding box center [624, 346] width 9 height 7
radio input "true"
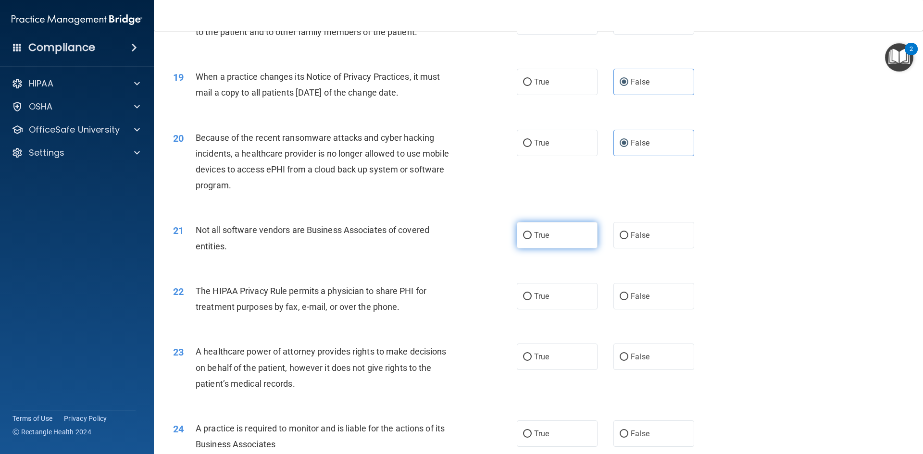
scroll to position [1298, 0]
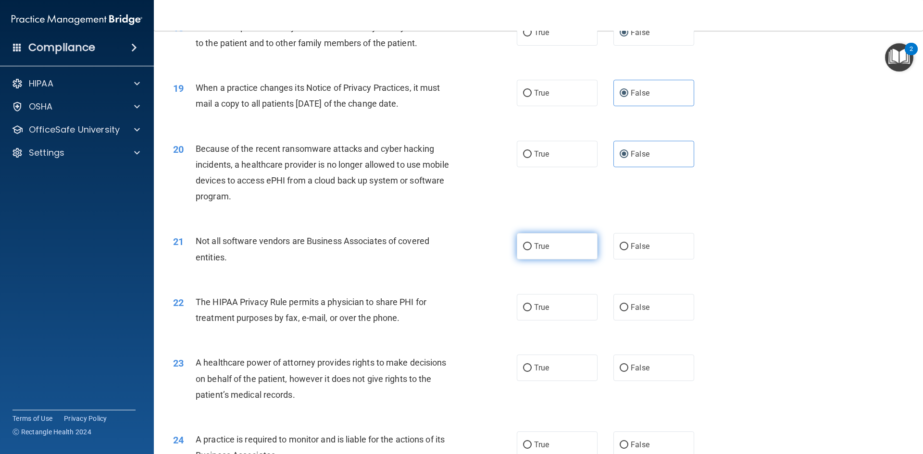
click at [524, 248] on input "True" at bounding box center [527, 246] width 9 height 7
radio input "true"
click at [527, 304] on input "True" at bounding box center [527, 307] width 9 height 7
radio input "true"
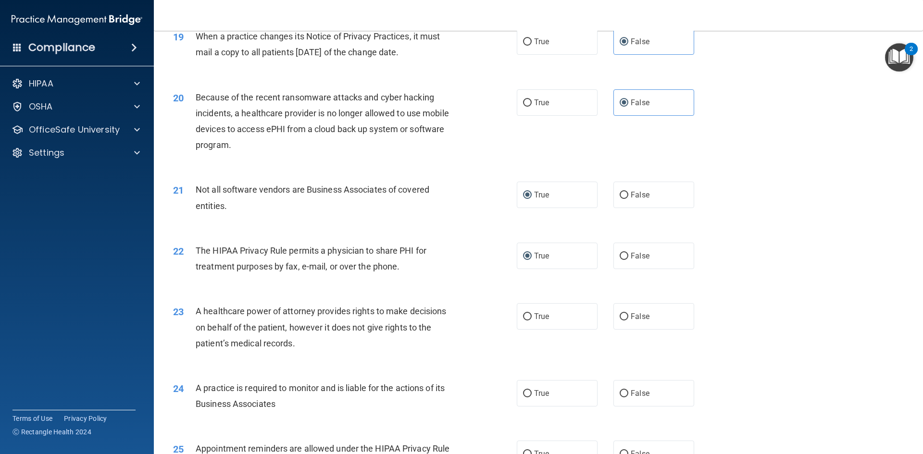
scroll to position [1442, 0]
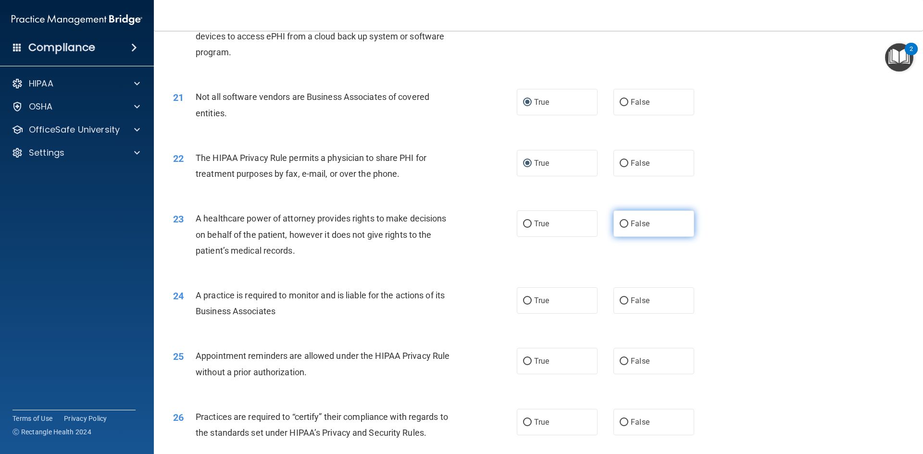
click at [620, 226] on input "False" at bounding box center [624, 224] width 9 height 7
radio input "true"
drag, startPoint x: 618, startPoint y: 301, endPoint x: 571, endPoint y: 332, distance: 56.9
click at [620, 301] on input "False" at bounding box center [624, 301] width 9 height 7
radio input "true"
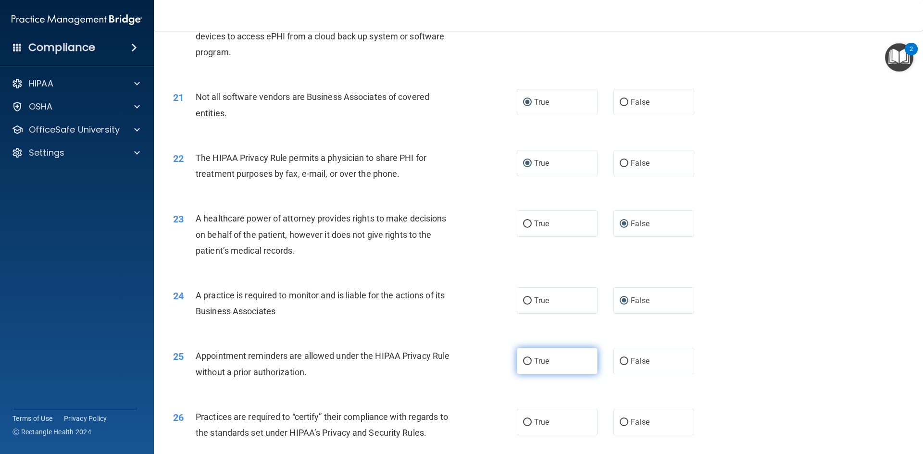
click at [526, 361] on input "True" at bounding box center [527, 361] width 9 height 7
radio input "true"
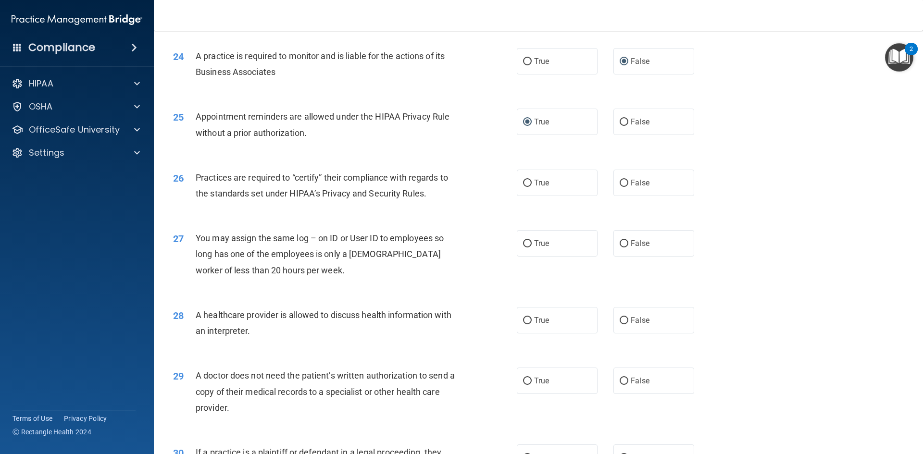
scroll to position [1682, 0]
click at [620, 182] on input "False" at bounding box center [624, 182] width 9 height 7
radio input "true"
click at [621, 237] on label "False" at bounding box center [653, 242] width 81 height 26
click at [621, 239] on input "False" at bounding box center [624, 242] width 9 height 7
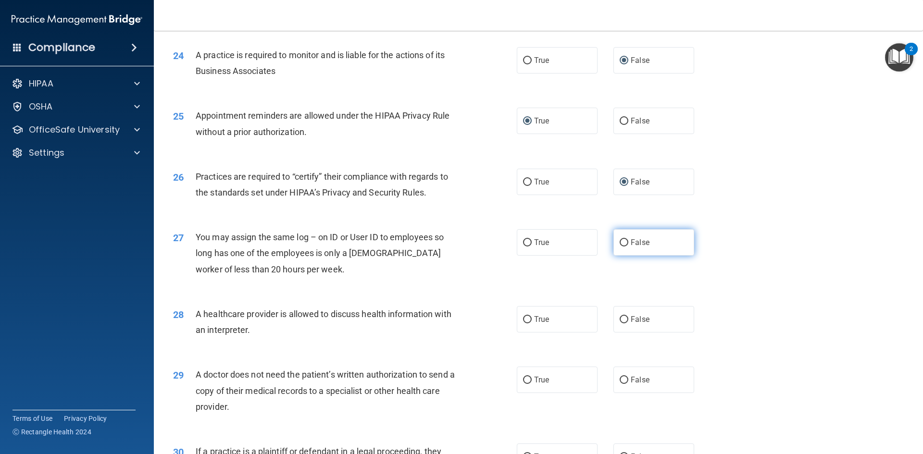
radio input "true"
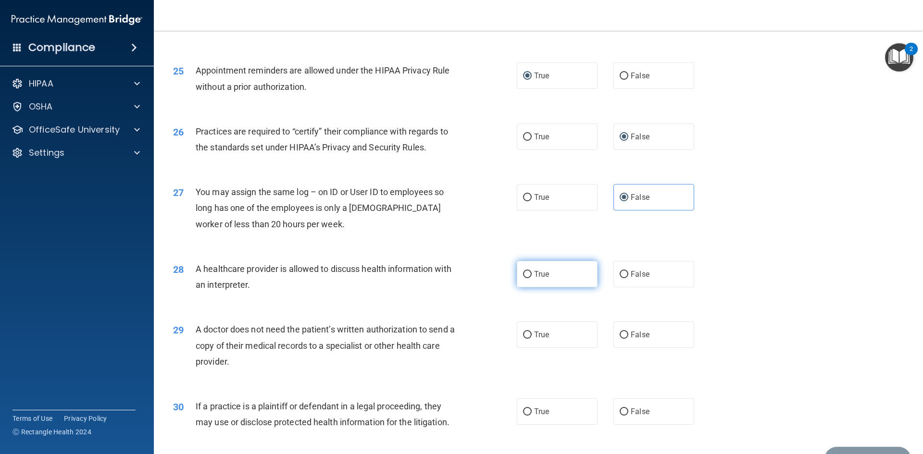
scroll to position [1783, 0]
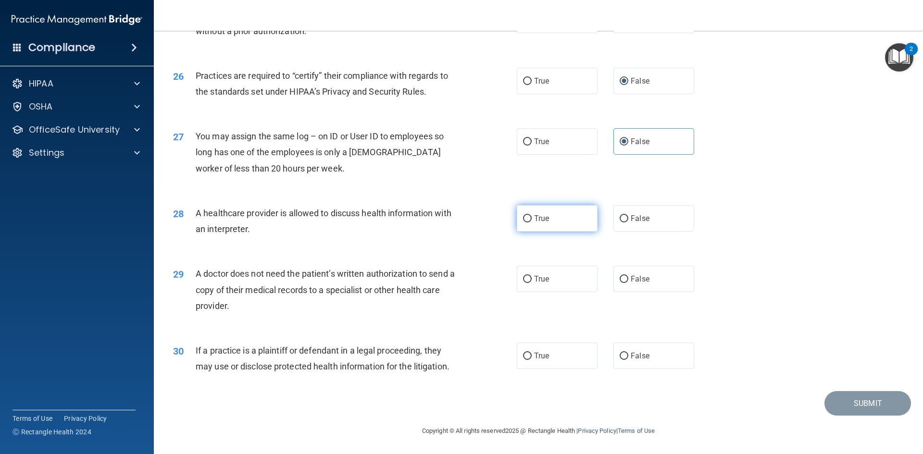
click at [534, 219] on span "True" at bounding box center [541, 218] width 15 height 9
click at [531, 219] on input "True" at bounding box center [527, 218] width 9 height 7
radio input "true"
click at [527, 278] on input "True" at bounding box center [527, 279] width 9 height 7
radio input "true"
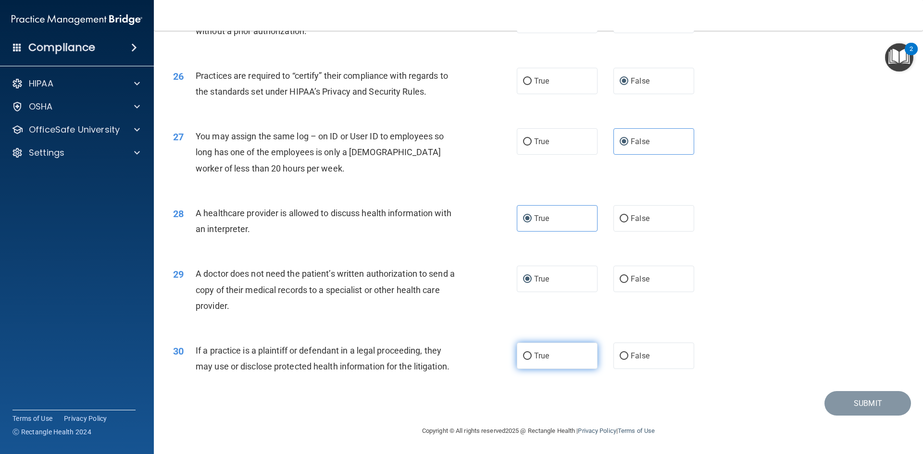
click at [525, 353] on input "True" at bounding box center [527, 356] width 9 height 7
radio input "true"
click at [863, 402] on button "Submit" at bounding box center [867, 403] width 87 height 25
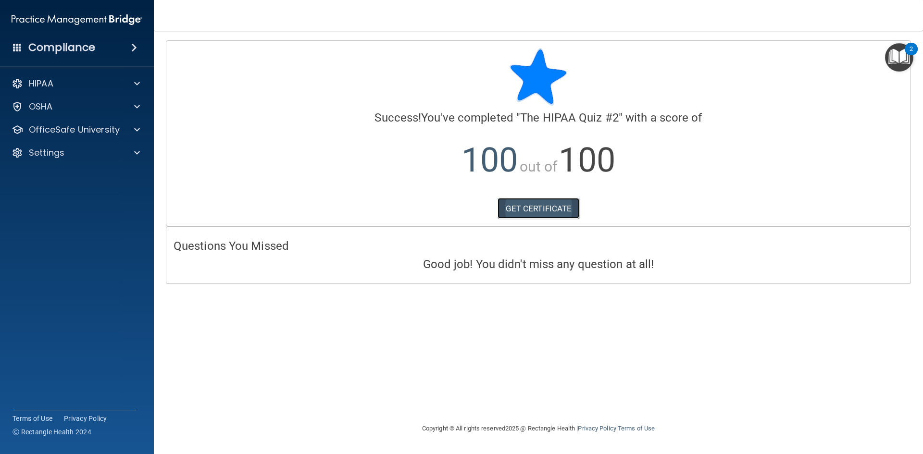
click at [502, 202] on link "GET CERTIFICATE" at bounding box center [538, 208] width 82 height 21
click at [68, 130] on p "OfficeSafe University" at bounding box center [74, 130] width 91 height 12
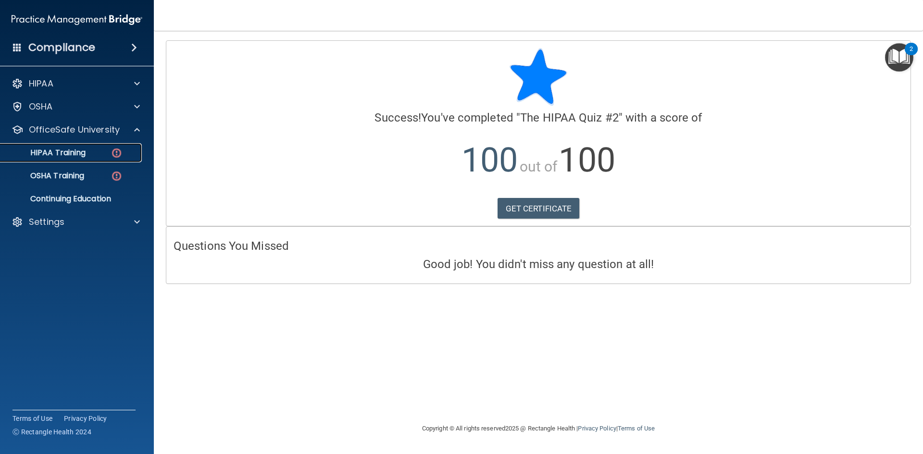
click at [96, 154] on div "HIPAA Training" at bounding box center [71, 153] width 131 height 10
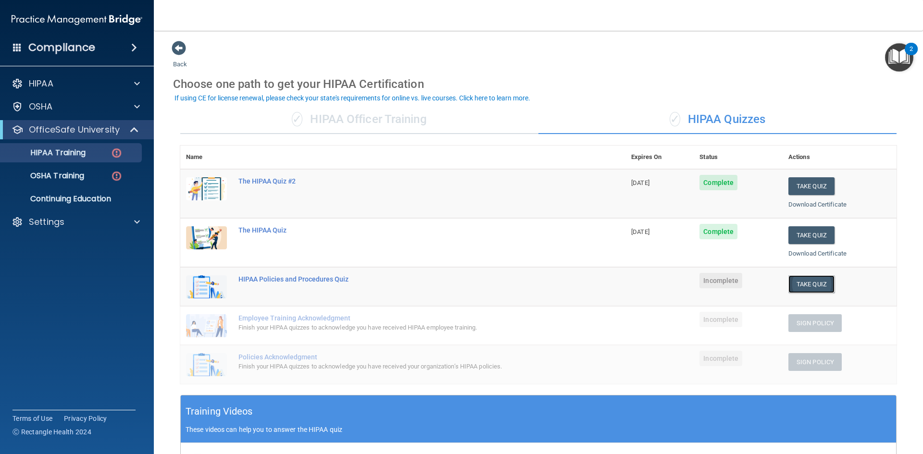
click at [801, 285] on button "Take Quiz" at bounding box center [811, 284] width 46 height 18
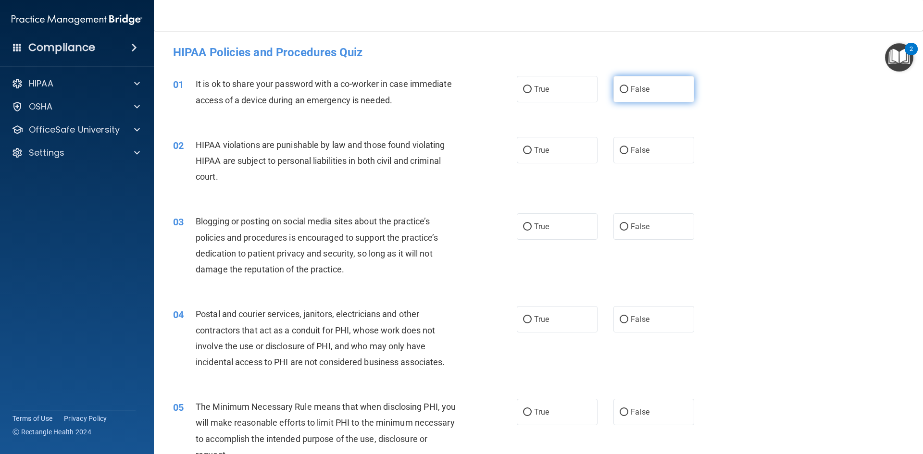
click at [633, 91] on span "False" at bounding box center [640, 89] width 19 height 9
click at [628, 91] on input "False" at bounding box center [624, 89] width 9 height 7
radio input "true"
click at [528, 149] on label "True" at bounding box center [557, 150] width 81 height 26
click at [528, 149] on input "True" at bounding box center [527, 150] width 9 height 7
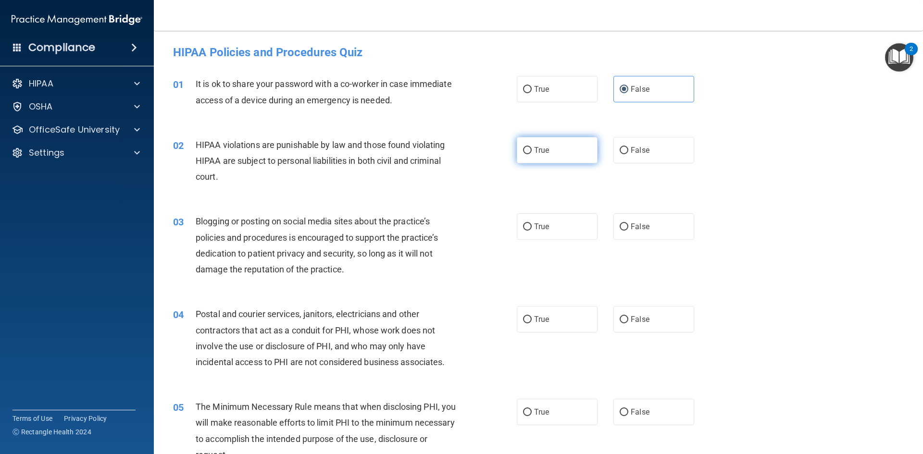
radio input "true"
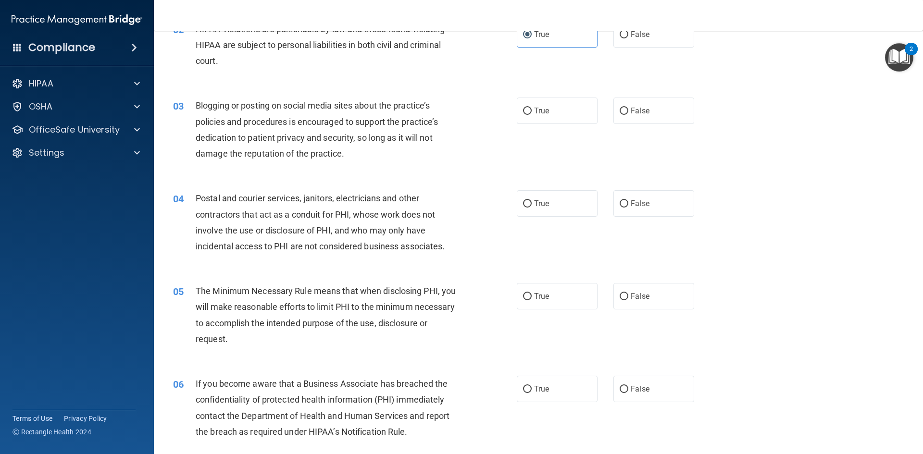
scroll to position [48, 0]
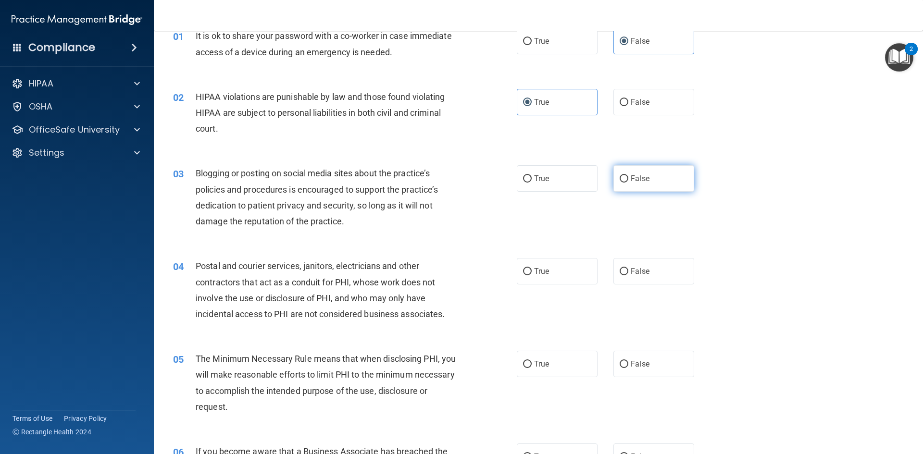
click at [621, 180] on input "False" at bounding box center [624, 178] width 9 height 7
radio input "true"
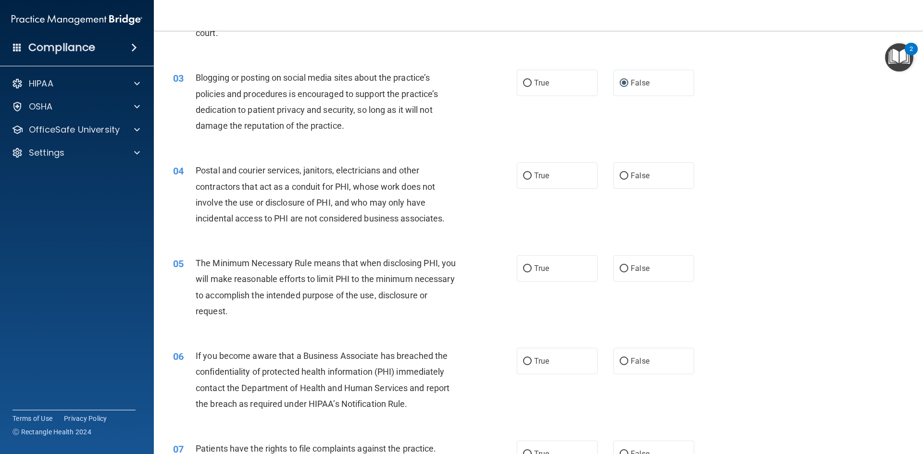
scroll to position [144, 0]
click at [620, 175] on input "False" at bounding box center [624, 175] width 9 height 7
radio input "true"
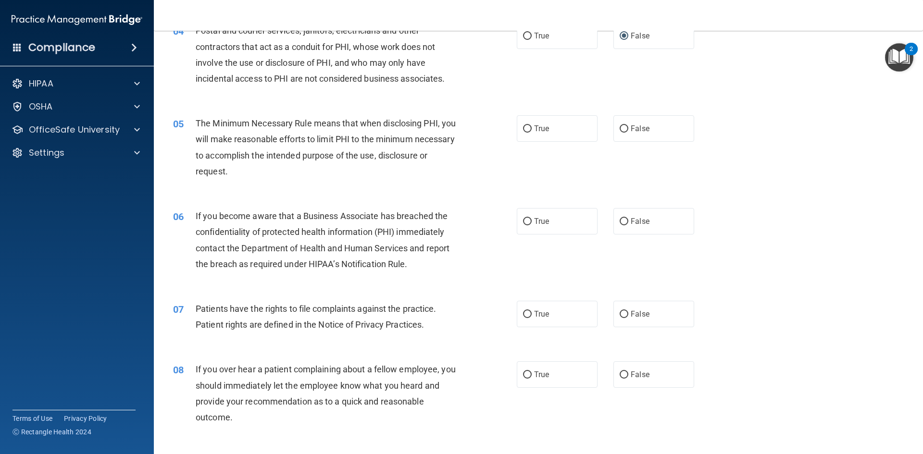
scroll to position [288, 0]
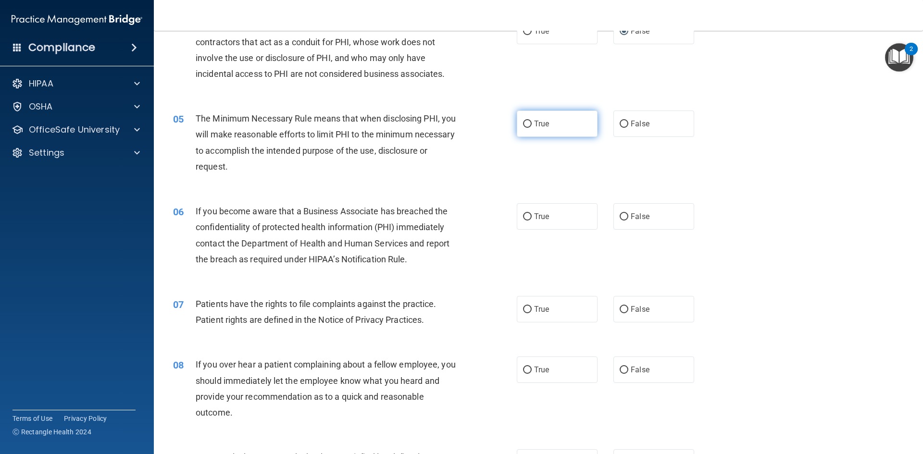
click at [518, 124] on label "True" at bounding box center [557, 124] width 81 height 26
click at [523, 124] on input "True" at bounding box center [527, 124] width 9 height 7
radio input "true"
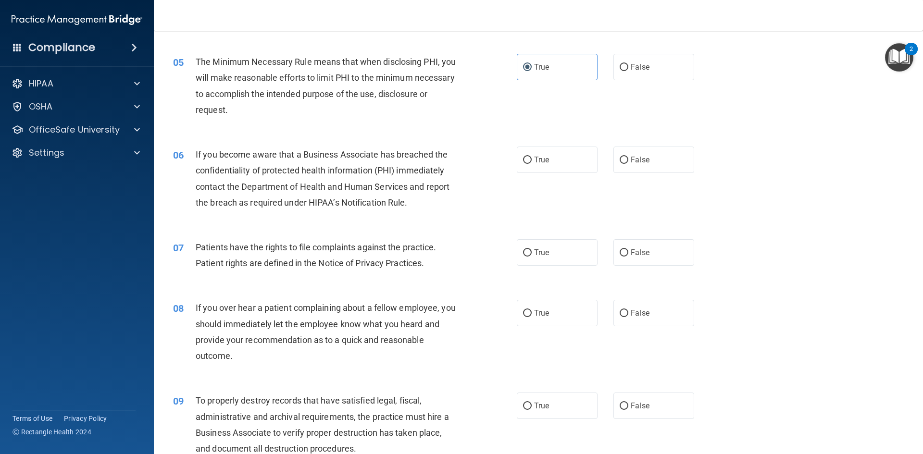
scroll to position [433, 0]
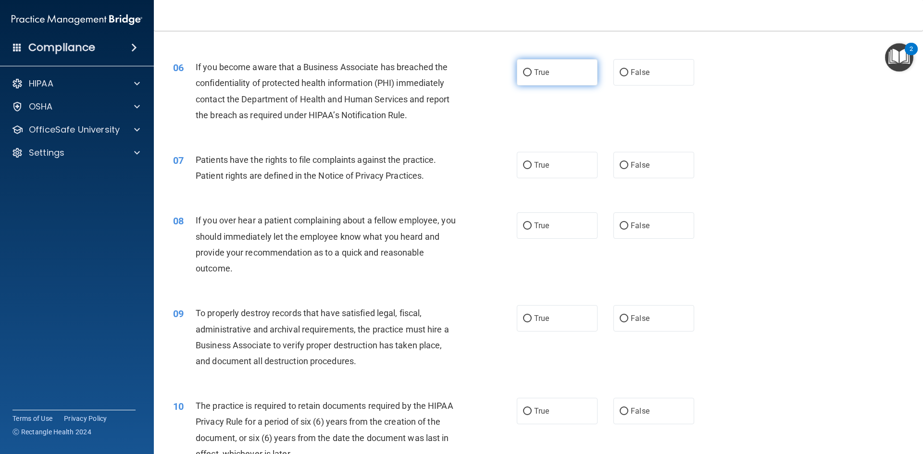
click at [534, 75] on span "True" at bounding box center [541, 72] width 15 height 9
click at [532, 75] on input "True" at bounding box center [527, 72] width 9 height 7
radio input "true"
click at [531, 162] on label "True" at bounding box center [557, 165] width 81 height 26
click at [531, 162] on input "True" at bounding box center [527, 165] width 9 height 7
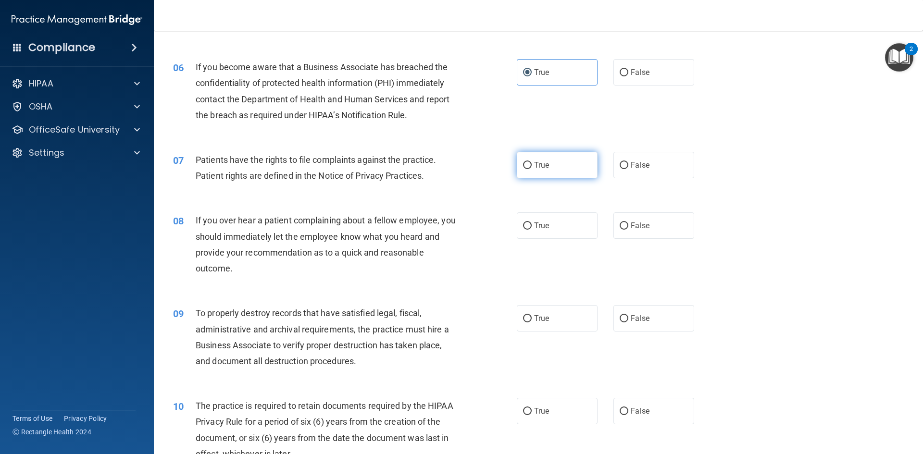
radio input "true"
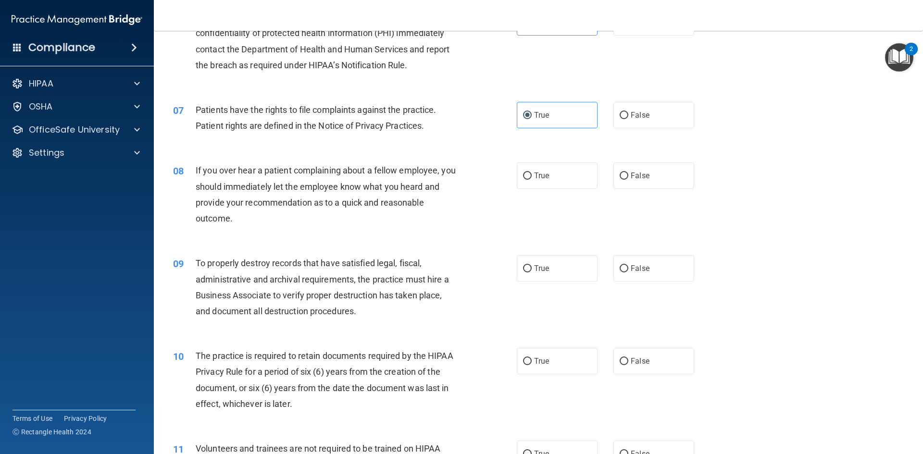
scroll to position [529, 0]
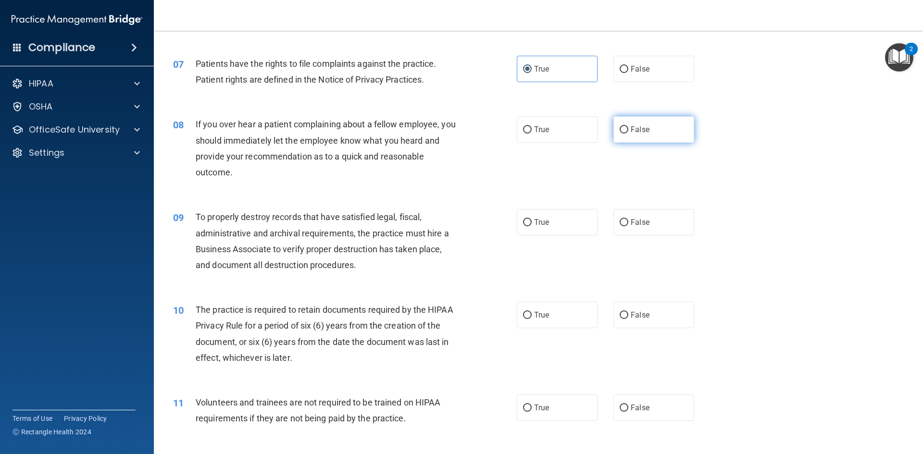
click at [631, 132] on span "False" at bounding box center [640, 129] width 19 height 9
click at [628, 132] on input "False" at bounding box center [624, 129] width 9 height 7
radio input "true"
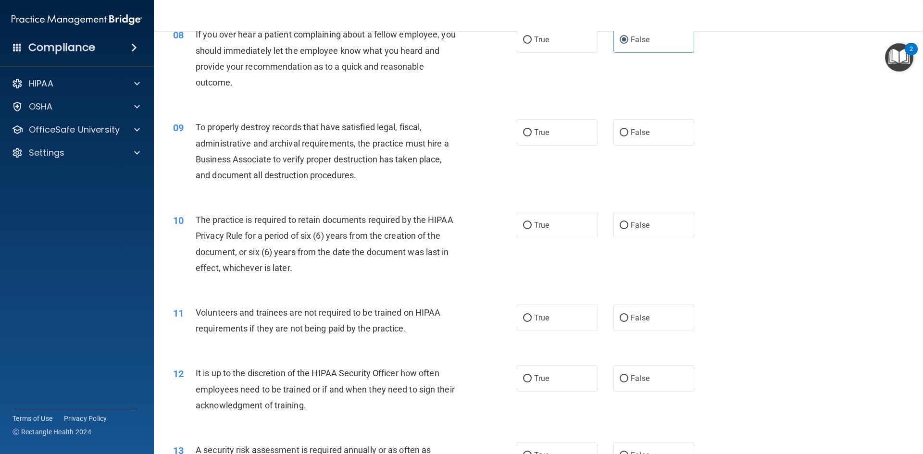
scroll to position [625, 0]
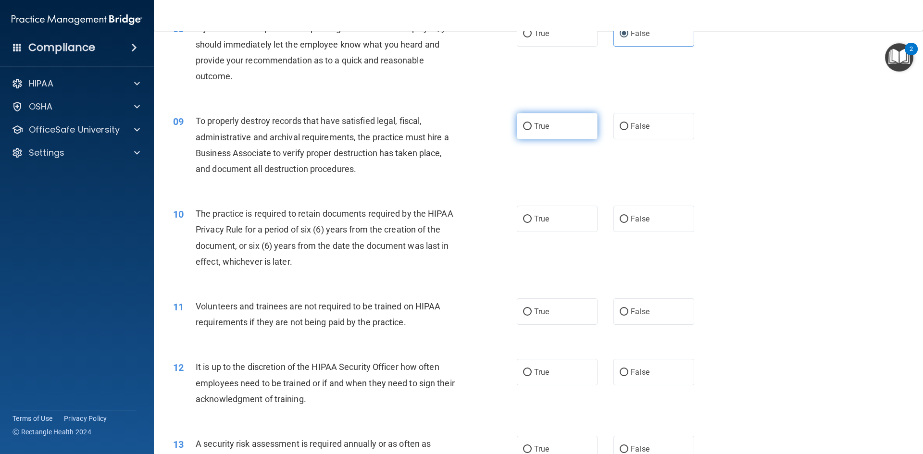
click at [523, 127] on input "True" at bounding box center [527, 126] width 9 height 7
radio input "true"
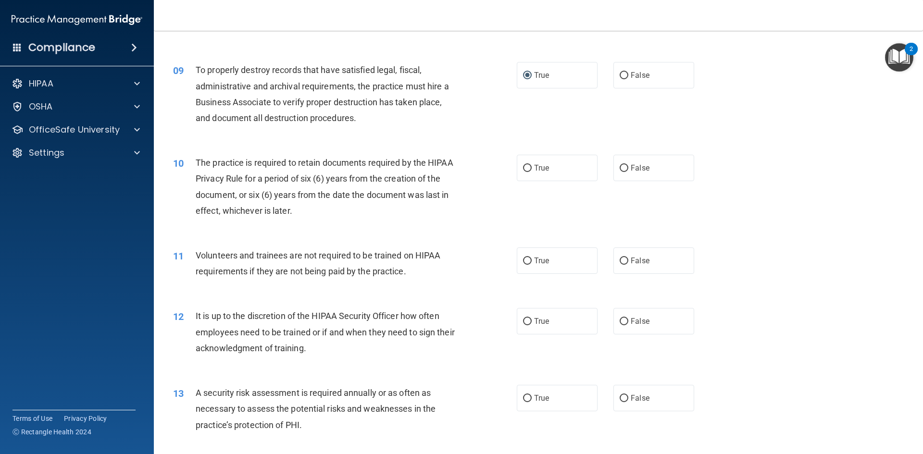
scroll to position [673, 0]
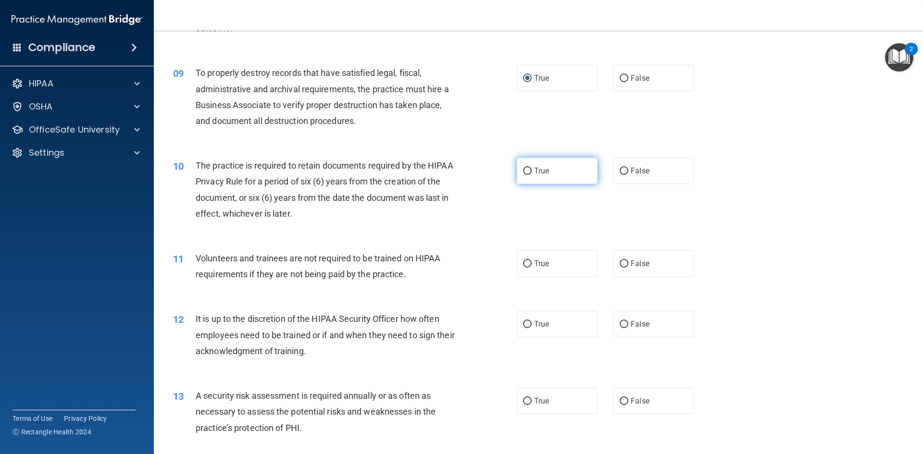
click at [523, 174] on input "True" at bounding box center [527, 171] width 9 height 7
radio input "true"
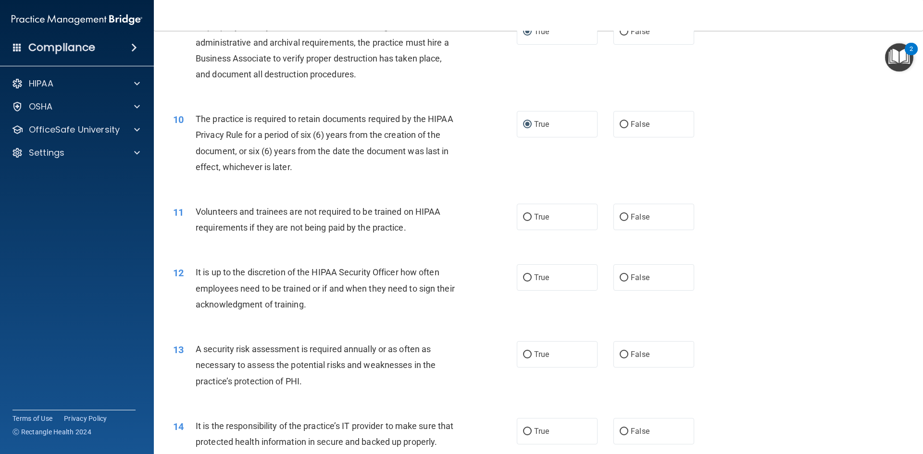
scroll to position [817, 0]
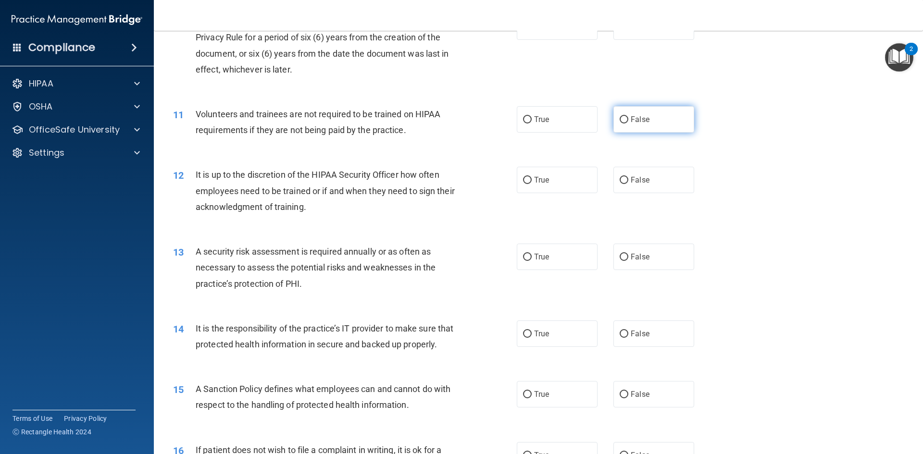
click at [620, 123] on input "False" at bounding box center [624, 119] width 9 height 7
radio input "true"
click at [524, 181] on input "True" at bounding box center [527, 180] width 9 height 7
radio input "true"
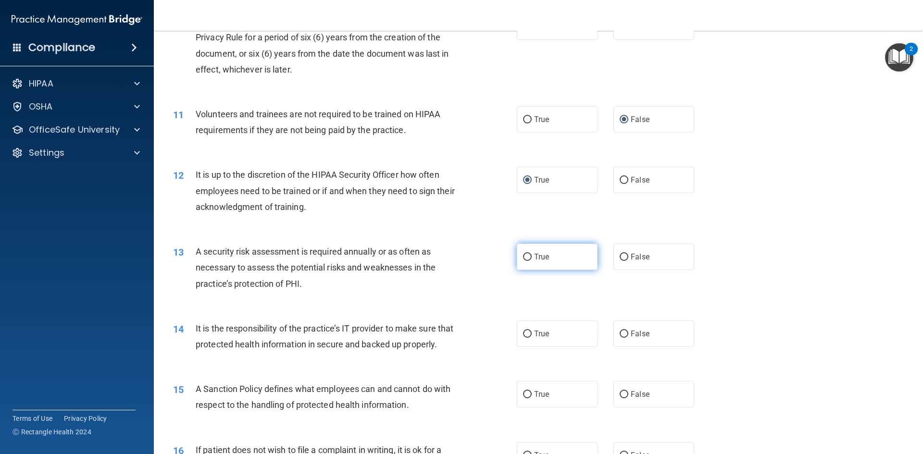
click at [525, 264] on label "True" at bounding box center [557, 257] width 81 height 26
click at [525, 261] on input "True" at bounding box center [527, 257] width 9 height 7
radio input "true"
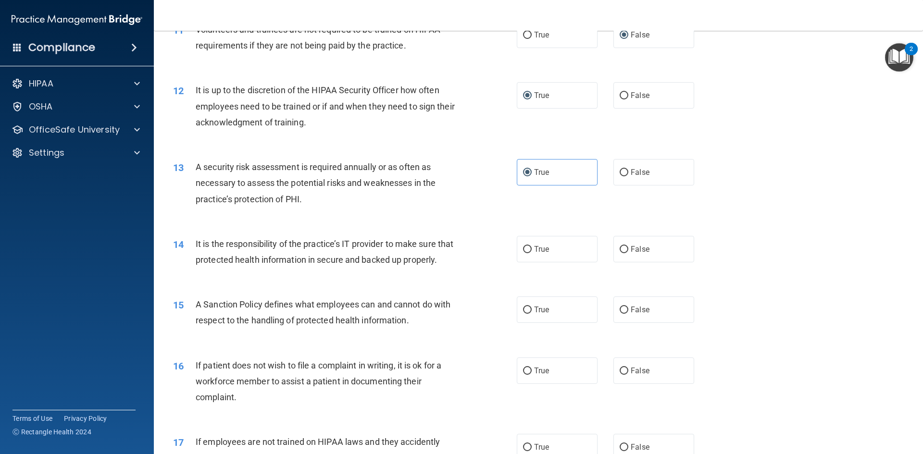
scroll to position [961, 0]
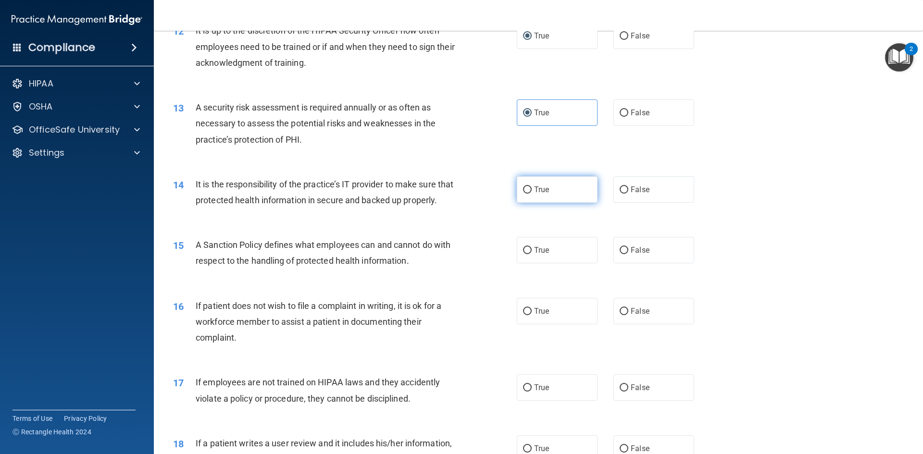
click at [528, 188] on label "True" at bounding box center [557, 189] width 81 height 26
click at [528, 188] on input "True" at bounding box center [527, 189] width 9 height 7
radio input "true"
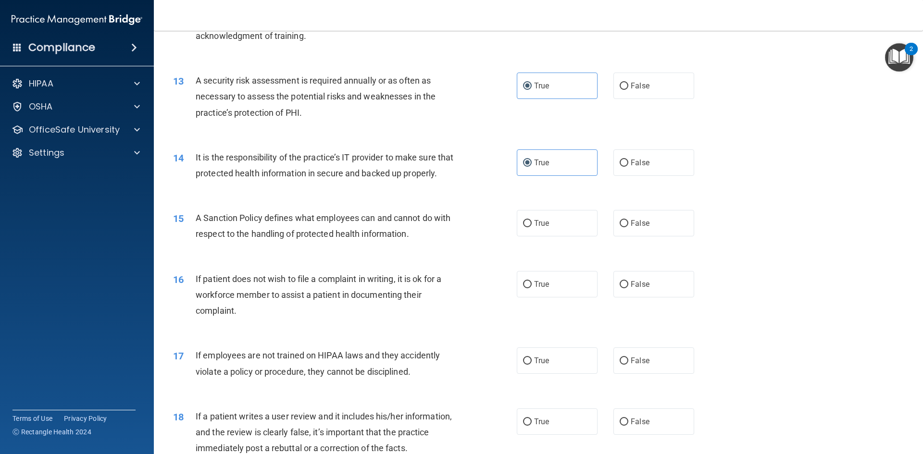
scroll to position [1009, 0]
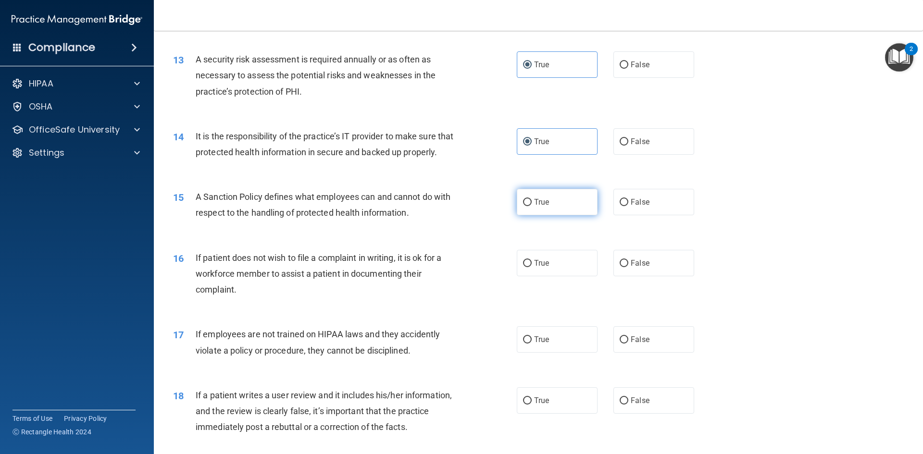
click at [525, 206] on input "True" at bounding box center [527, 202] width 9 height 7
radio input "true"
click at [614, 215] on label "False" at bounding box center [653, 202] width 81 height 26
click at [620, 206] on input "False" at bounding box center [624, 202] width 9 height 7
radio input "true"
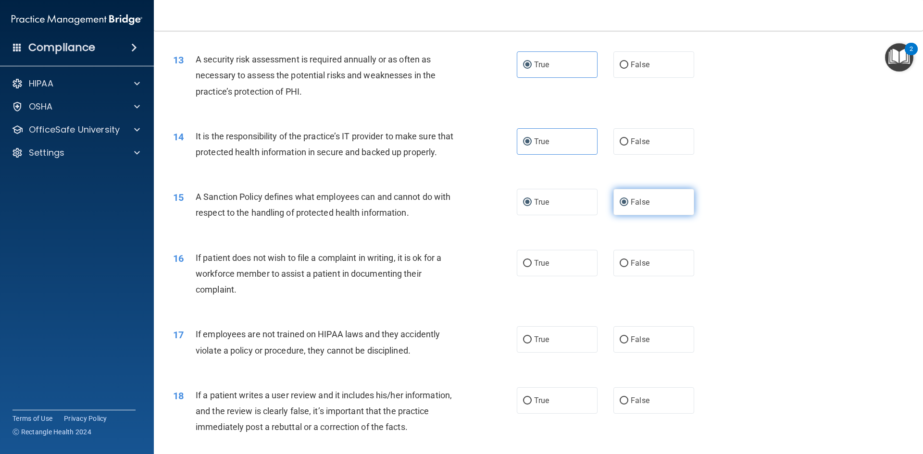
radio input "false"
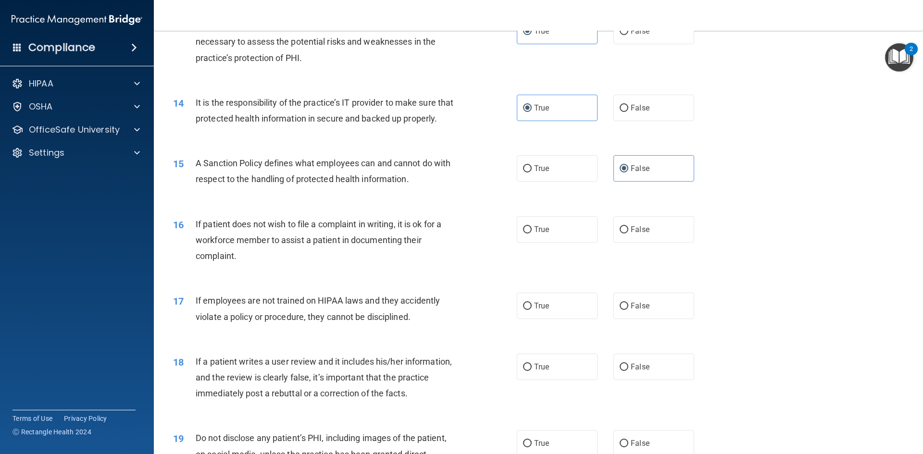
scroll to position [1105, 0]
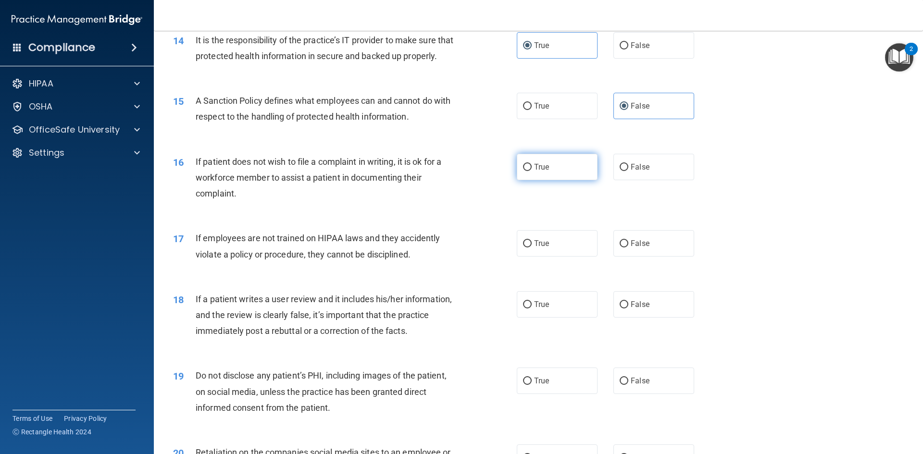
click at [523, 171] on input "True" at bounding box center [527, 167] width 9 height 7
radio input "true"
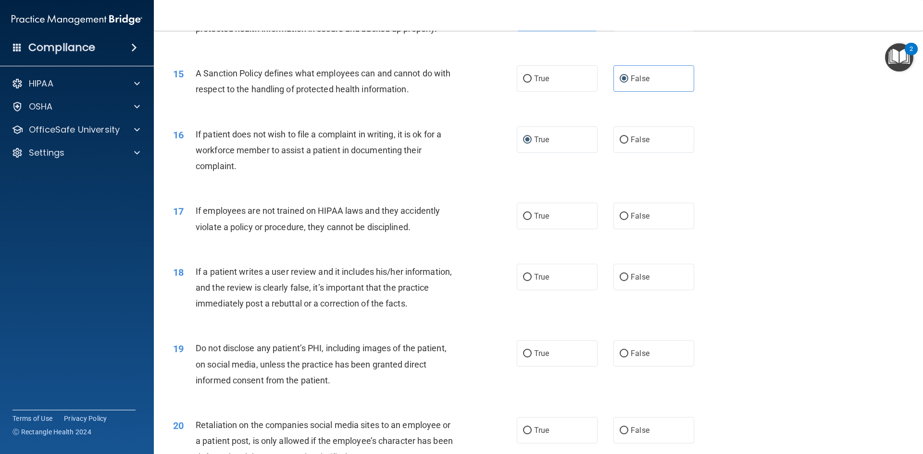
scroll to position [1154, 0]
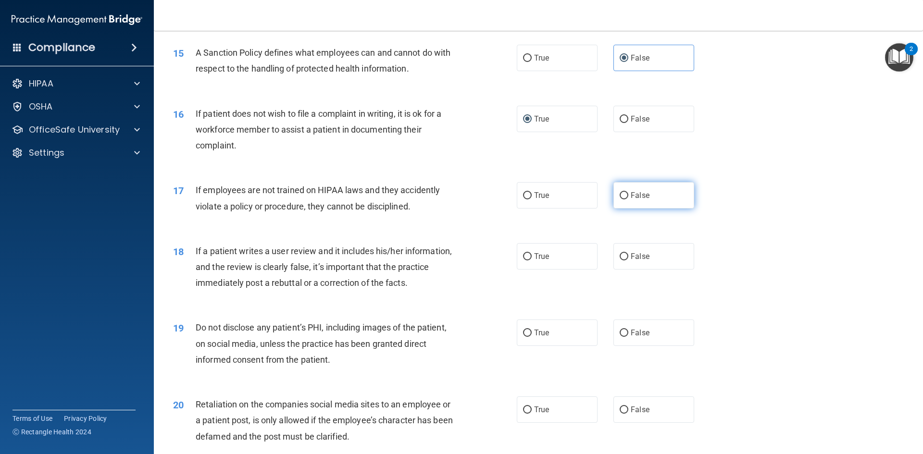
click at [631, 200] on span "False" at bounding box center [640, 195] width 19 height 9
click at [627, 199] on input "False" at bounding box center [624, 195] width 9 height 7
radio input "true"
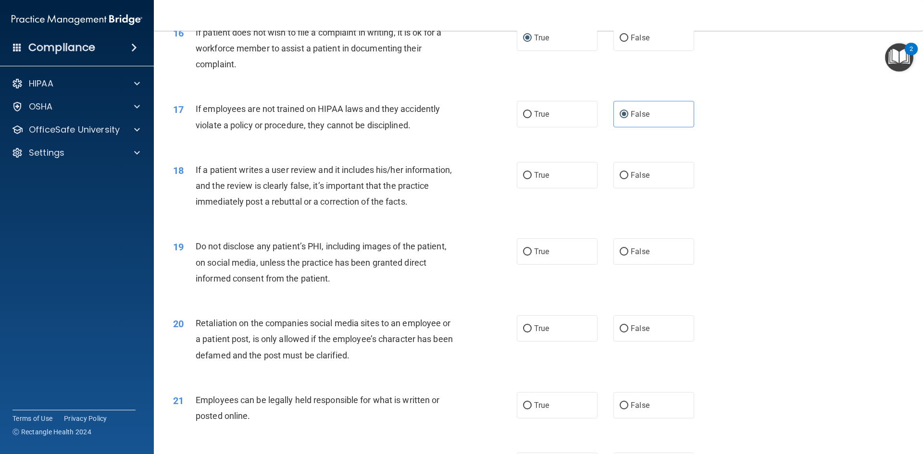
scroll to position [1250, 0]
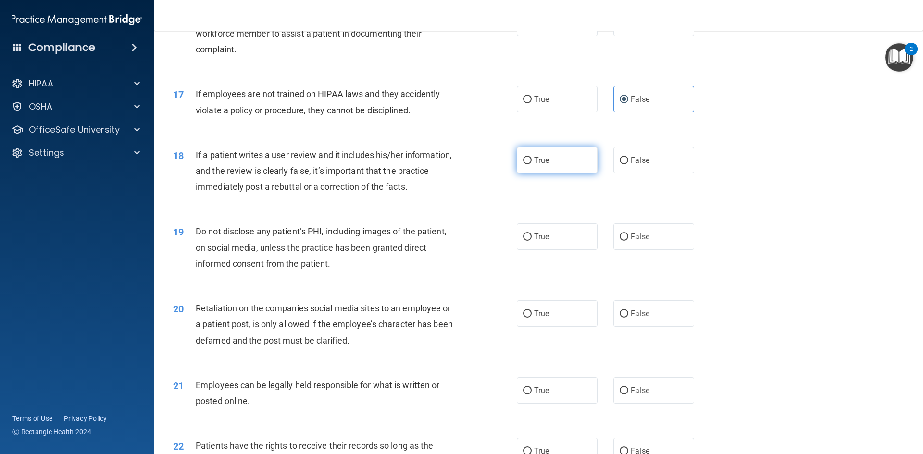
click at [540, 165] on span "True" at bounding box center [541, 160] width 15 height 9
click at [532, 164] on input "True" at bounding box center [527, 160] width 9 height 7
radio input "true"
click at [625, 250] on label "False" at bounding box center [653, 237] width 81 height 26
click at [625, 241] on input "False" at bounding box center [624, 237] width 9 height 7
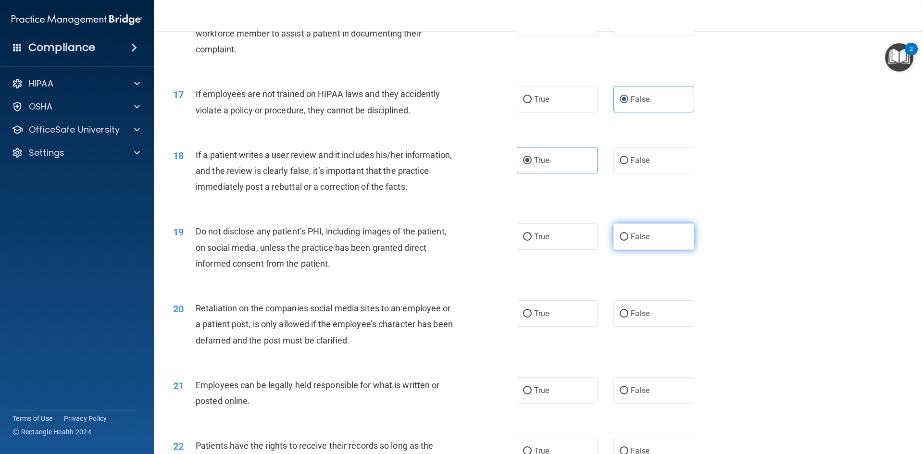
radio input "true"
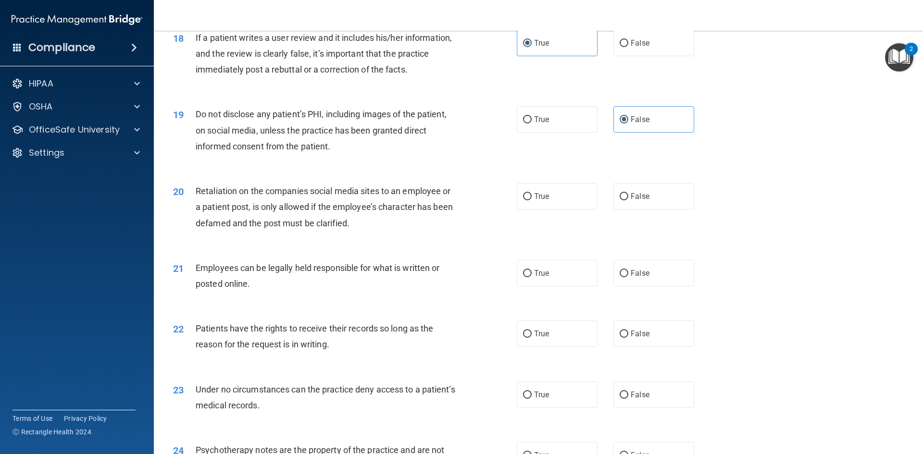
scroll to position [1394, 0]
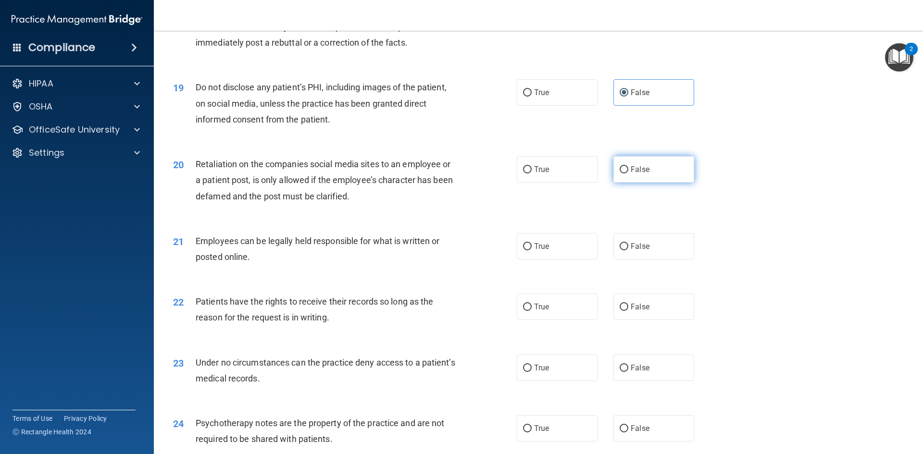
click at [620, 174] on input "False" at bounding box center [624, 169] width 9 height 7
radio input "true"
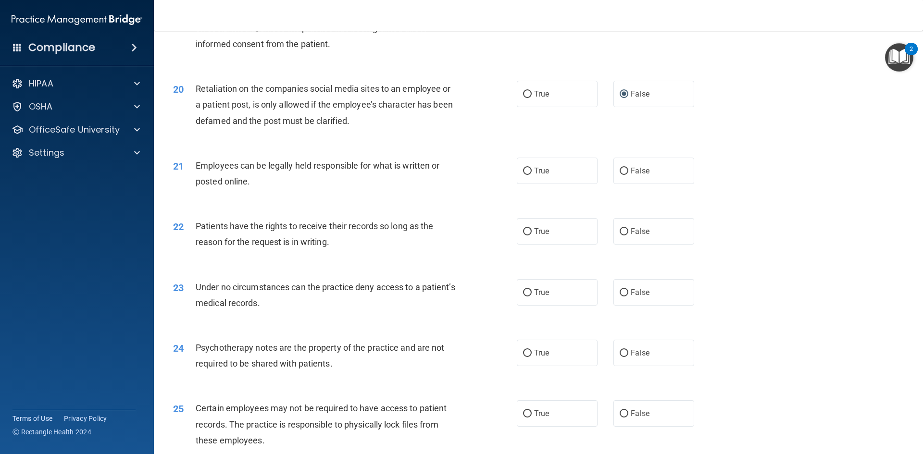
scroll to position [1538, 0]
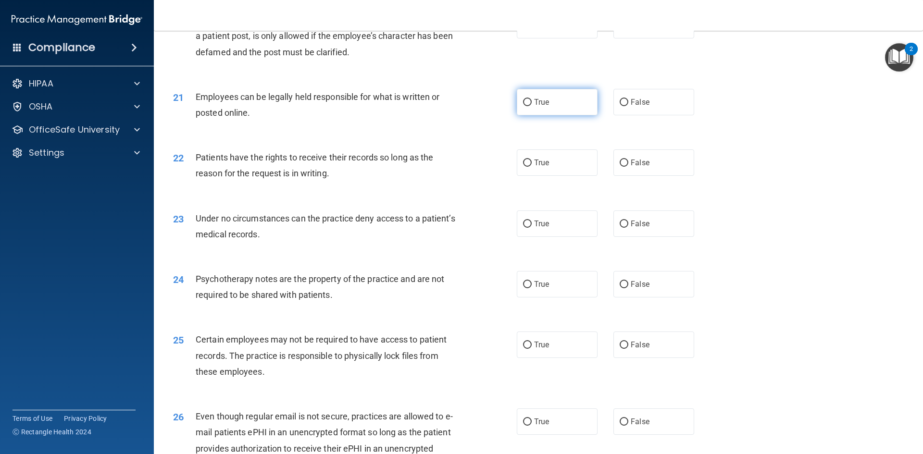
click at [534, 107] on span "True" at bounding box center [541, 102] width 15 height 9
click at [532, 106] on input "True" at bounding box center [527, 102] width 9 height 7
radio input "true"
click at [533, 176] on label "True" at bounding box center [557, 162] width 81 height 26
click at [532, 167] on input "True" at bounding box center [527, 163] width 9 height 7
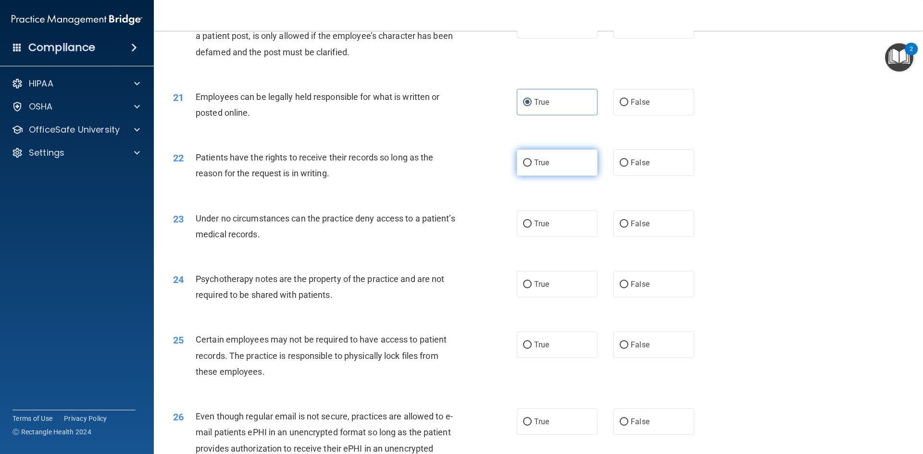
radio input "true"
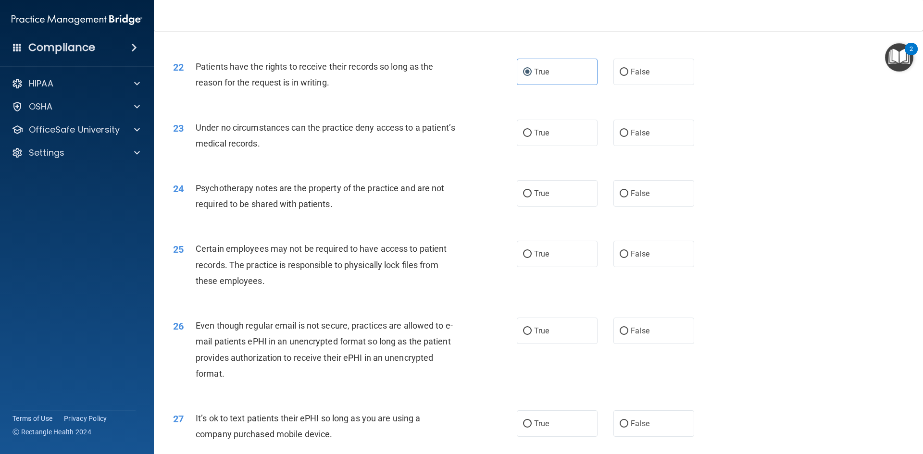
scroll to position [1634, 0]
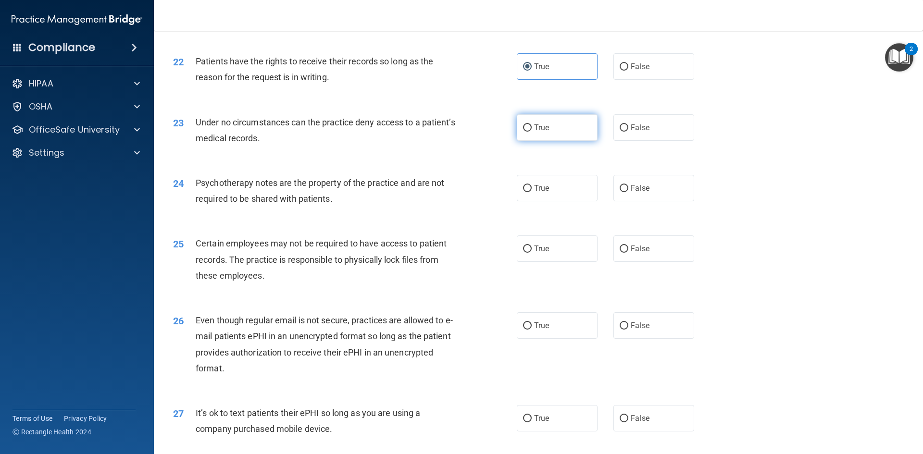
click at [531, 141] on label "True" at bounding box center [557, 127] width 81 height 26
click at [531, 132] on input "True" at bounding box center [527, 127] width 9 height 7
radio input "true"
click at [537, 193] on span "True" at bounding box center [541, 188] width 15 height 9
click at [532, 192] on input "True" at bounding box center [527, 188] width 9 height 7
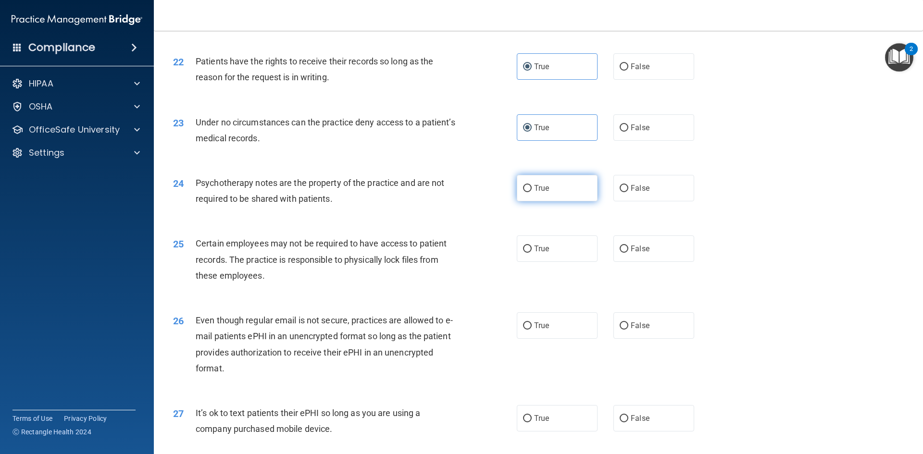
radio input "true"
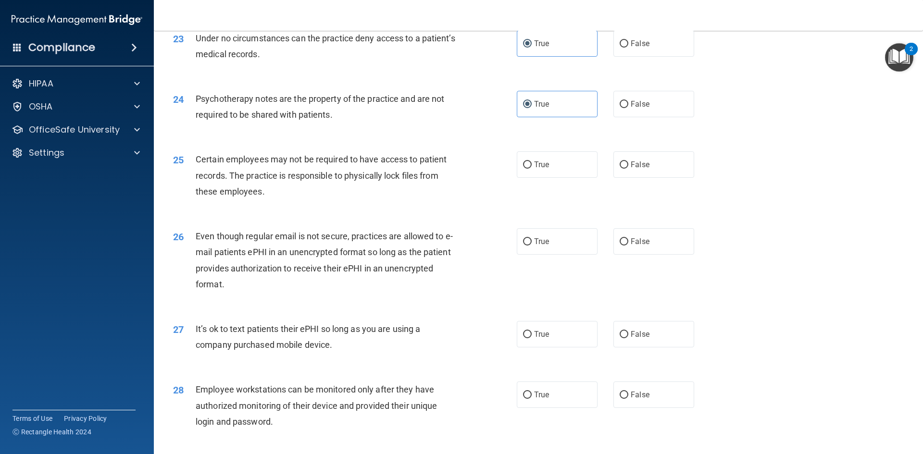
scroll to position [1778, 0]
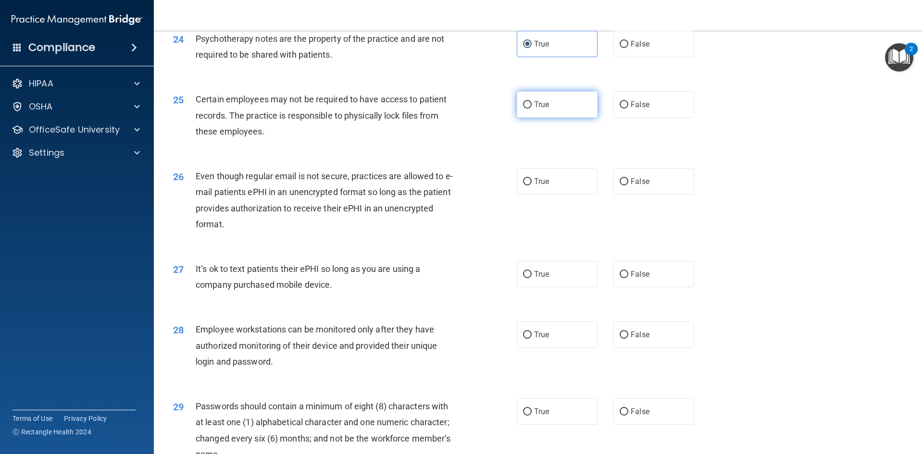
click at [537, 118] on label "True" at bounding box center [557, 104] width 81 height 26
click at [532, 109] on input "True" at bounding box center [527, 104] width 9 height 7
radio input "true"
click at [552, 195] on label "True" at bounding box center [557, 181] width 81 height 26
click at [532, 186] on input "True" at bounding box center [527, 181] width 9 height 7
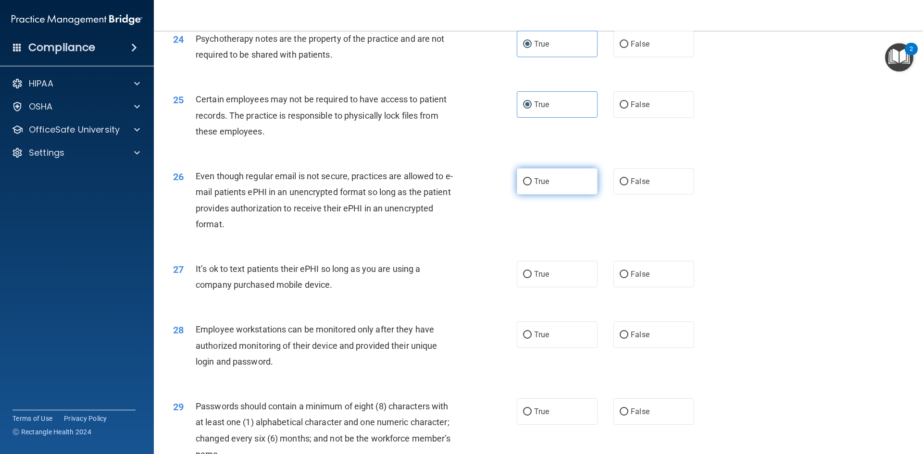
radio input "true"
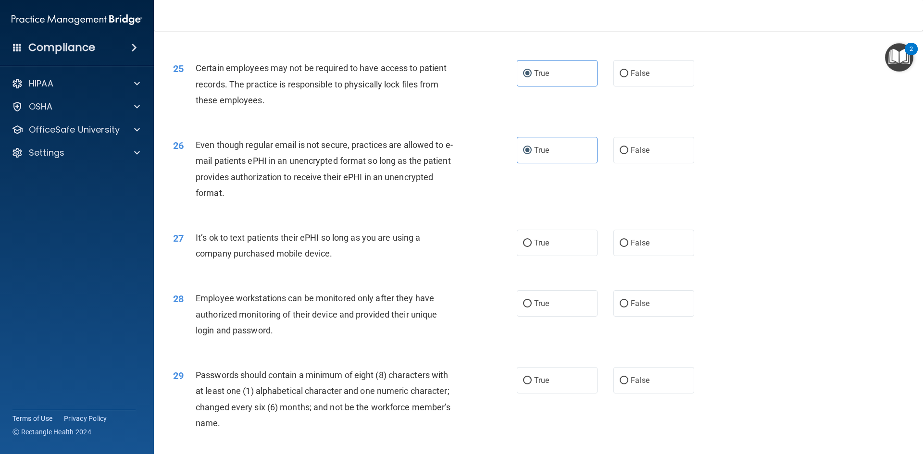
scroll to position [1826, 0]
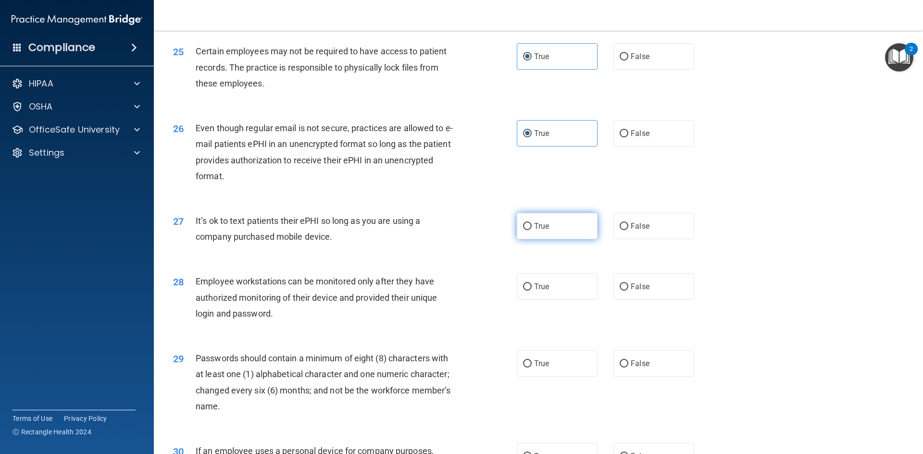
click at [534, 231] on span "True" at bounding box center [541, 226] width 15 height 9
click at [531, 230] on input "True" at bounding box center [527, 226] width 9 height 7
radio input "true"
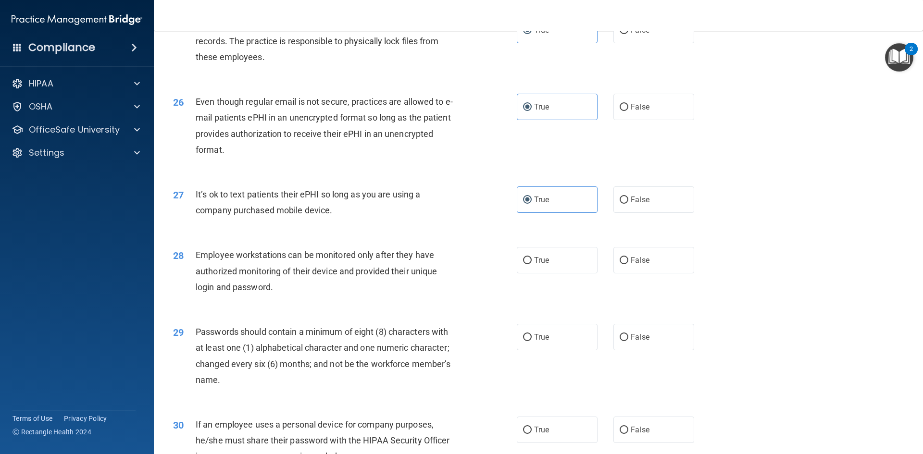
scroll to position [1875, 0]
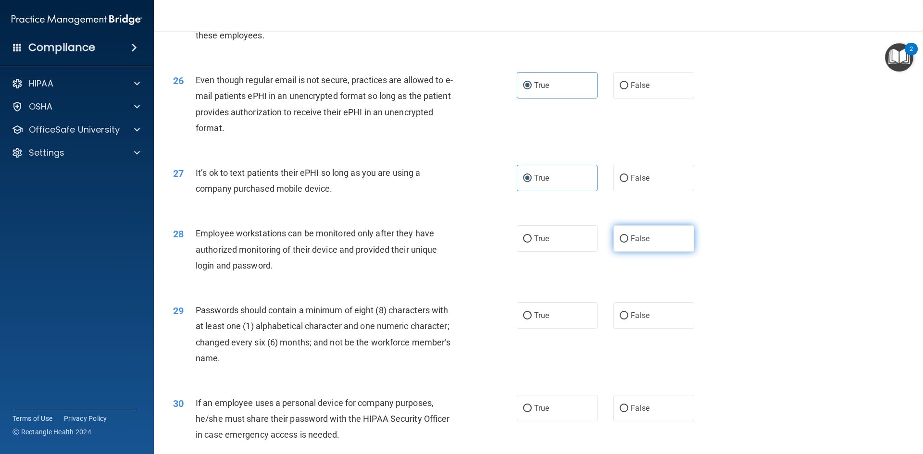
click at [633, 243] on span "False" at bounding box center [640, 238] width 19 height 9
click at [628, 243] on input "False" at bounding box center [624, 239] width 9 height 7
radio input "true"
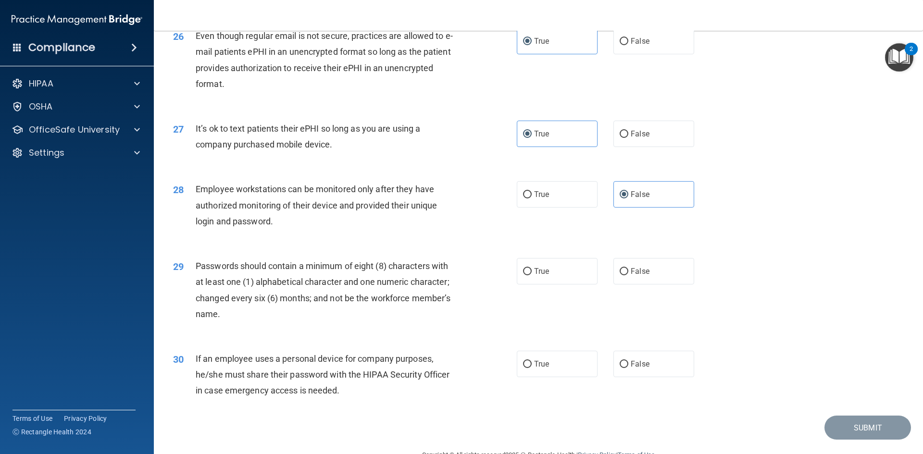
scroll to position [1923, 0]
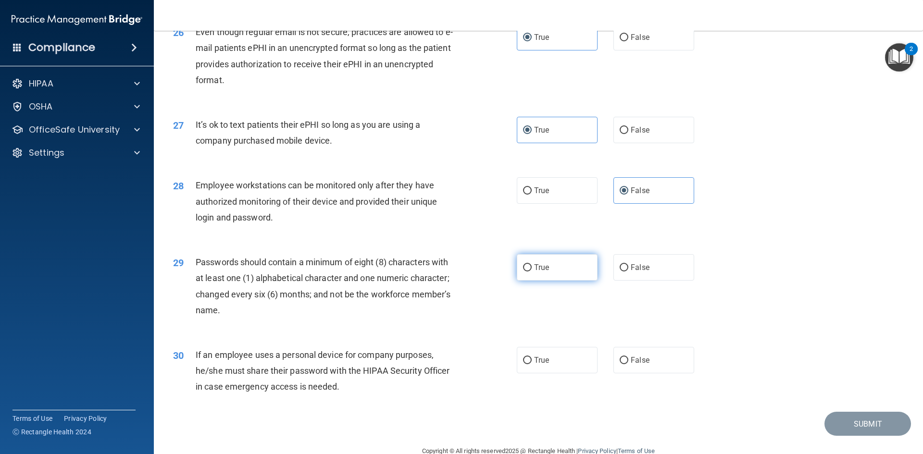
click at [524, 272] on input "True" at bounding box center [527, 267] width 9 height 7
radio input "true"
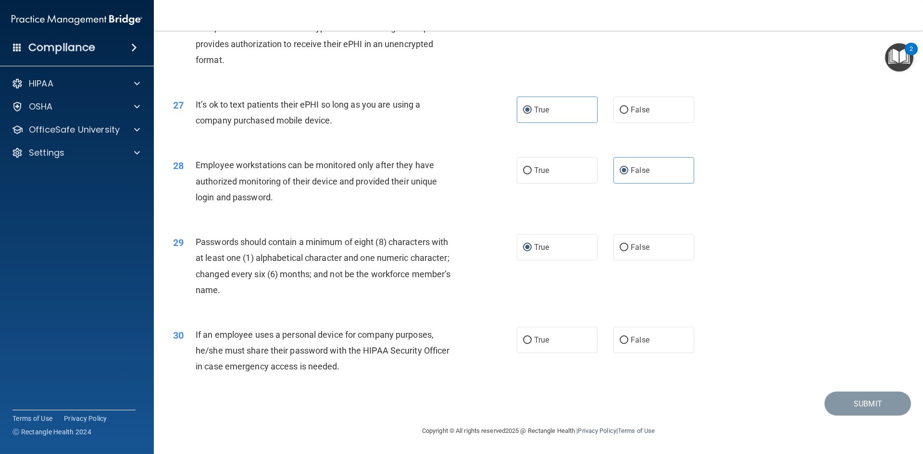
scroll to position [1959, 0]
click at [523, 343] on input "True" at bounding box center [527, 340] width 9 height 7
radio input "true"
click at [840, 397] on button "Submit" at bounding box center [867, 404] width 87 height 25
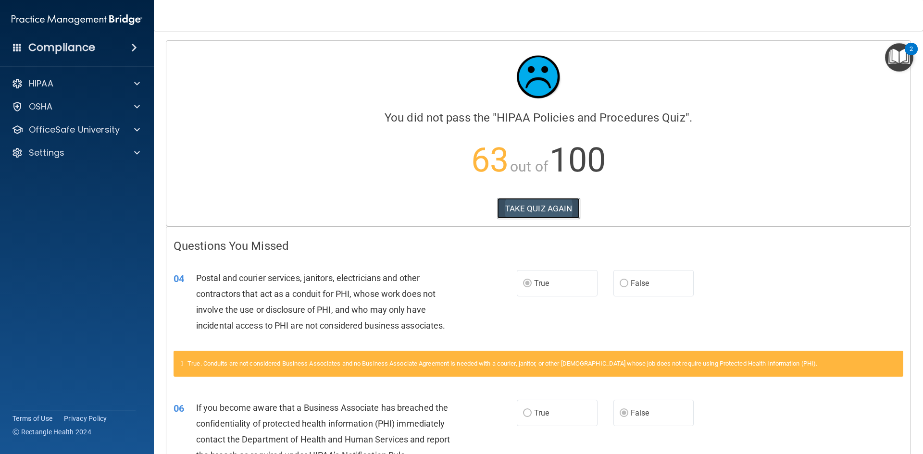
click at [550, 213] on button "TAKE QUIZ AGAIN" at bounding box center [538, 208] width 83 height 21
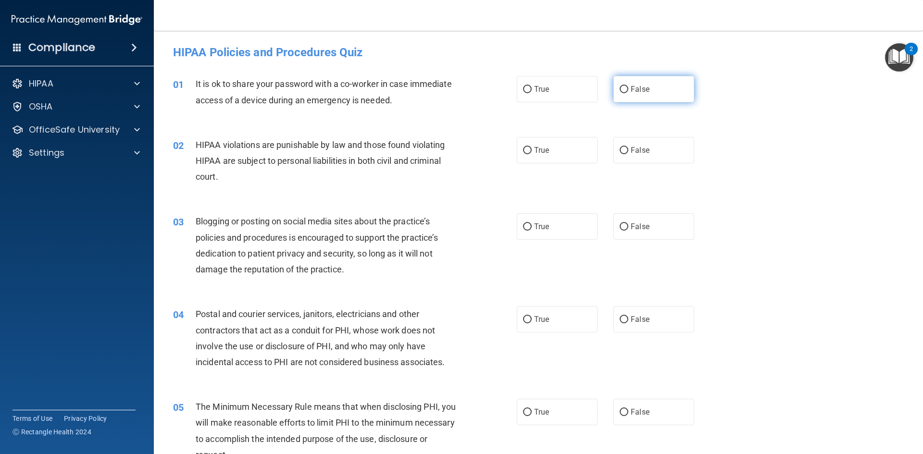
click at [624, 90] on label "False" at bounding box center [653, 89] width 81 height 26
click at [624, 90] on input "False" at bounding box center [624, 89] width 9 height 7
radio input "true"
drag, startPoint x: 522, startPoint y: 152, endPoint x: 514, endPoint y: 152, distance: 7.7
click at [523, 152] on input "True" at bounding box center [527, 150] width 9 height 7
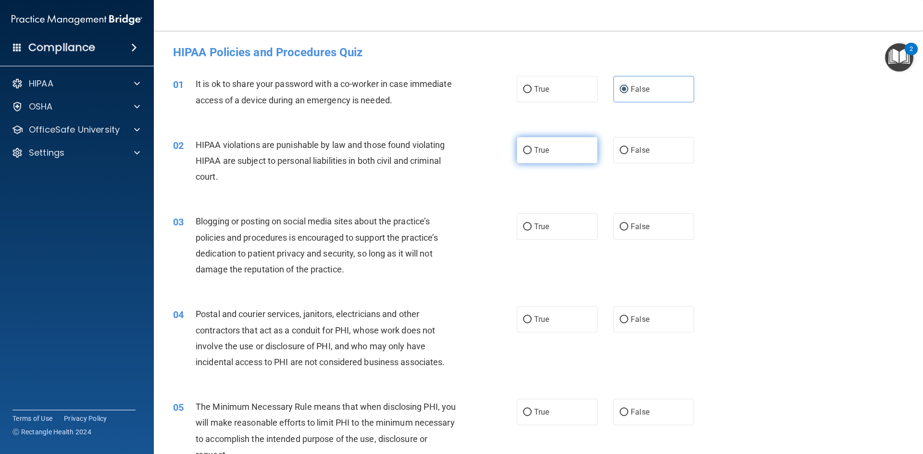
radio input "true"
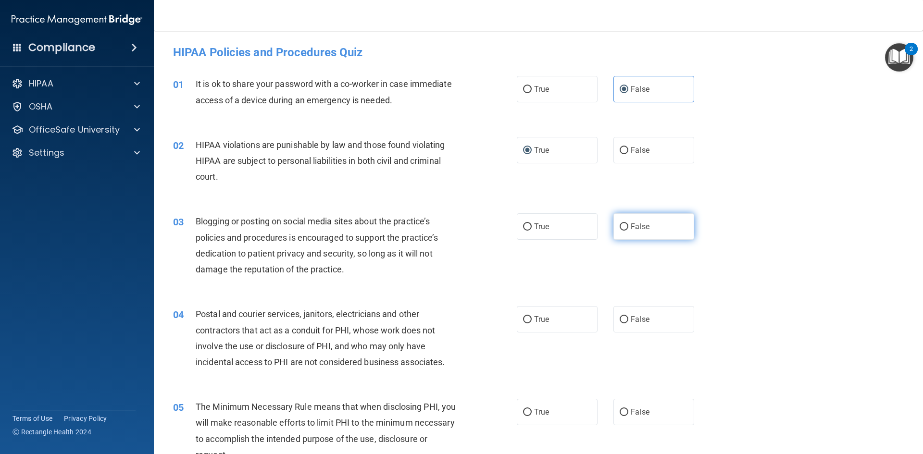
click at [620, 227] on input "False" at bounding box center [624, 227] width 9 height 7
radio input "true"
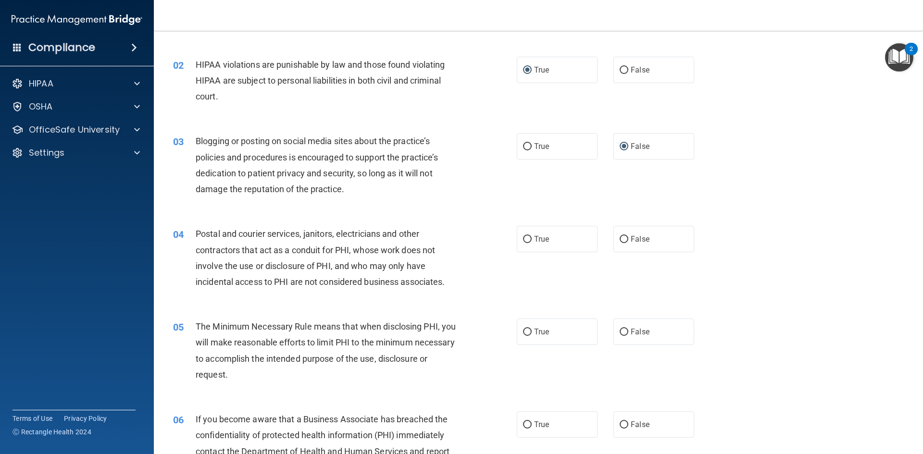
scroll to position [96, 0]
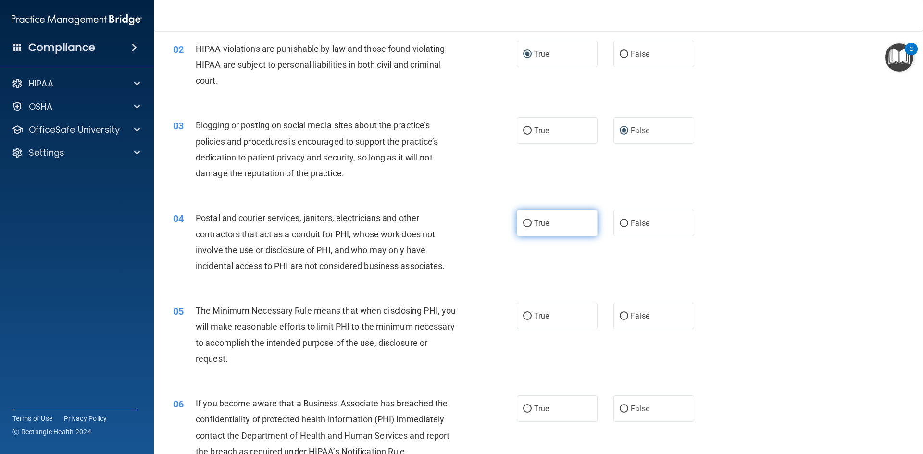
click at [524, 227] on input "True" at bounding box center [527, 223] width 9 height 7
radio input "true"
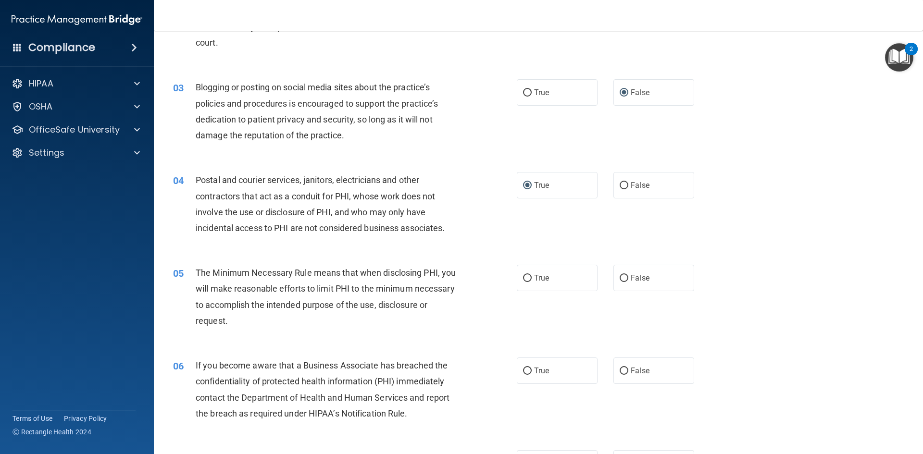
scroll to position [192, 0]
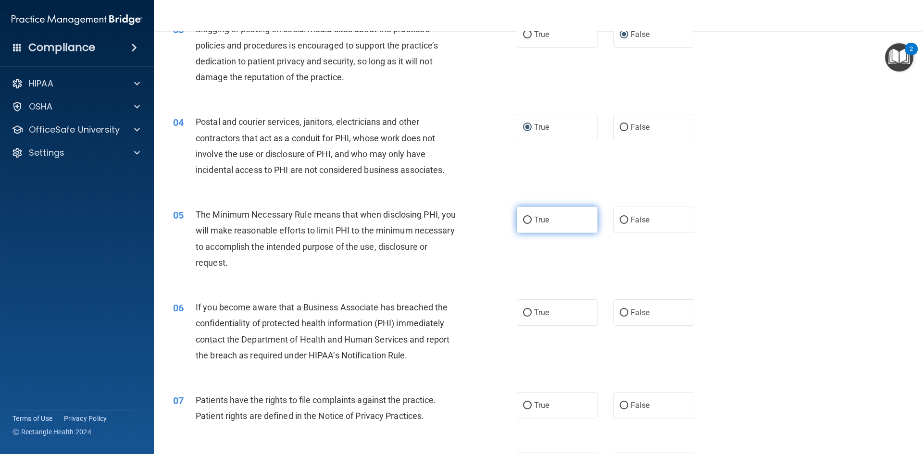
click at [534, 222] on span "True" at bounding box center [541, 219] width 15 height 9
click at [531, 222] on input "True" at bounding box center [527, 220] width 9 height 7
radio input "true"
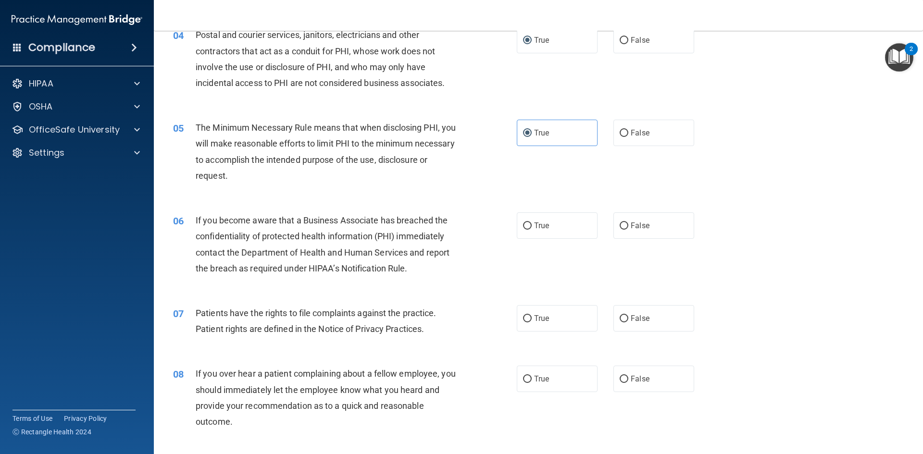
scroll to position [288, 0]
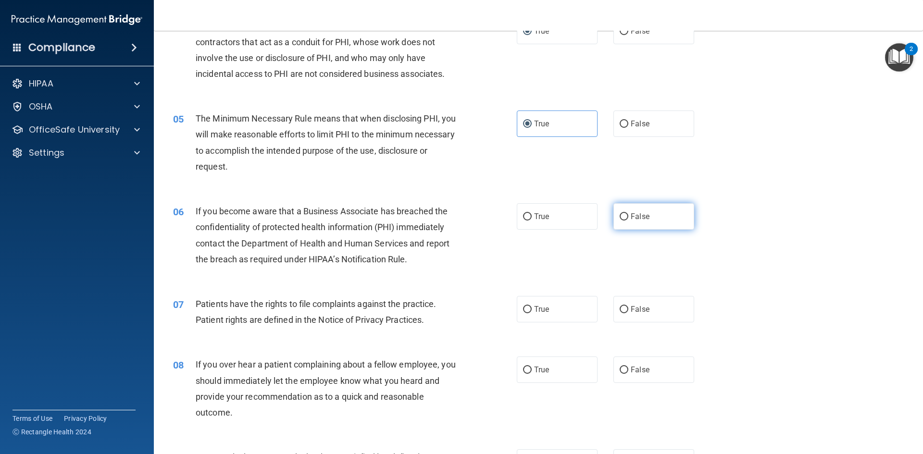
click at [620, 216] on input "False" at bounding box center [624, 216] width 9 height 7
radio input "true"
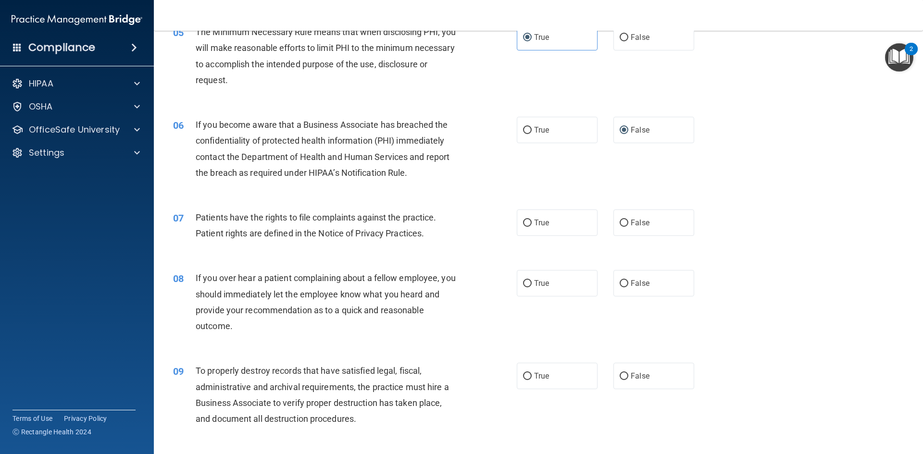
scroll to position [385, 0]
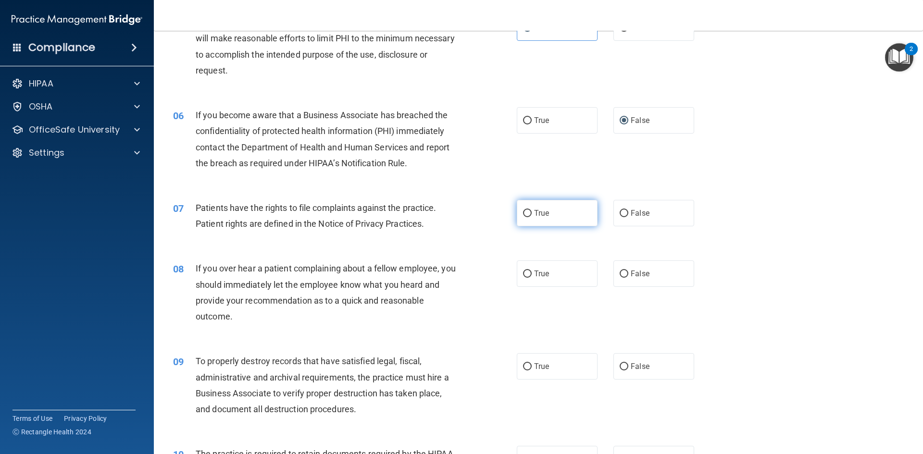
click at [523, 212] on input "True" at bounding box center [527, 213] width 9 height 7
radio input "true"
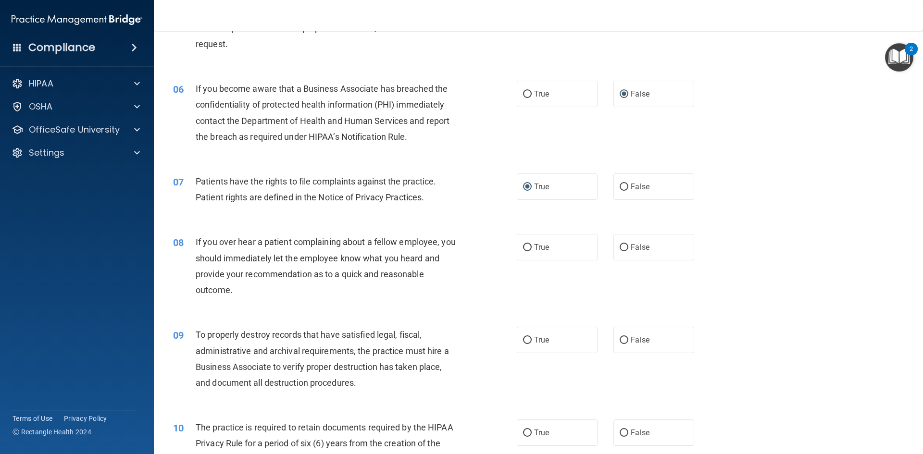
scroll to position [433, 0]
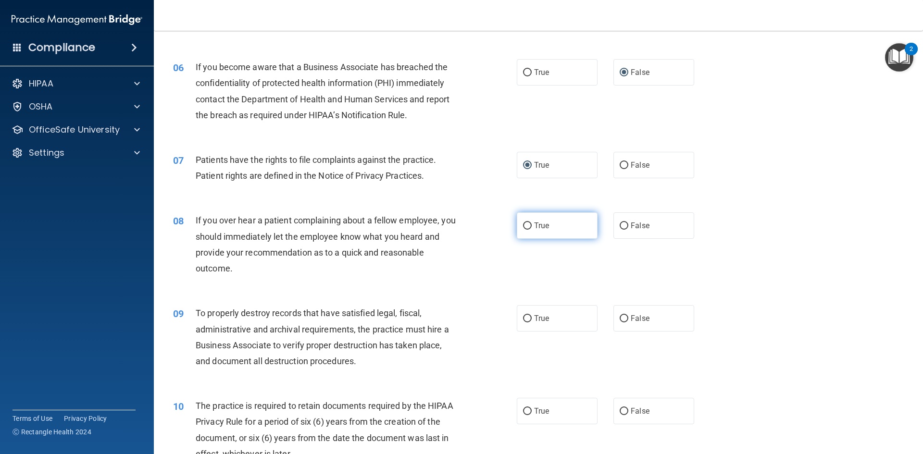
drag, startPoint x: 619, startPoint y: 222, endPoint x: 592, endPoint y: 231, distance: 27.8
click at [620, 223] on input "False" at bounding box center [624, 226] width 9 height 7
radio input "true"
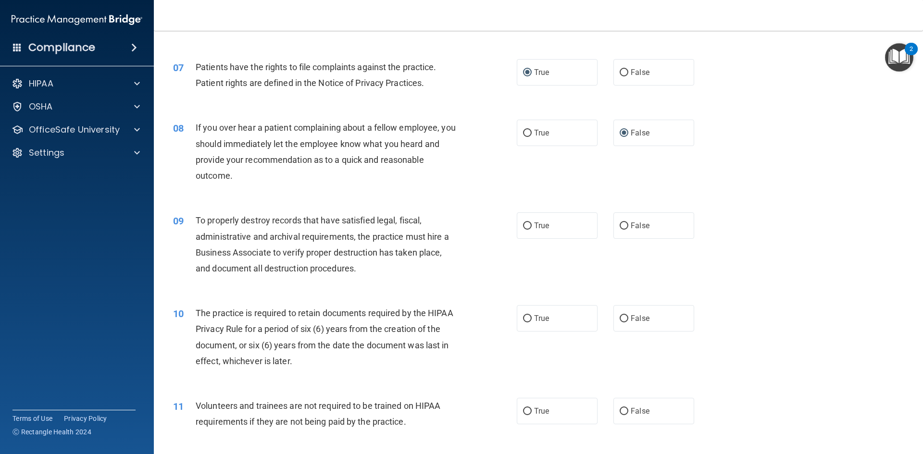
scroll to position [529, 0]
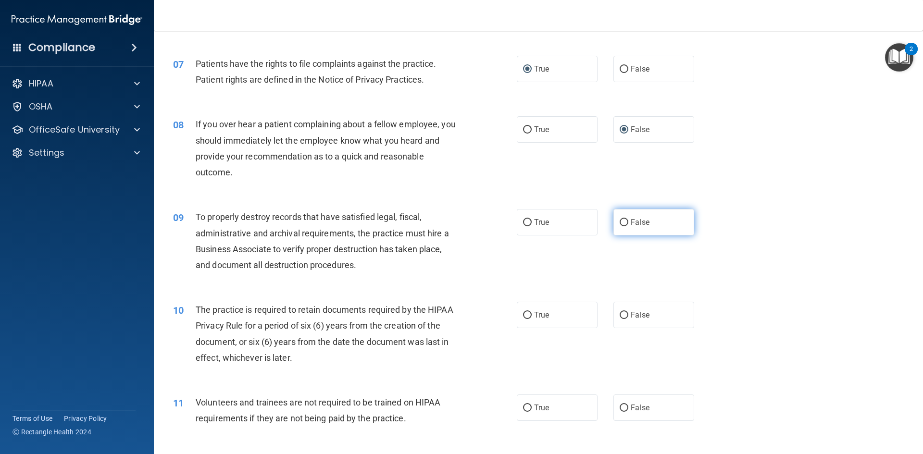
click at [620, 225] on input "False" at bounding box center [624, 222] width 9 height 7
radio input "true"
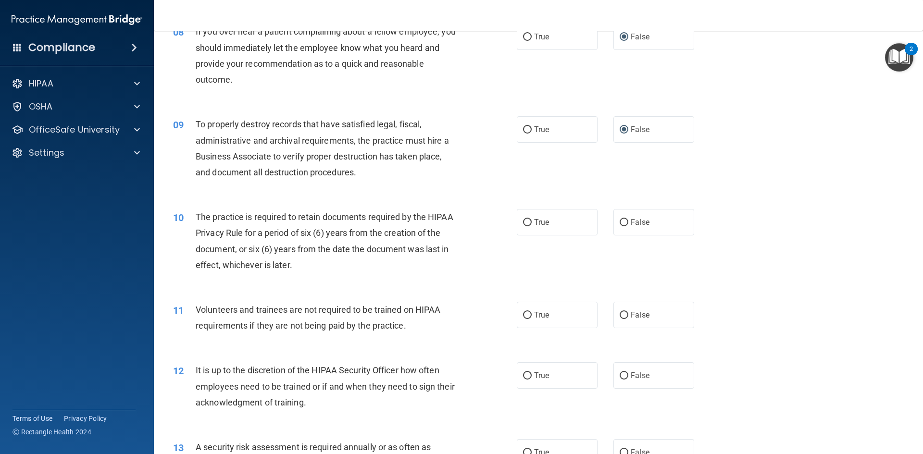
scroll to position [625, 0]
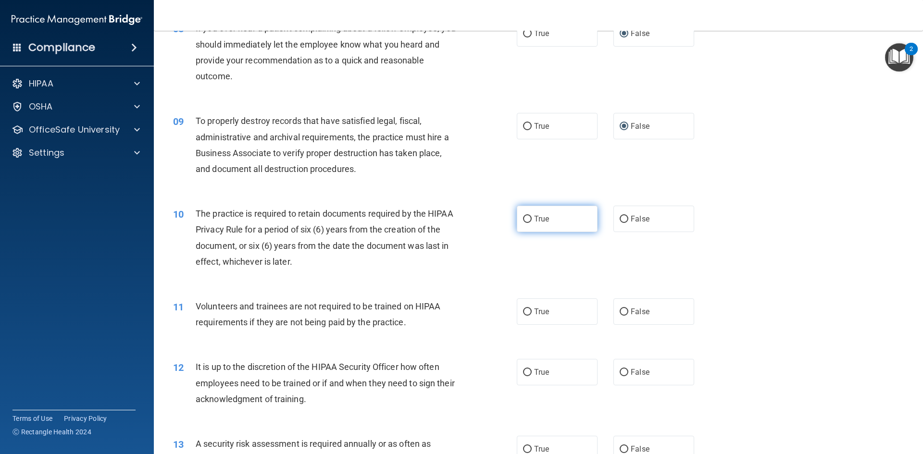
click at [523, 219] on input "True" at bounding box center [527, 219] width 9 height 7
radio input "true"
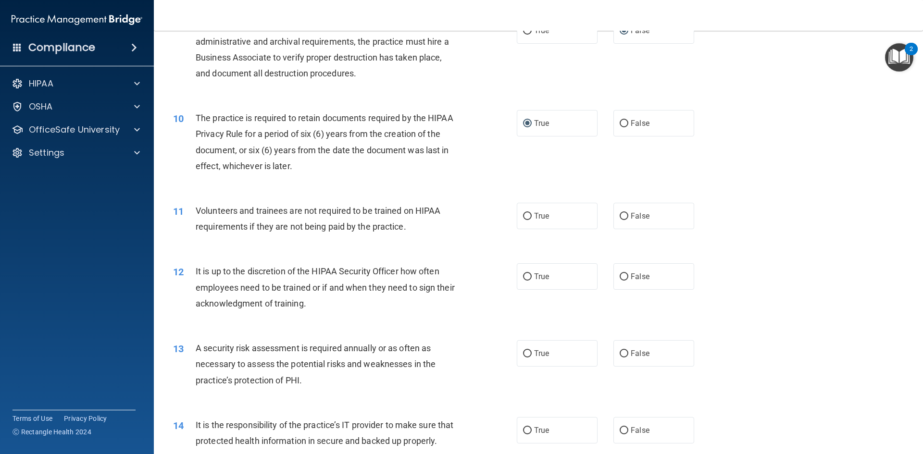
scroll to position [721, 0]
click at [620, 214] on input "False" at bounding box center [624, 215] width 9 height 7
radio input "true"
click at [622, 273] on input "False" at bounding box center [624, 276] width 9 height 7
radio input "true"
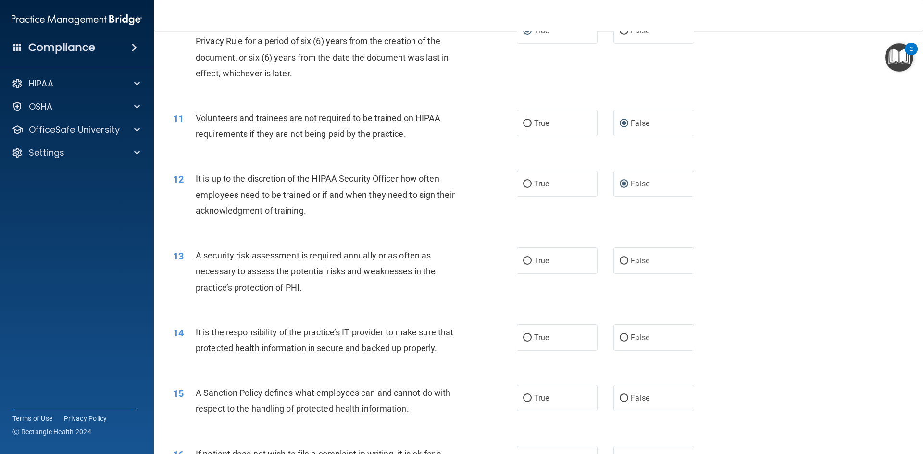
scroll to position [817, 0]
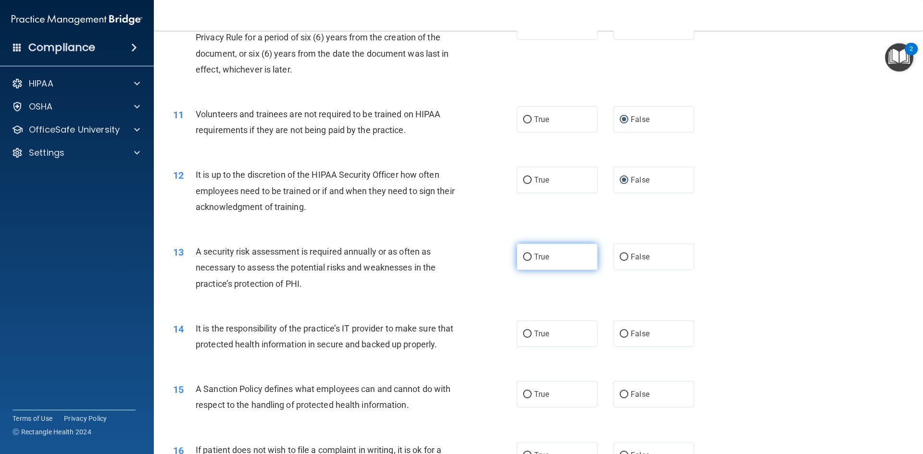
click at [525, 255] on input "True" at bounding box center [527, 257] width 9 height 7
radio input "true"
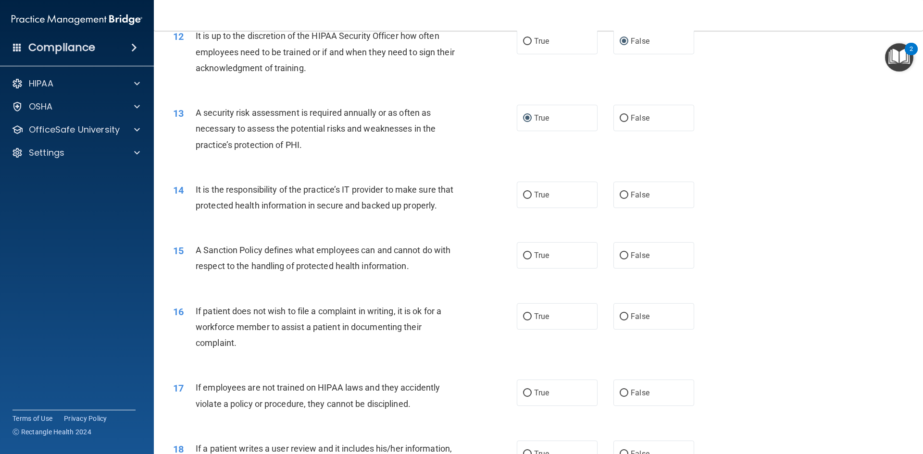
scroll to position [961, 0]
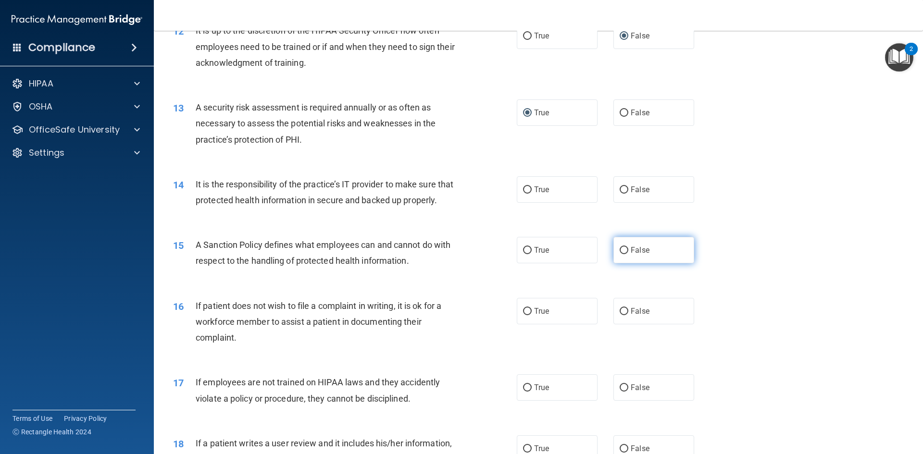
click at [620, 254] on input "False" at bounding box center [624, 250] width 9 height 7
radio input "true"
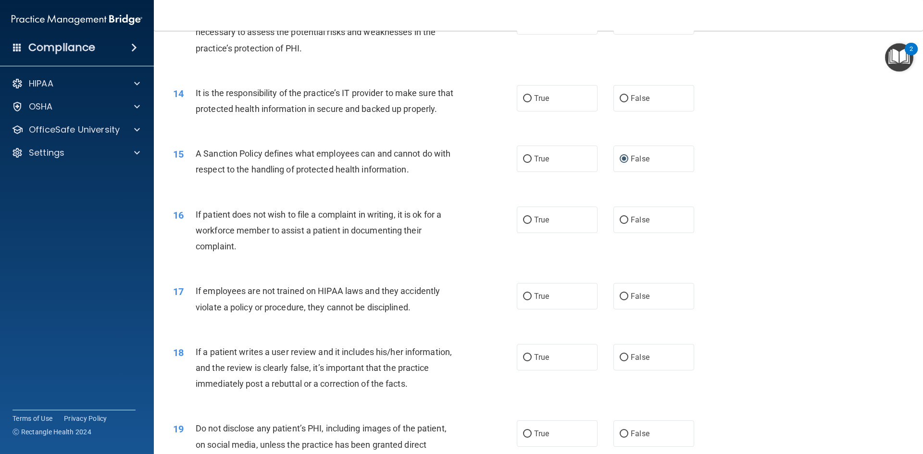
scroll to position [1057, 0]
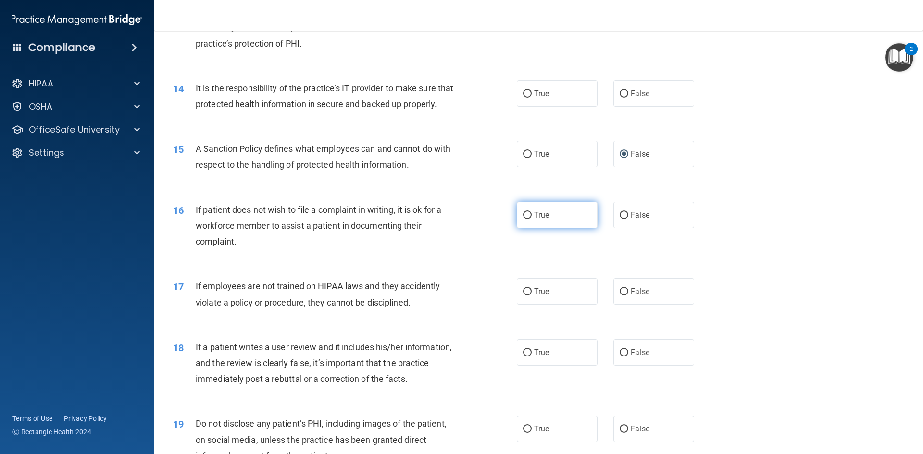
click at [526, 219] on input "True" at bounding box center [527, 215] width 9 height 7
radio input "true"
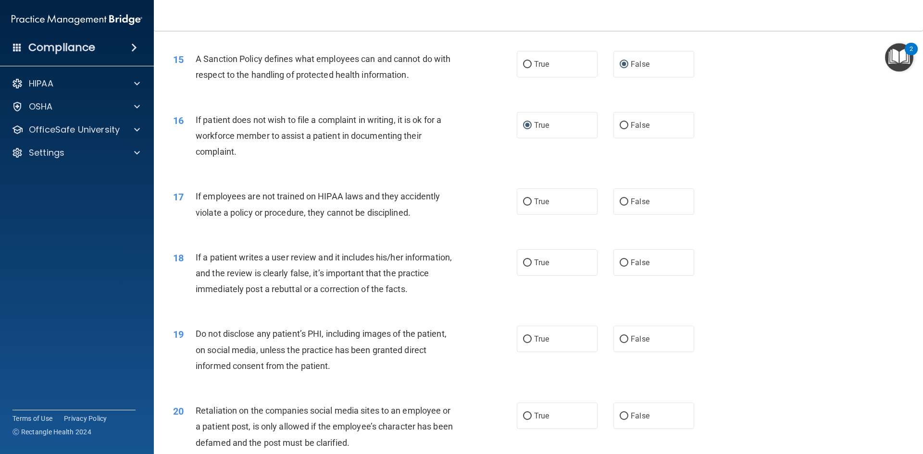
scroll to position [1154, 0]
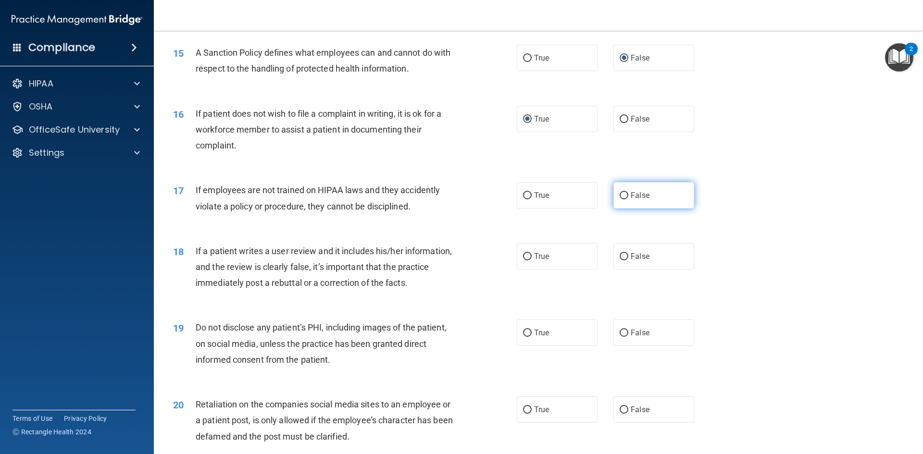
click at [621, 199] on input "False" at bounding box center [624, 195] width 9 height 7
radio input "true"
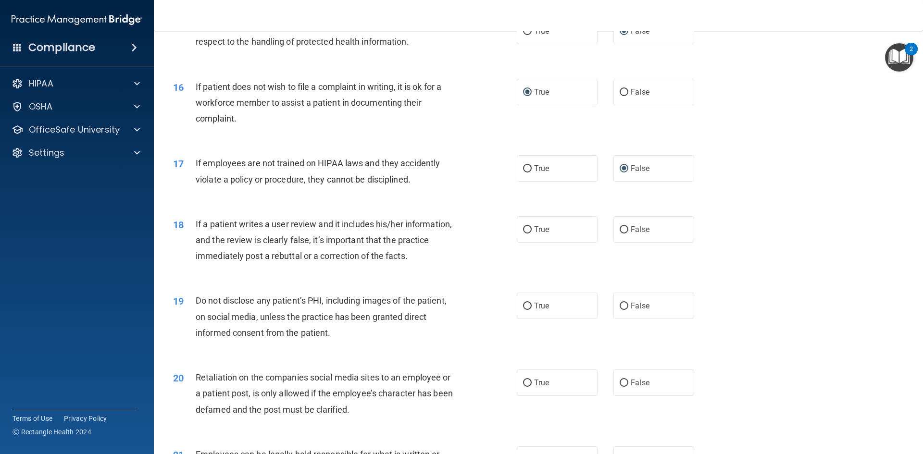
scroll to position [1250, 0]
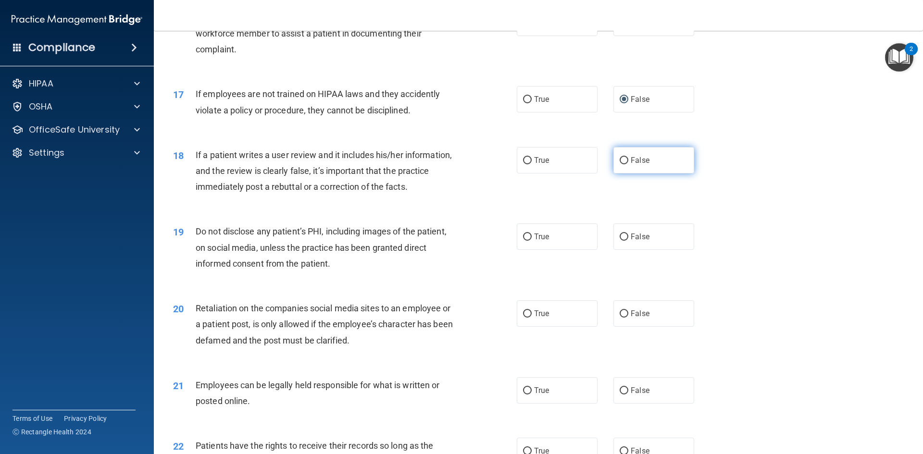
click at [617, 174] on label "False" at bounding box center [653, 160] width 81 height 26
click at [620, 164] on input "False" at bounding box center [624, 160] width 9 height 7
radio input "true"
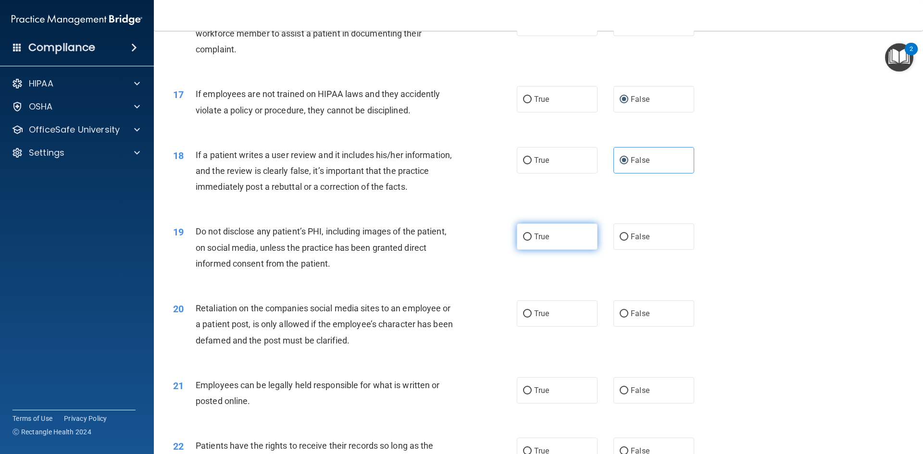
click at [525, 241] on input "True" at bounding box center [527, 237] width 9 height 7
radio input "true"
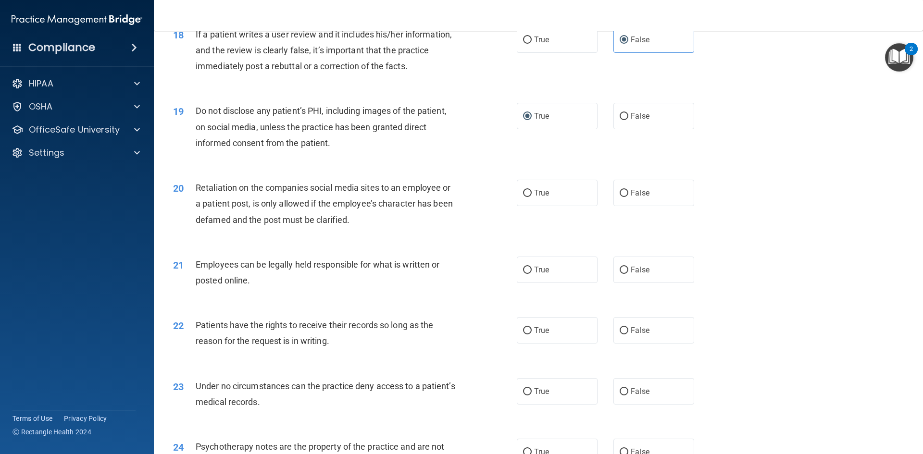
scroll to position [1394, 0]
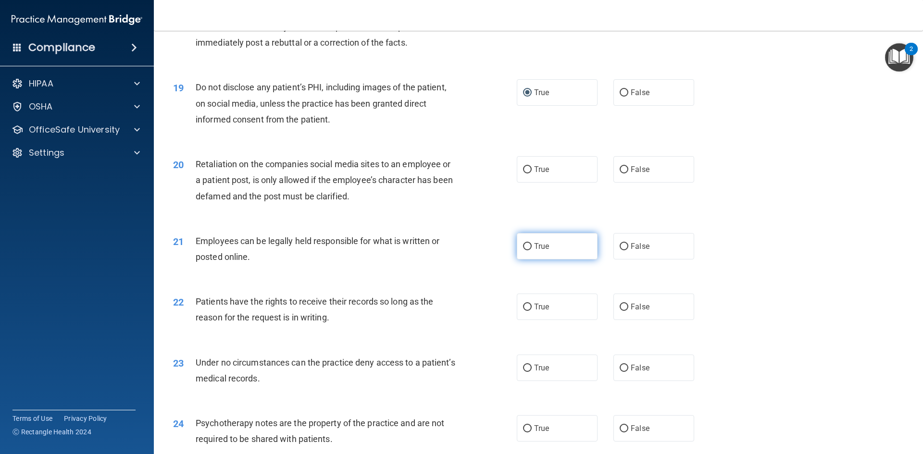
click at [525, 250] on input "True" at bounding box center [527, 246] width 9 height 7
radio input "true"
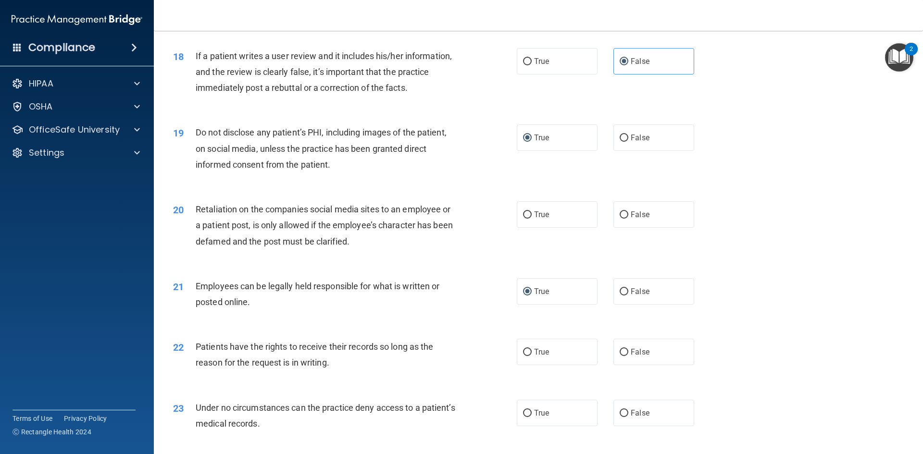
scroll to position [1346, 0]
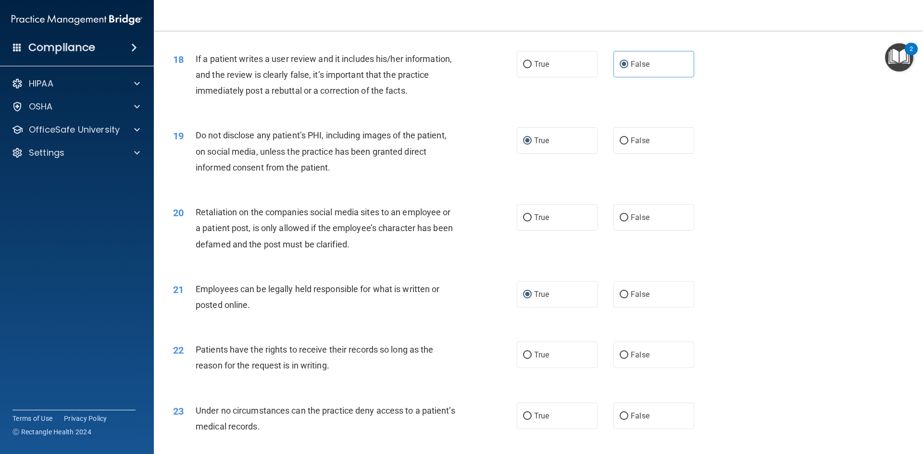
drag, startPoint x: 621, startPoint y: 235, endPoint x: 606, endPoint y: 238, distance: 15.7
click at [621, 222] on input "False" at bounding box center [624, 217] width 9 height 7
radio input "true"
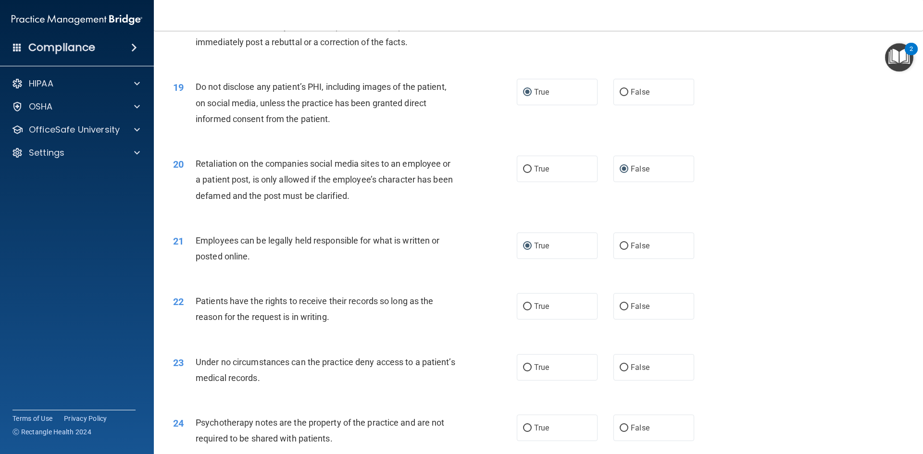
scroll to position [1490, 0]
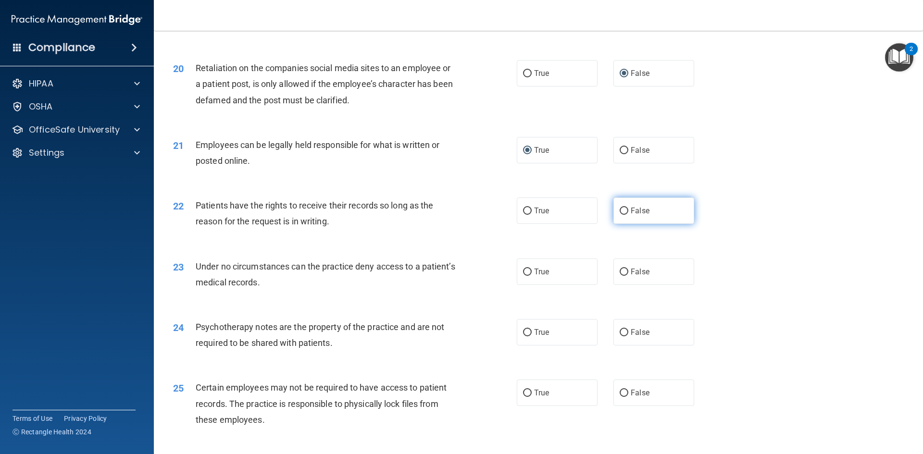
click at [624, 224] on label "False" at bounding box center [653, 211] width 81 height 26
click at [624, 215] on input "False" at bounding box center [624, 211] width 9 height 7
radio input "true"
click at [620, 276] on input "False" at bounding box center [624, 272] width 9 height 7
radio input "true"
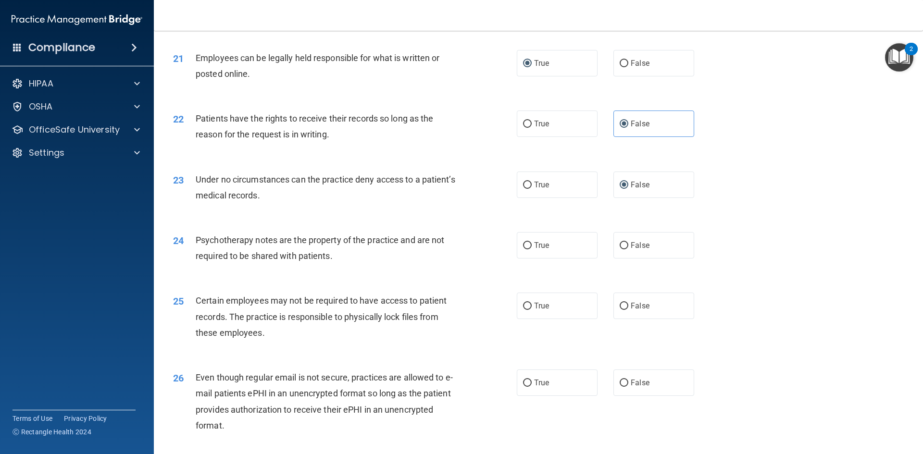
scroll to position [1586, 0]
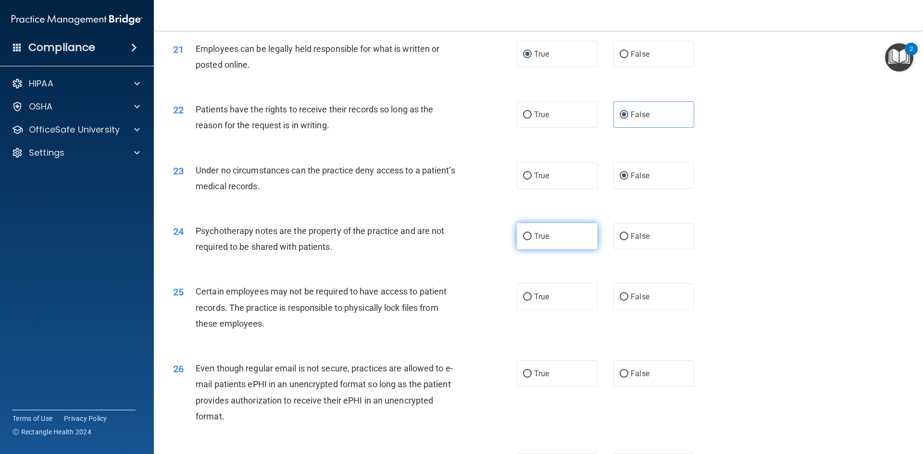
click at [524, 240] on input "True" at bounding box center [527, 236] width 9 height 7
radio input "true"
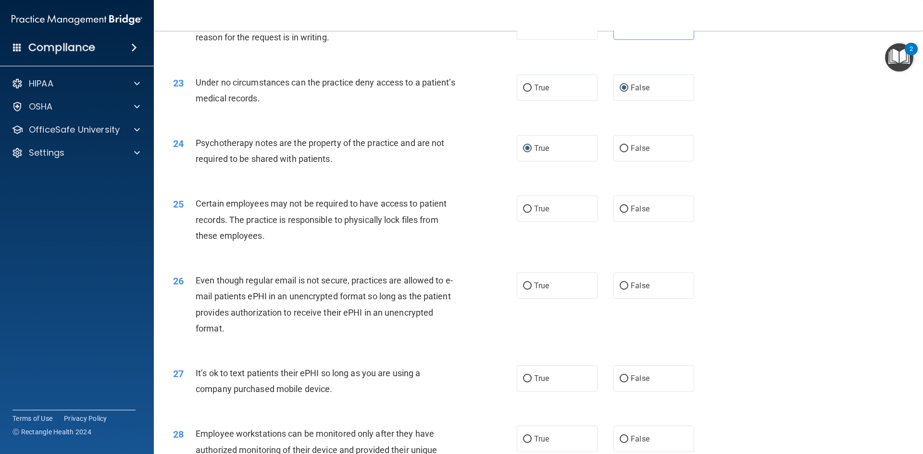
scroll to position [1682, 0]
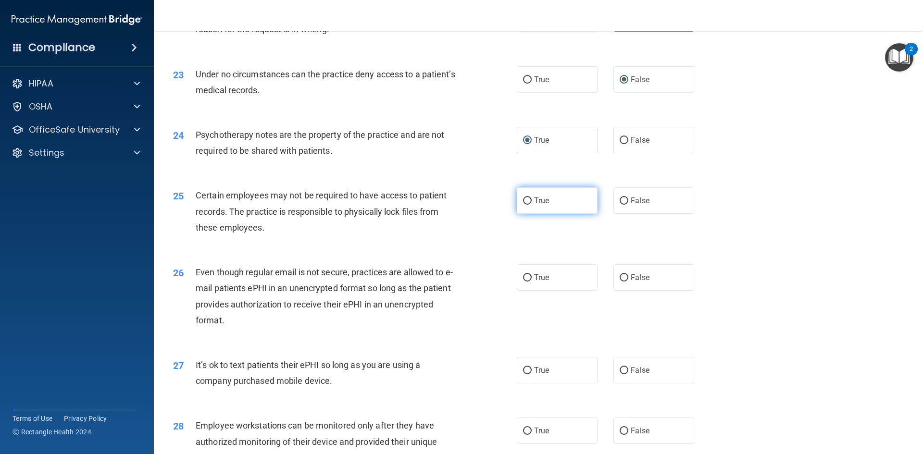
click at [523, 205] on input "True" at bounding box center [527, 201] width 9 height 7
radio input "true"
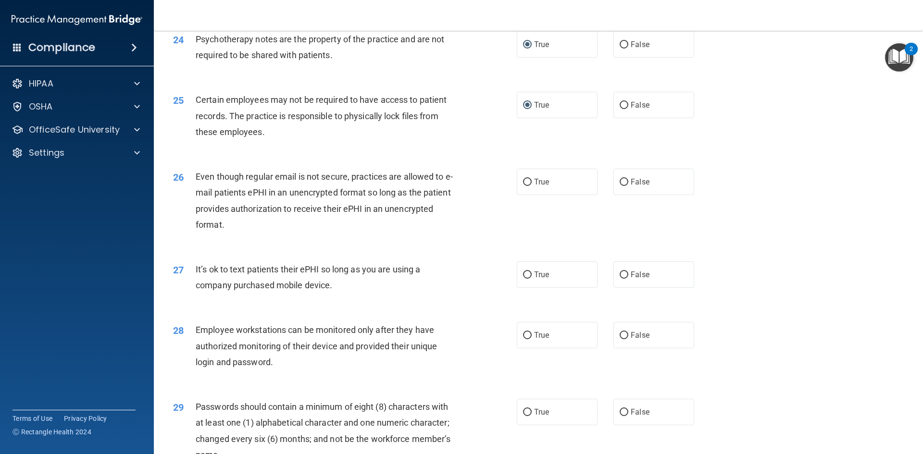
scroll to position [1778, 0]
click at [524, 186] on input "True" at bounding box center [527, 181] width 9 height 7
radio input "true"
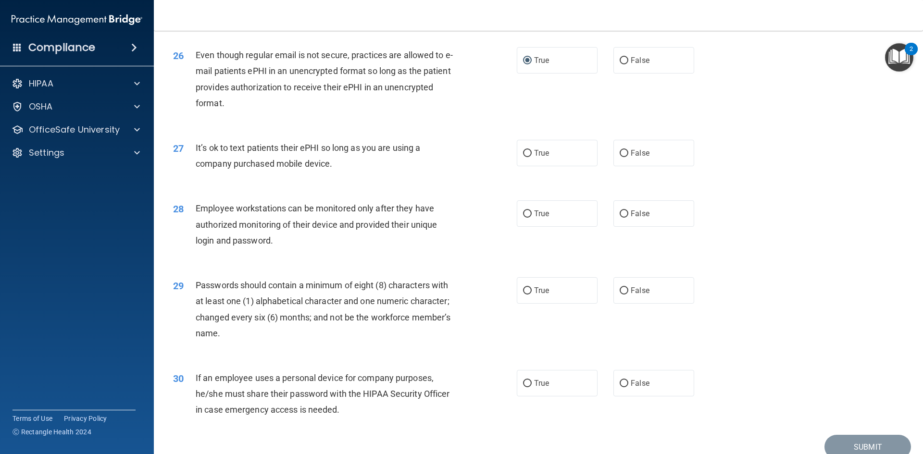
scroll to position [1923, 0]
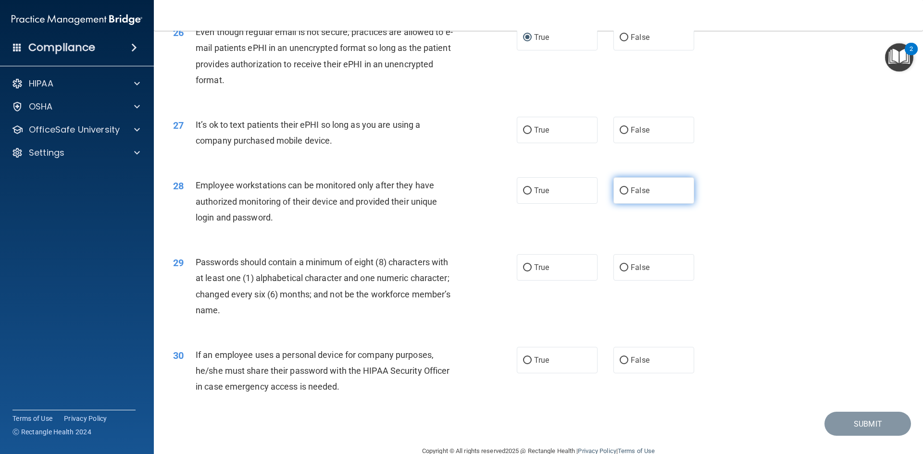
click at [620, 195] on input "False" at bounding box center [624, 190] width 9 height 7
radio input "true"
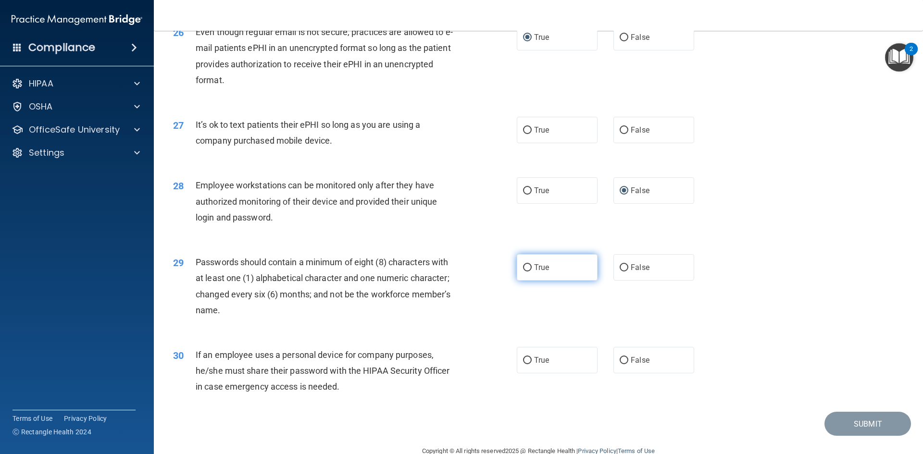
click at [523, 272] on input "True" at bounding box center [527, 267] width 9 height 7
radio input "true"
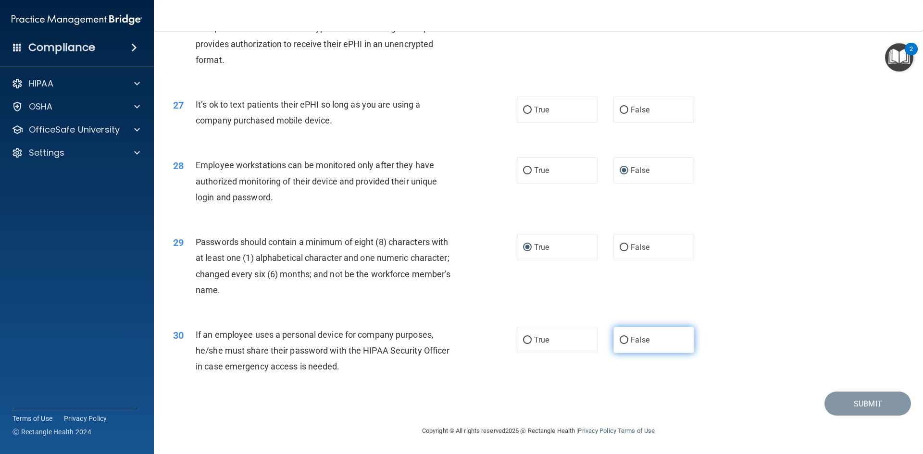
click at [633, 343] on span "False" at bounding box center [640, 339] width 19 height 9
click at [628, 343] on input "False" at bounding box center [624, 340] width 9 height 7
radio input "true"
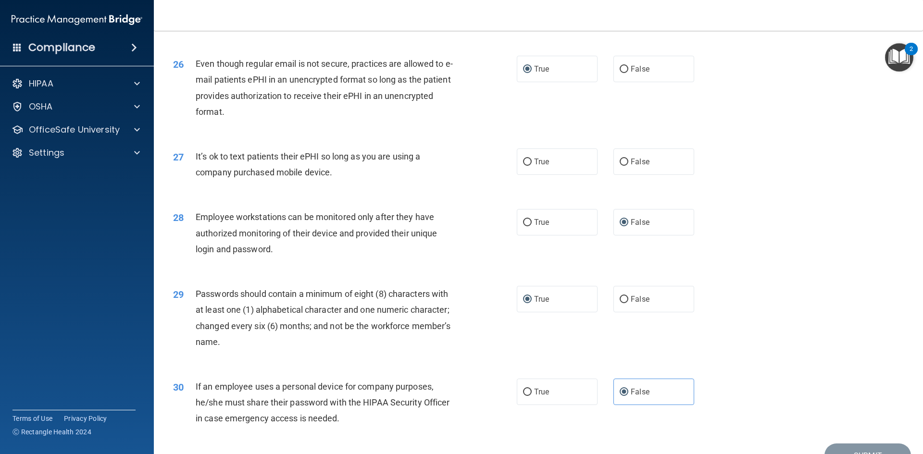
scroll to position [1766, 0]
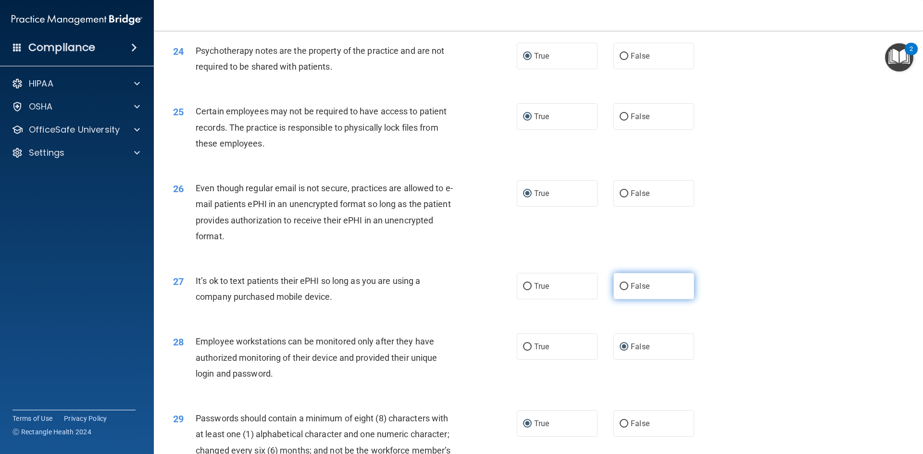
click at [623, 290] on input "False" at bounding box center [624, 286] width 9 height 7
radio input "true"
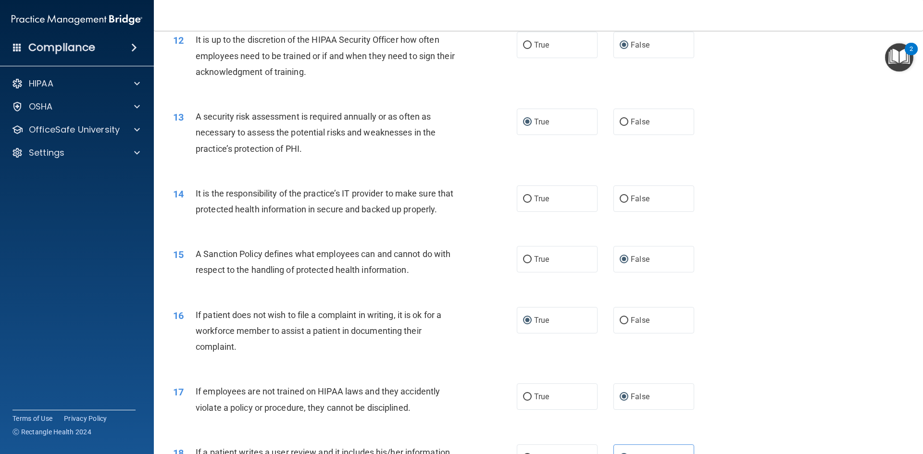
scroll to position [901, 0]
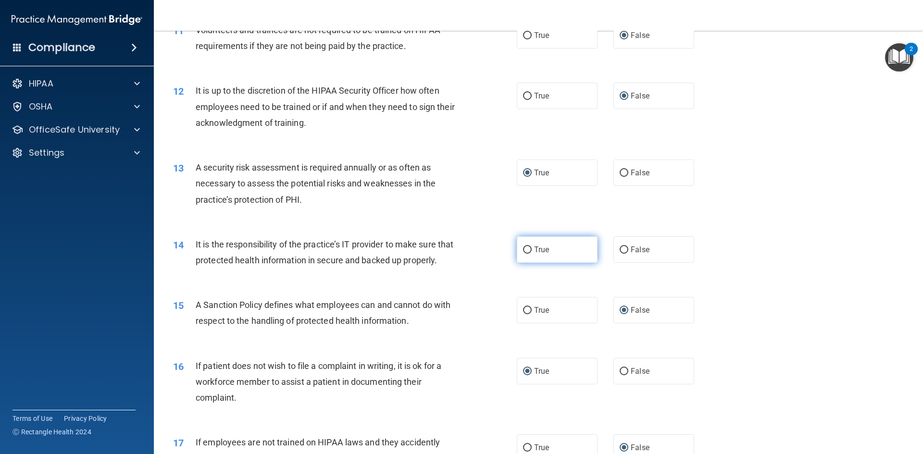
click at [528, 251] on input "True" at bounding box center [527, 250] width 9 height 7
radio input "true"
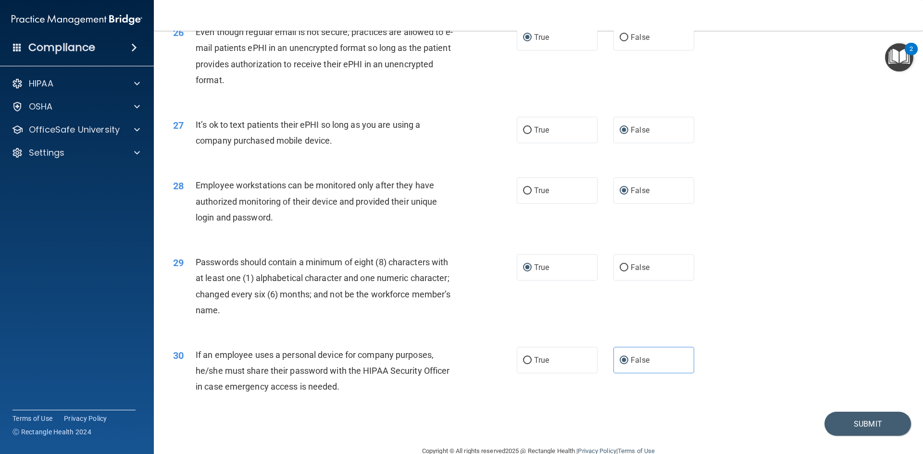
scroll to position [1959, 0]
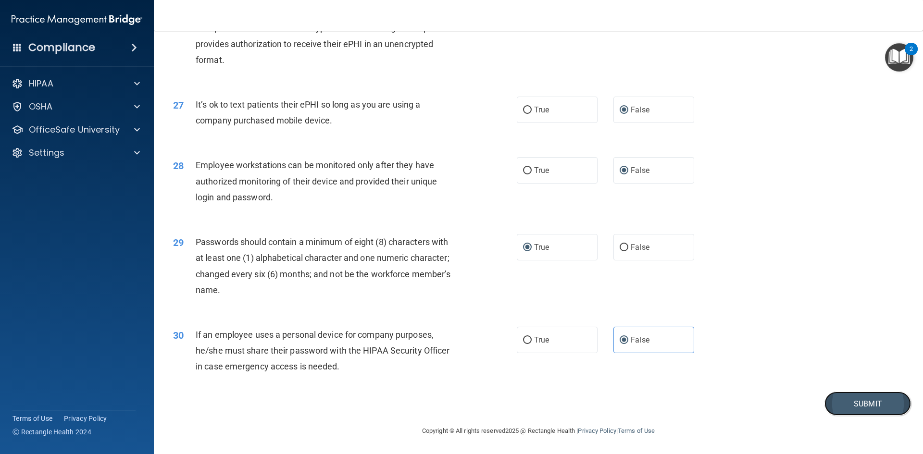
click at [856, 401] on button "Submit" at bounding box center [867, 404] width 87 height 25
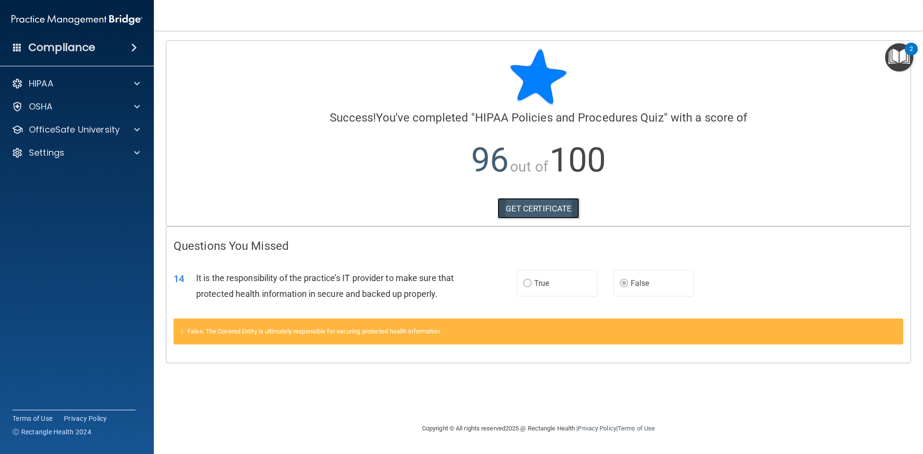
click at [538, 205] on link "GET CERTIFICATE" at bounding box center [538, 208] width 82 height 21
click at [70, 130] on p "OfficeSafe University" at bounding box center [74, 130] width 91 height 12
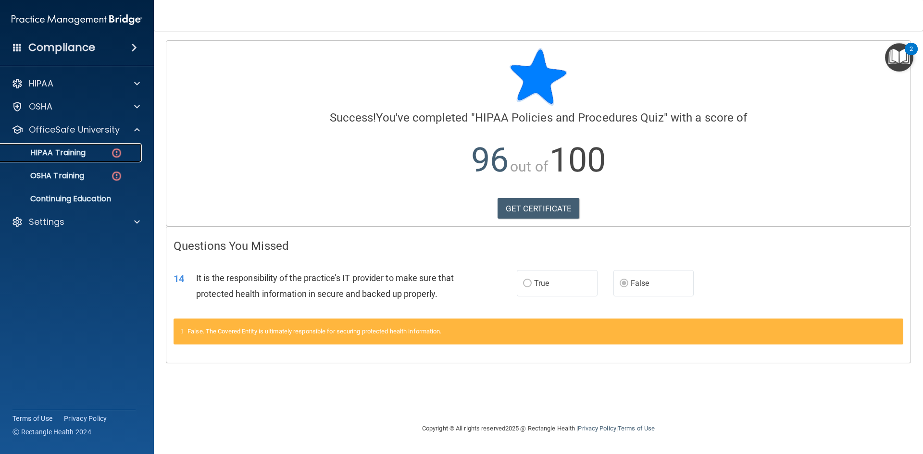
click at [108, 155] on div "HIPAA Training" at bounding box center [71, 153] width 131 height 10
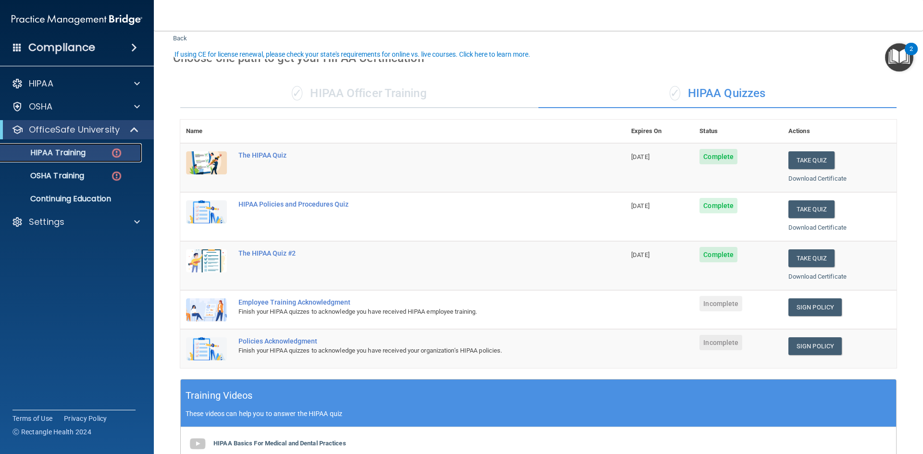
scroll to position [48, 0]
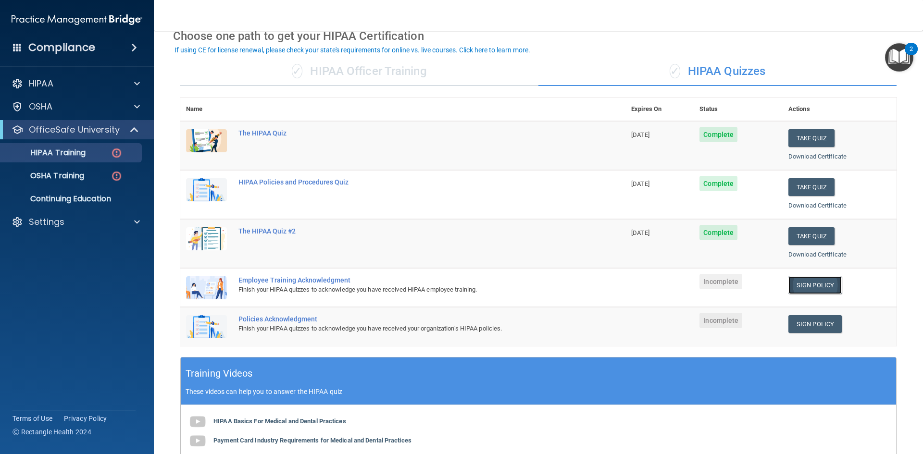
click at [792, 283] on link "Sign Policy" at bounding box center [814, 285] width 53 height 18
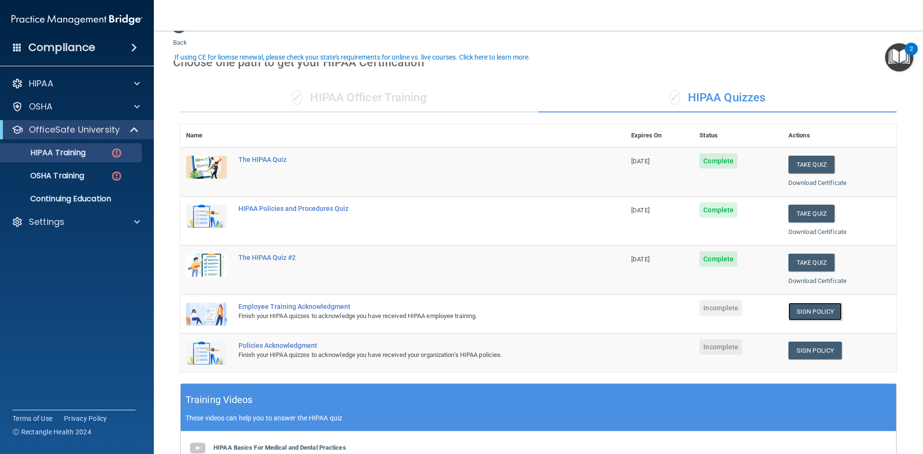
scroll to position [0, 0]
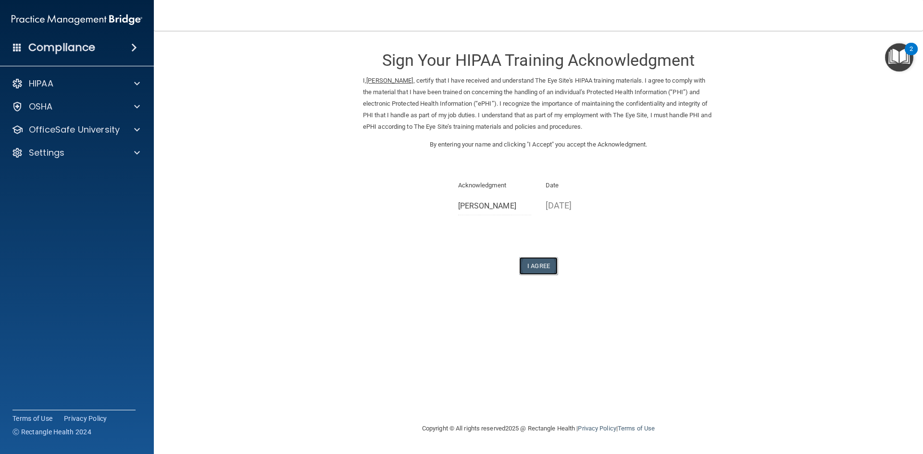
click at [539, 265] on button "I Agree" at bounding box center [538, 266] width 38 height 18
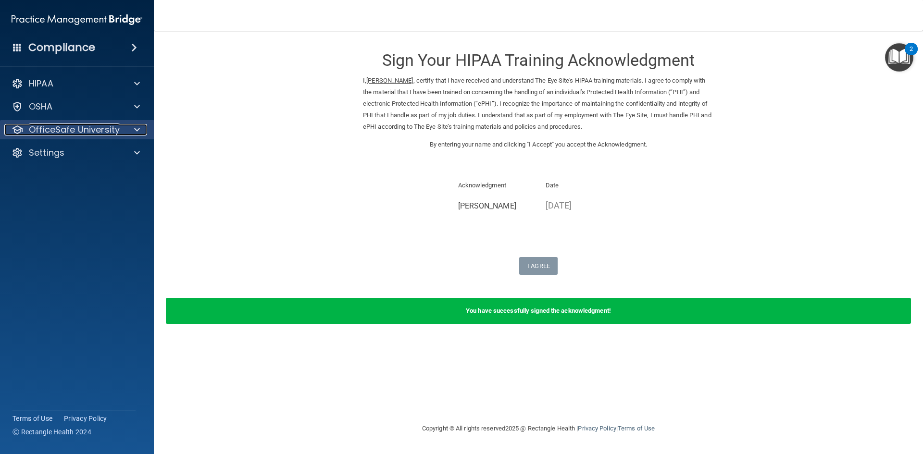
click at [91, 129] on p "OfficeSafe University" at bounding box center [74, 130] width 91 height 12
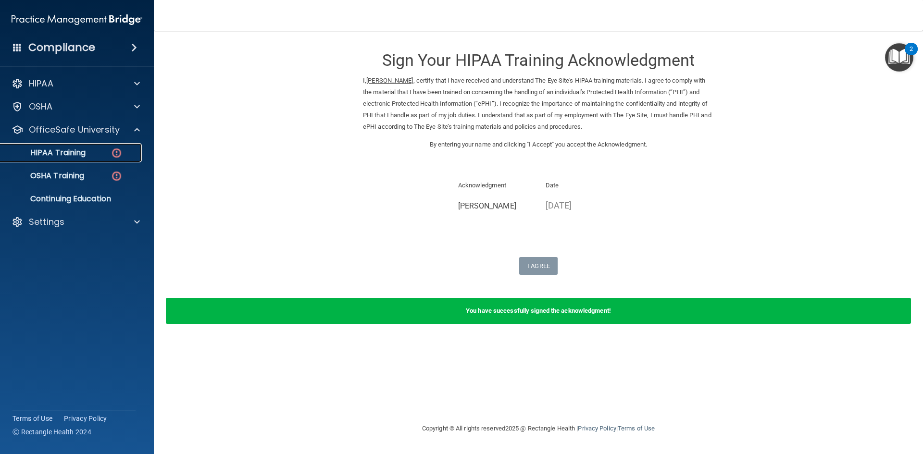
click at [111, 158] on img at bounding box center [117, 153] width 12 height 12
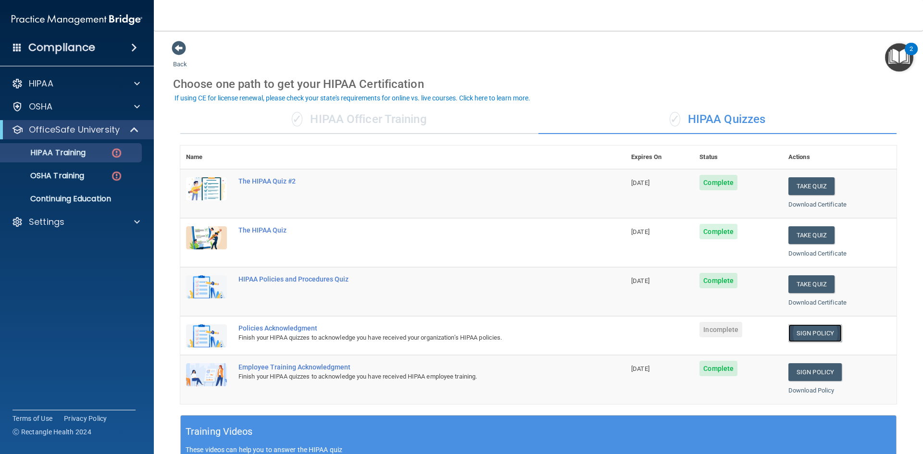
click at [808, 332] on link "Sign Policy" at bounding box center [814, 333] width 53 height 18
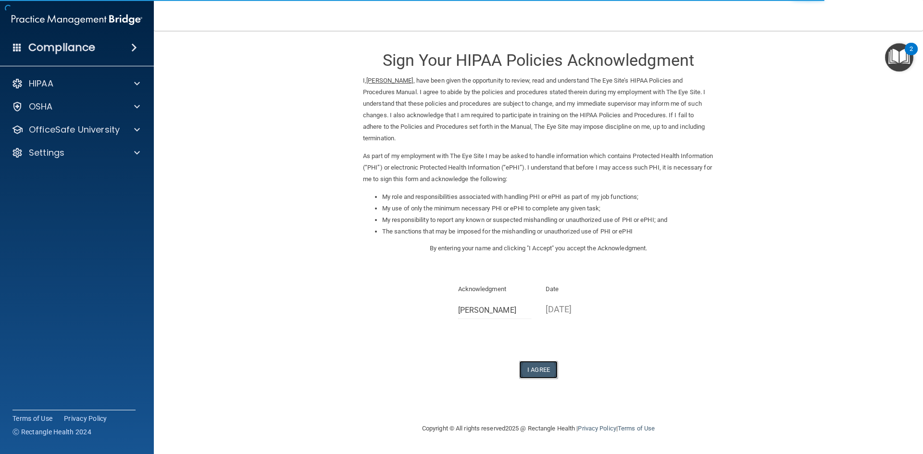
click at [535, 373] on button "I Agree" at bounding box center [538, 370] width 38 height 18
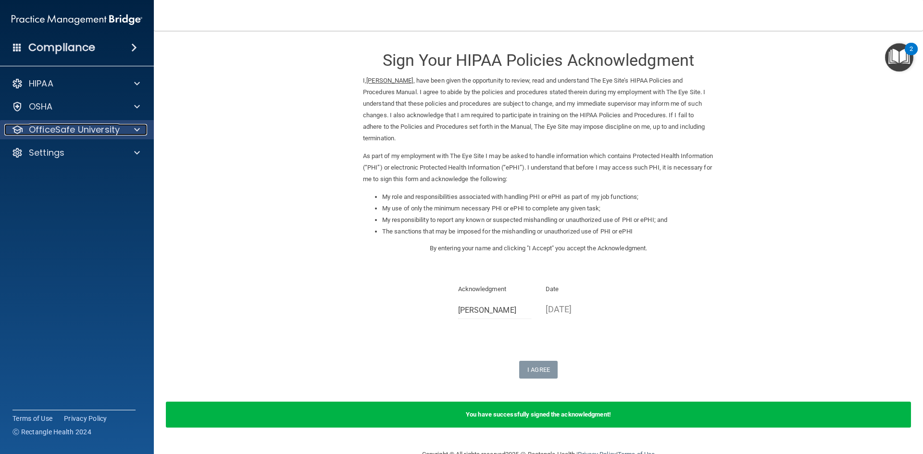
click at [54, 124] on p "OfficeSafe University" at bounding box center [74, 130] width 91 height 12
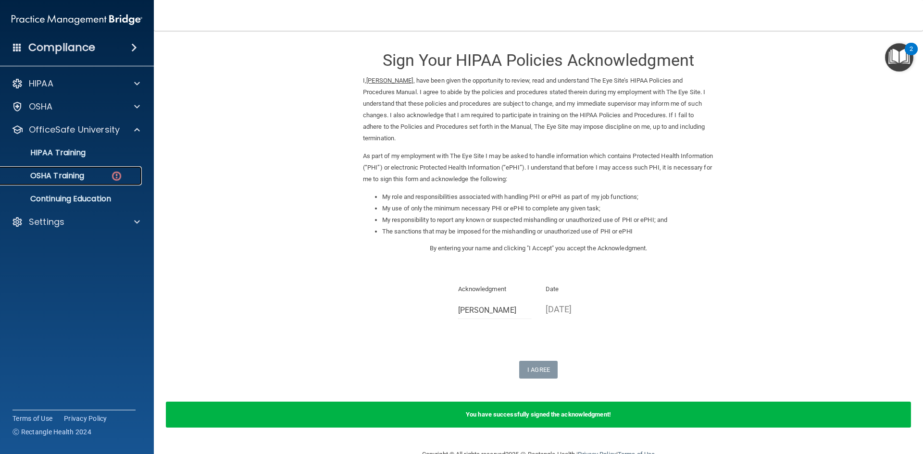
click at [92, 179] on div "OSHA Training" at bounding box center [71, 176] width 131 height 10
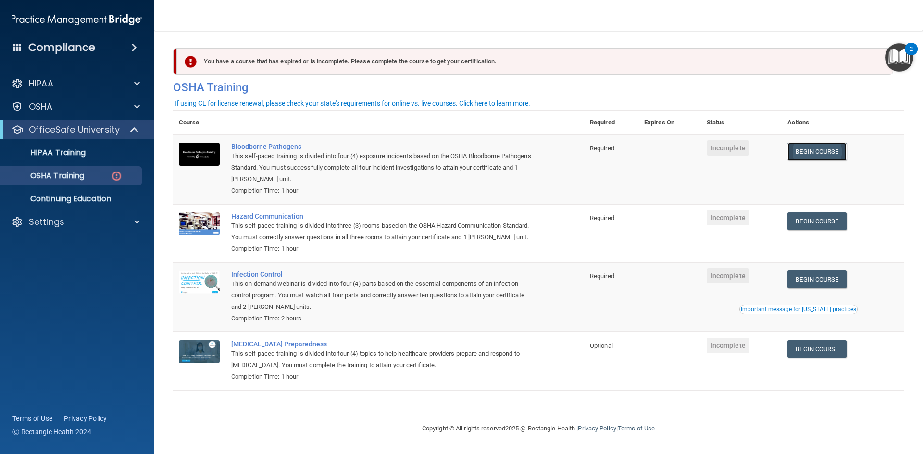
click at [820, 152] on link "Begin Course" at bounding box center [816, 152] width 59 height 18
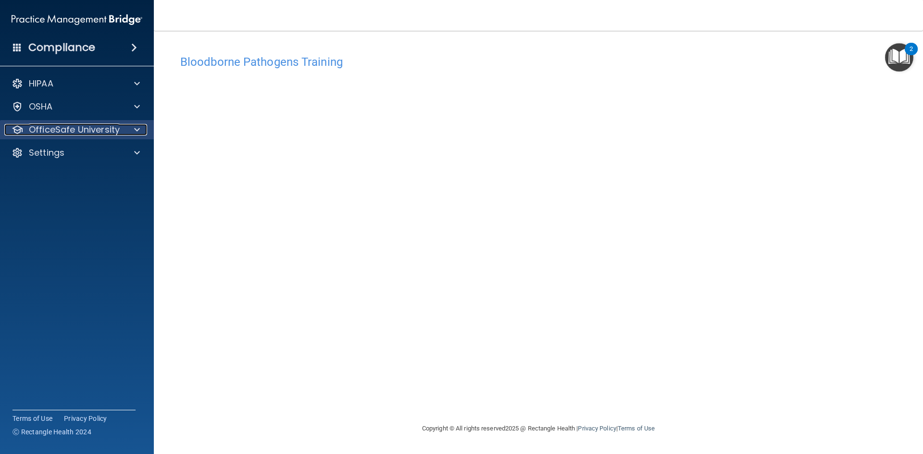
click at [83, 130] on p "OfficeSafe University" at bounding box center [74, 130] width 91 height 12
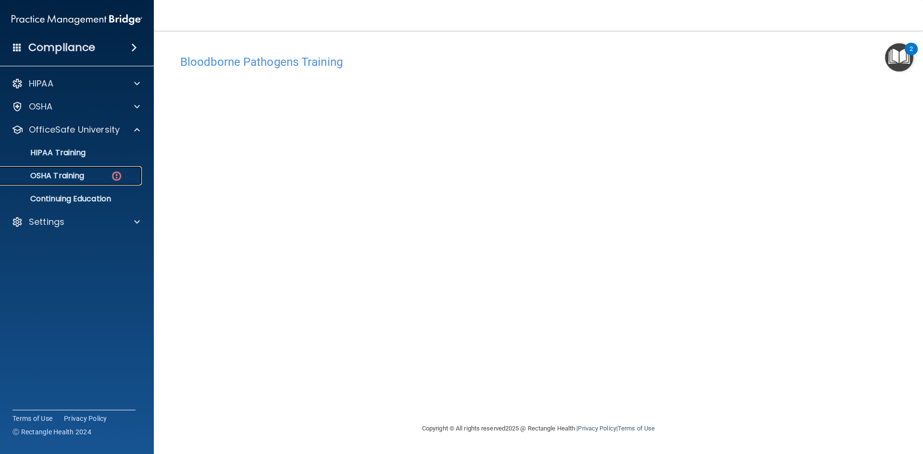
click at [95, 179] on div "OSHA Training" at bounding box center [71, 176] width 131 height 10
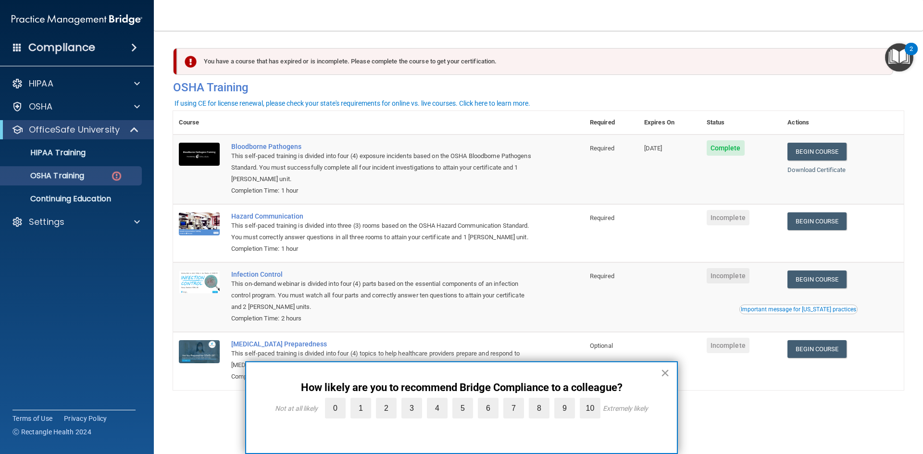
click at [664, 373] on button "×" at bounding box center [664, 372] width 9 height 15
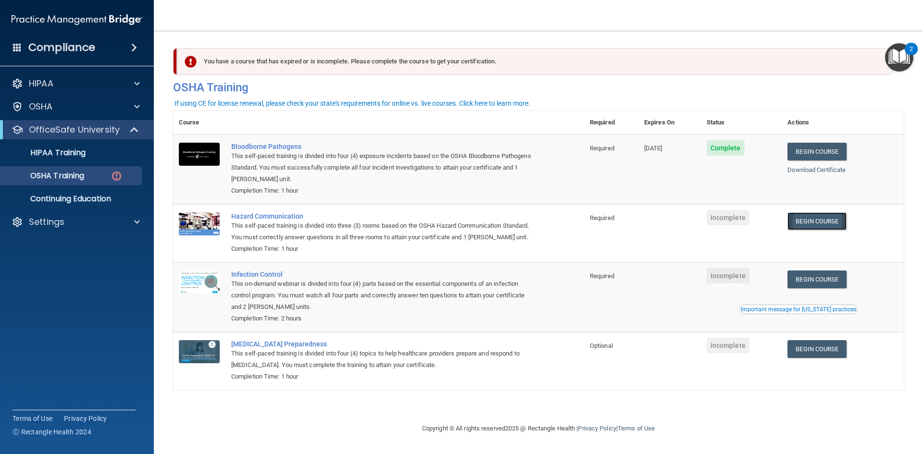
click at [825, 221] on link "Begin Course" at bounding box center [816, 221] width 59 height 18
